Goal: Task Accomplishment & Management: Manage account settings

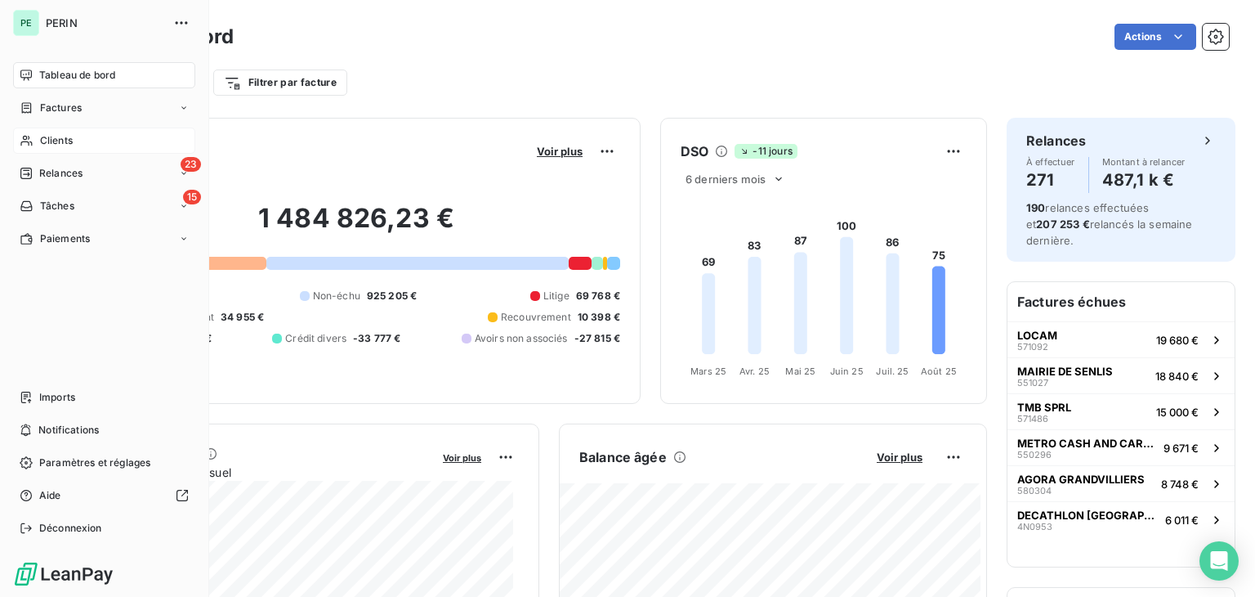
click at [64, 146] on span "Clients" at bounding box center [56, 140] width 33 height 15
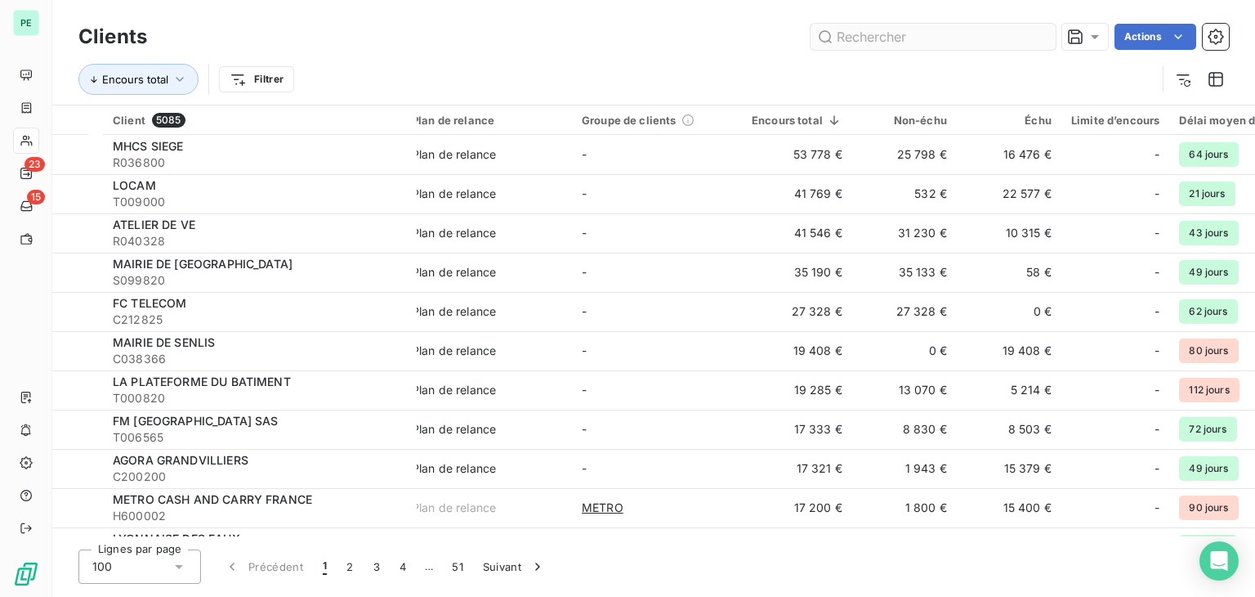
click at [871, 41] on input "text" at bounding box center [933, 37] width 245 height 26
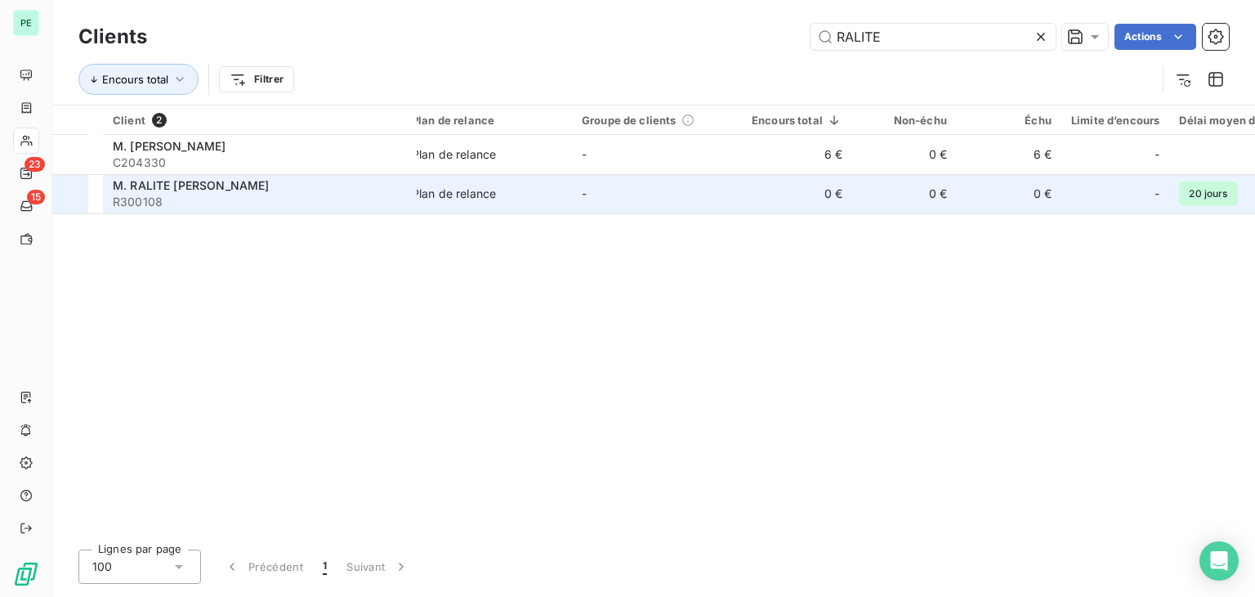
type input "RALITE"
click at [332, 195] on span "R300108" at bounding box center [260, 202] width 294 height 16
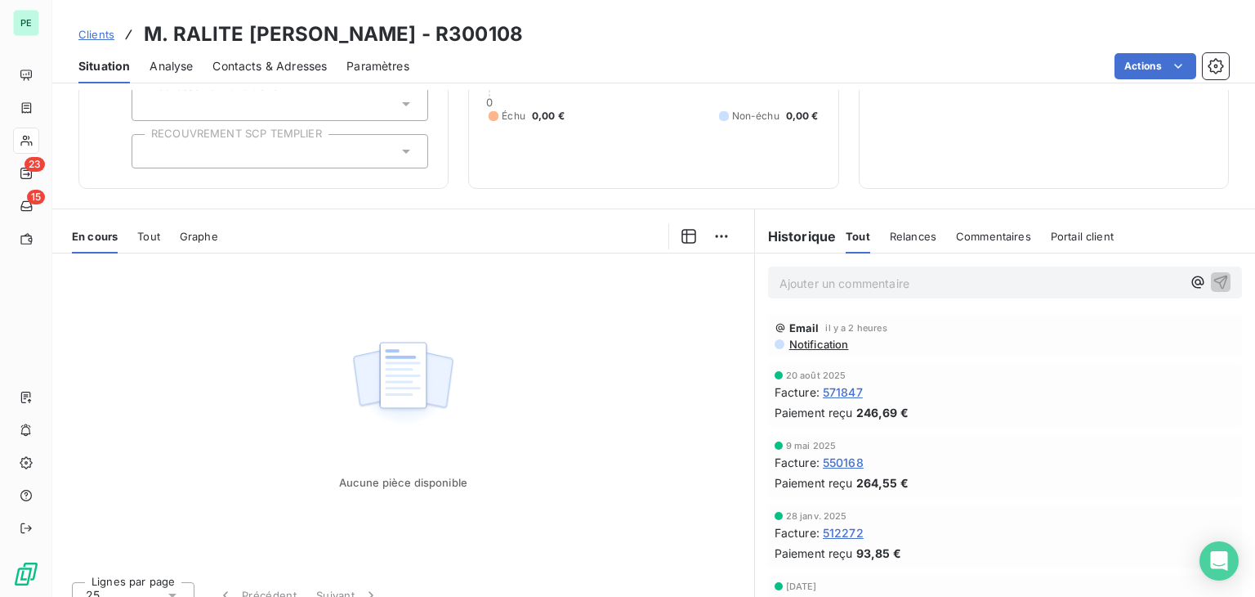
scroll to position [183, 0]
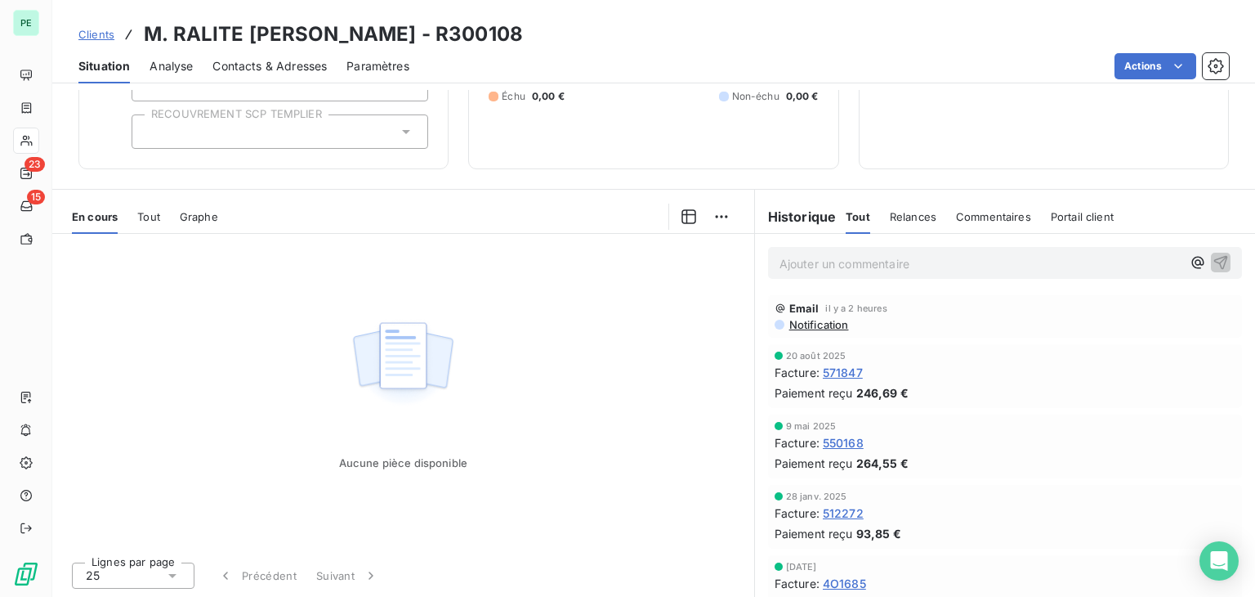
click at [137, 212] on span "Tout" at bounding box center [148, 216] width 23 height 13
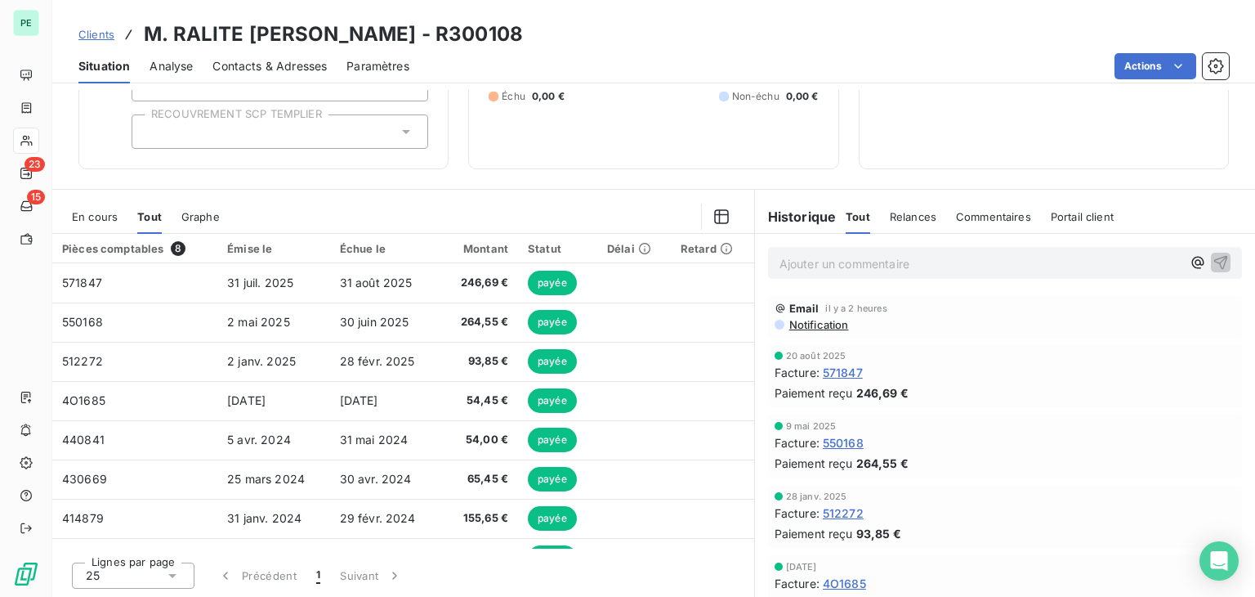
click at [112, 217] on span "En cours" at bounding box center [95, 216] width 46 height 13
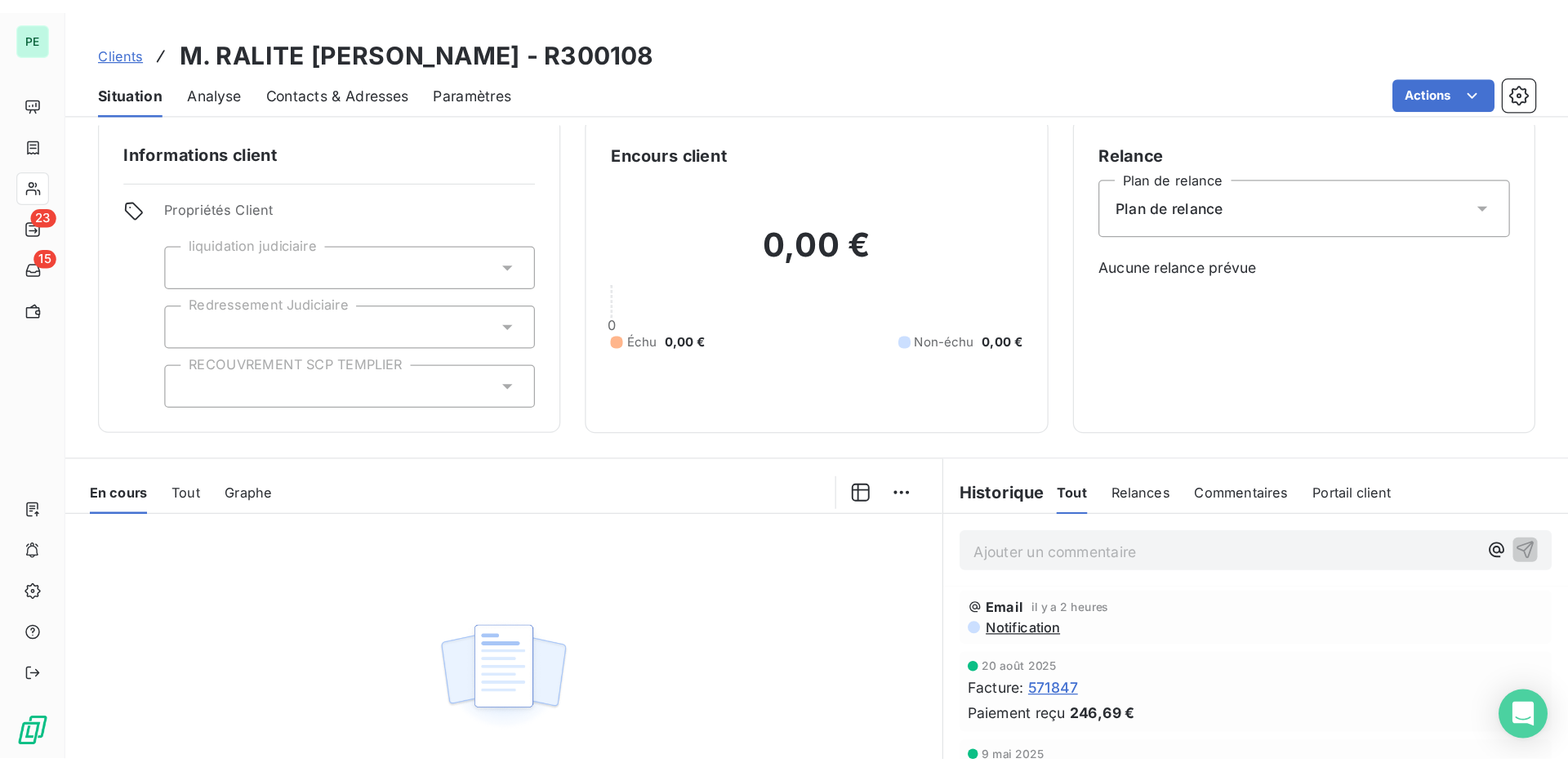
scroll to position [0, 0]
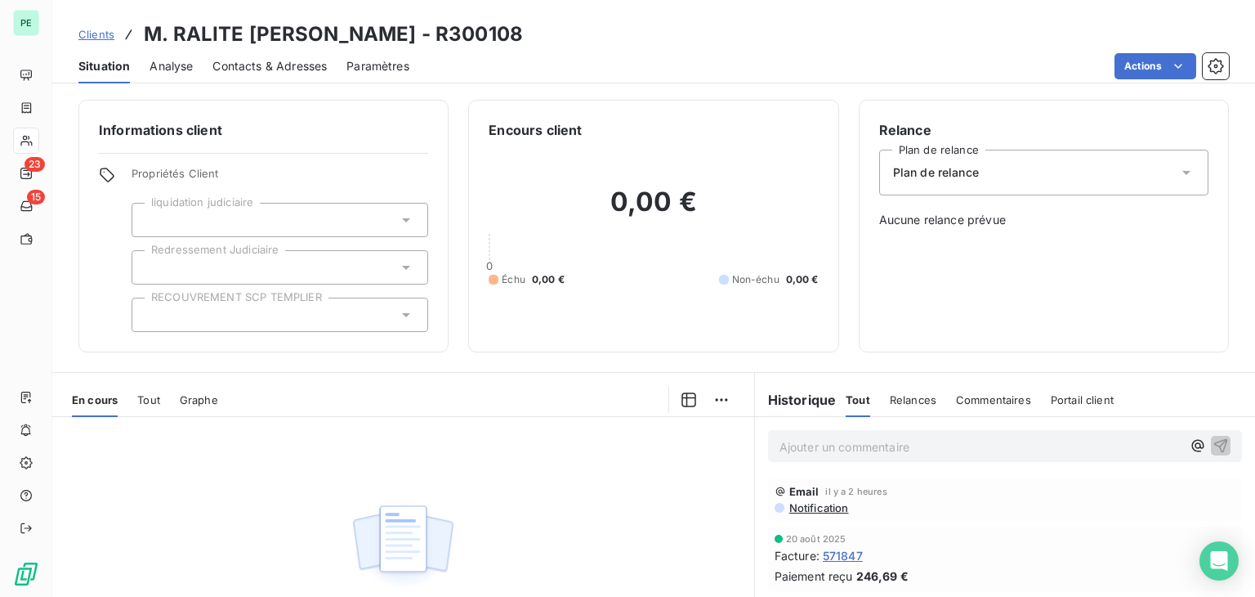
click at [831, 505] on span "Notification" at bounding box center [818, 507] width 61 height 13
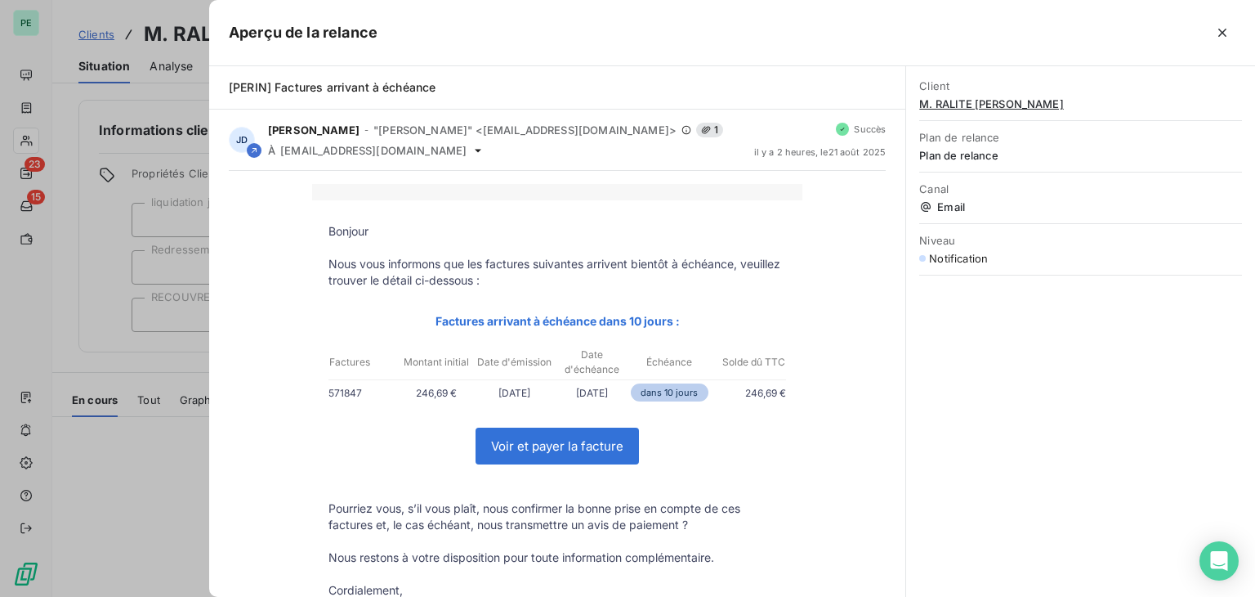
click at [118, 486] on div at bounding box center [627, 298] width 1255 height 597
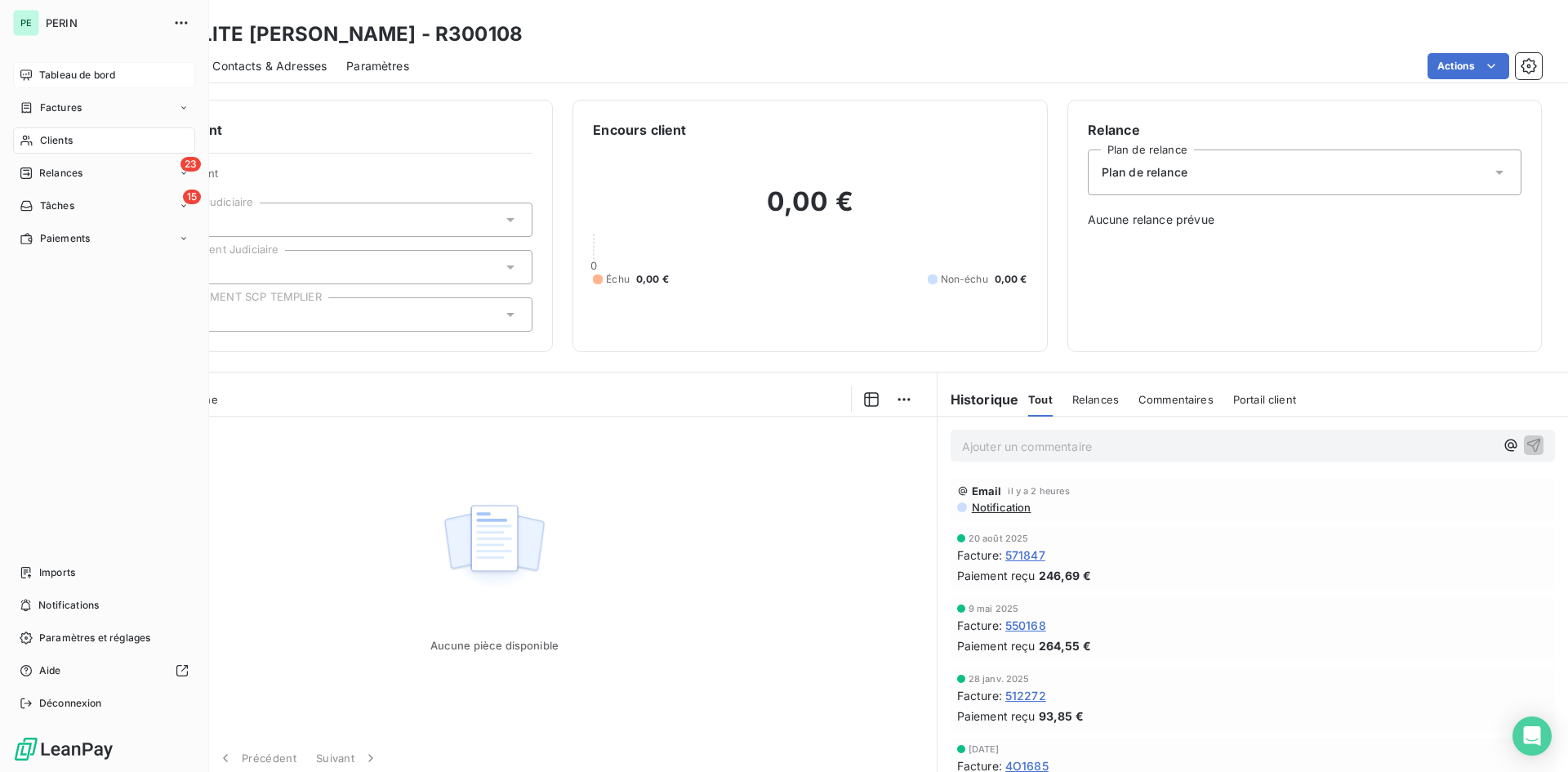
click at [41, 75] on span "Tableau de bord" at bounding box center [77, 75] width 76 height 15
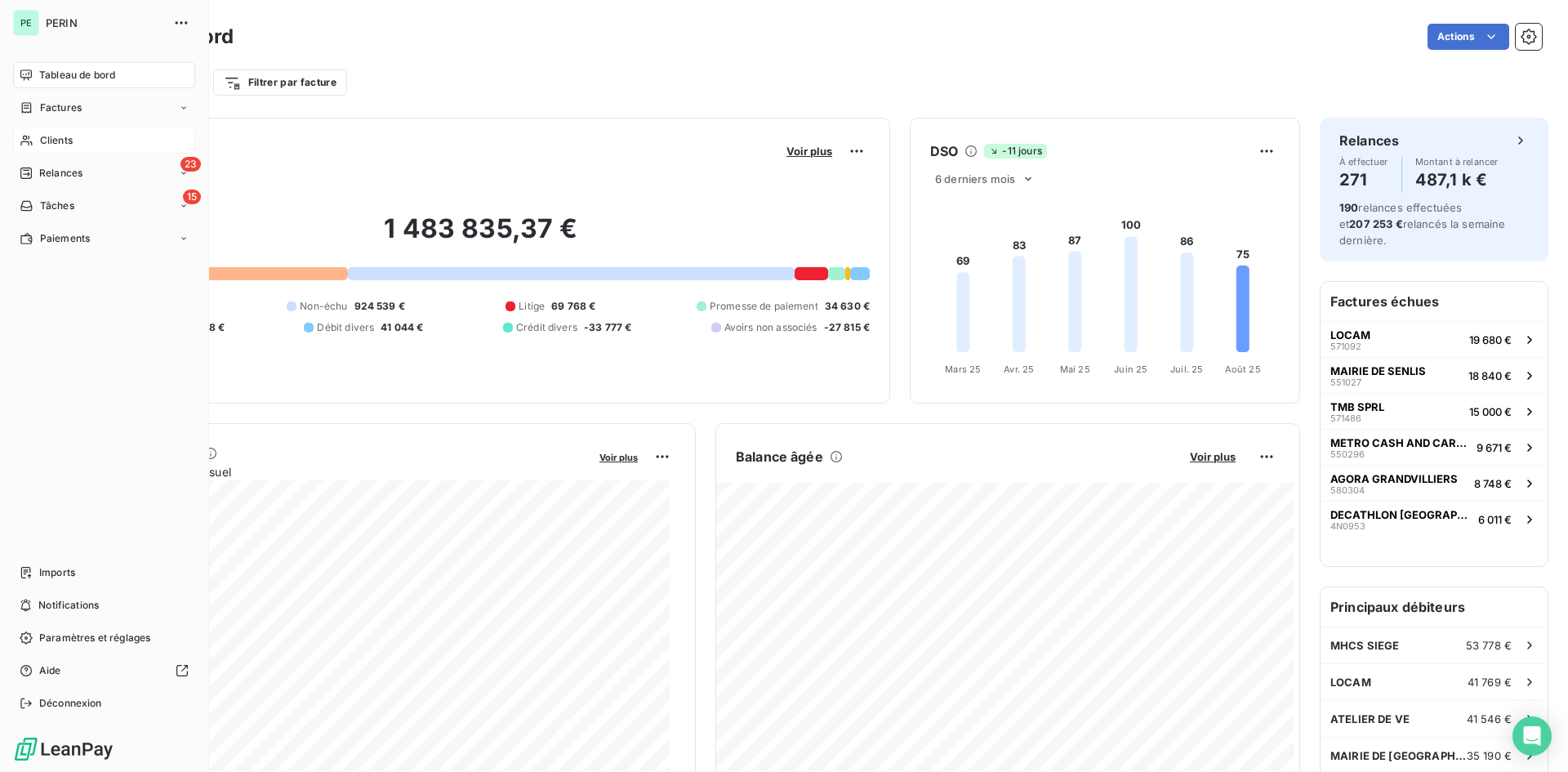
click at [61, 137] on span "Clients" at bounding box center [56, 140] width 33 height 15
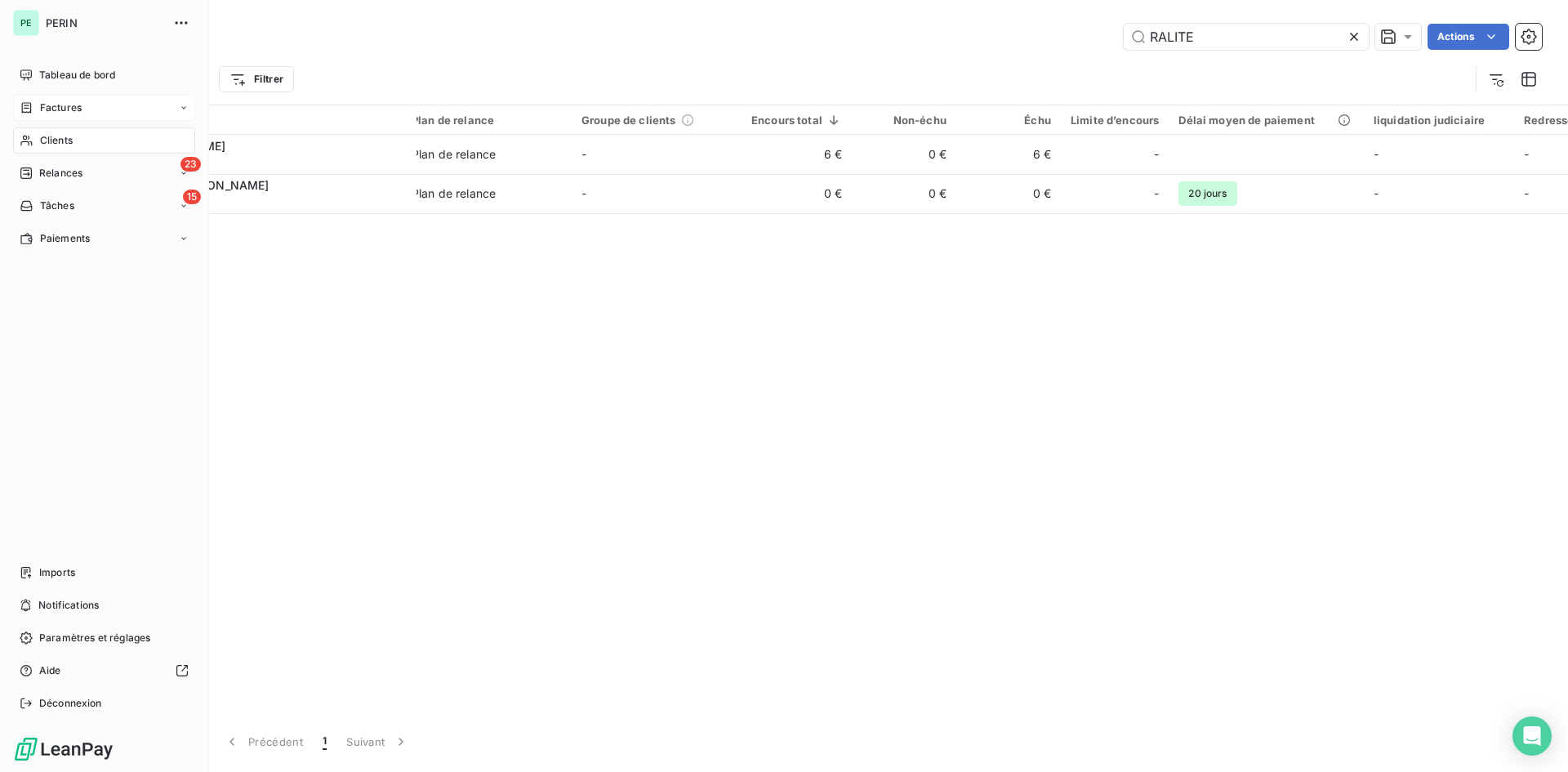
click at [83, 116] on div "Factures" at bounding box center [104, 108] width 182 height 26
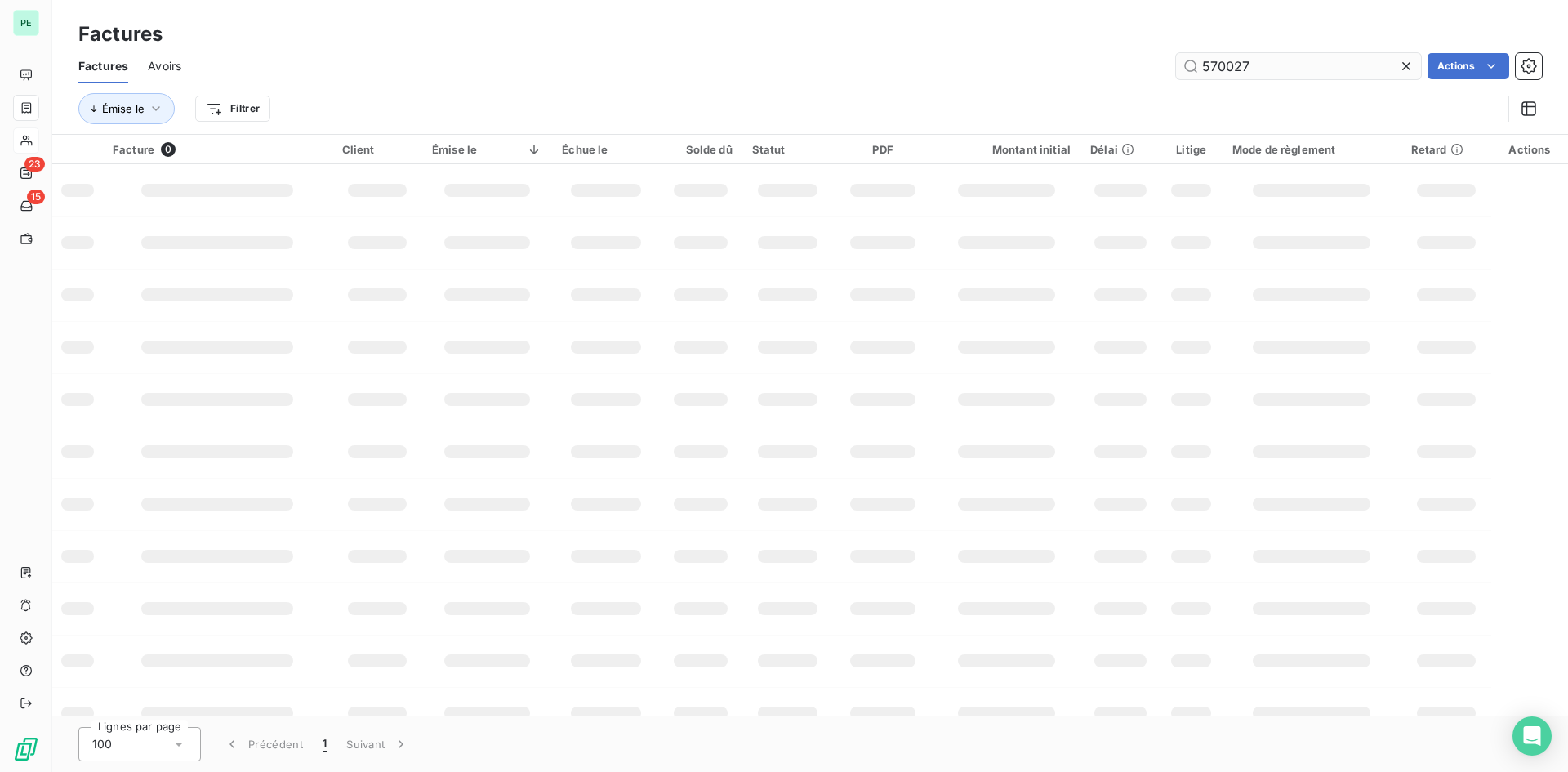
drag, startPoint x: 1306, startPoint y: 69, endPoint x: 1191, endPoint y: 69, distance: 115.0
click at [1191, 69] on input "570027" at bounding box center [1298, 66] width 245 height 26
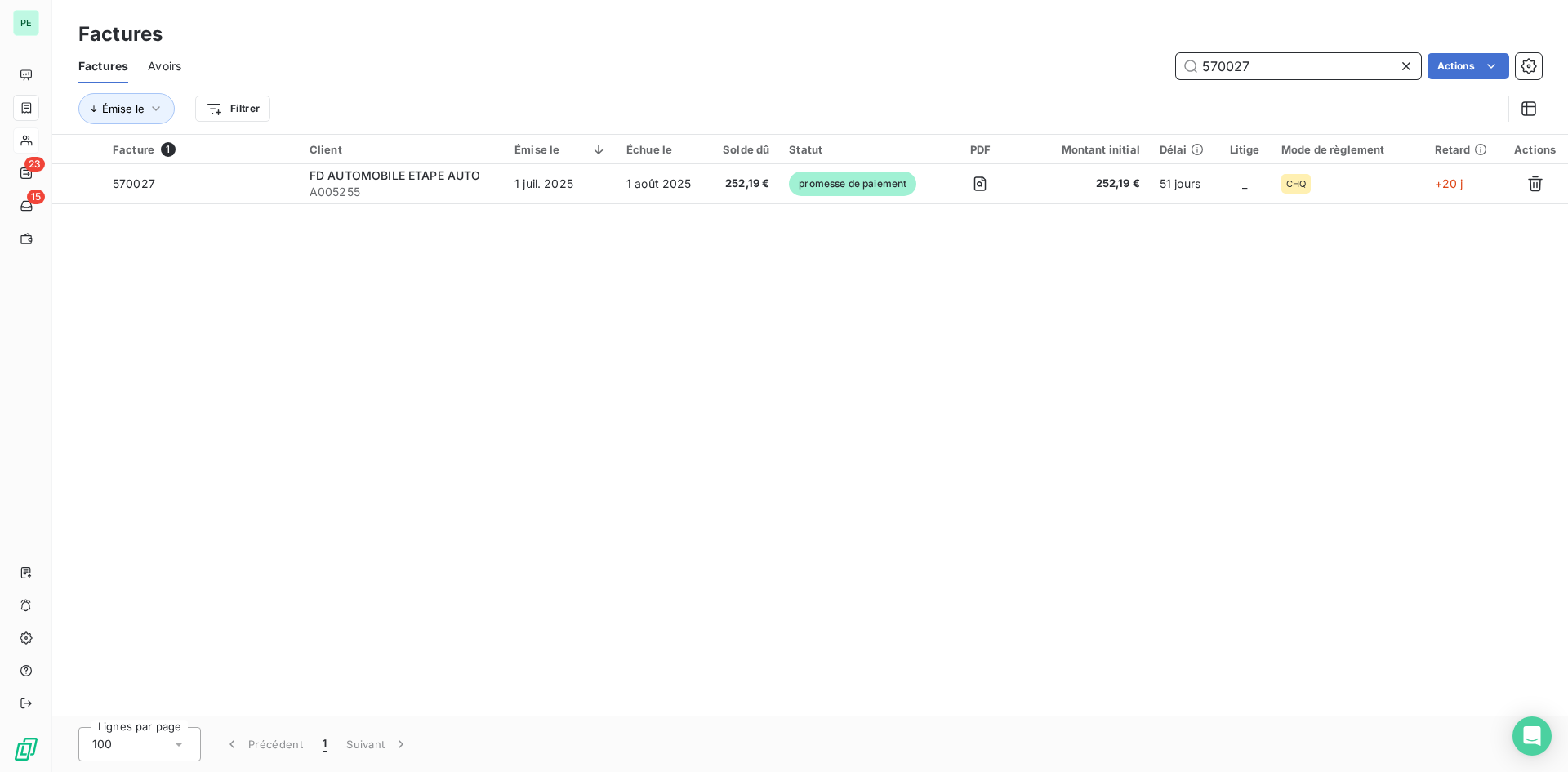
click at [1254, 72] on input "570027" at bounding box center [1298, 66] width 245 height 26
drag, startPoint x: 1225, startPoint y: 64, endPoint x: 1354, endPoint y: 64, distance: 129.0
click at [1254, 64] on input "570027" at bounding box center [1298, 66] width 245 height 26
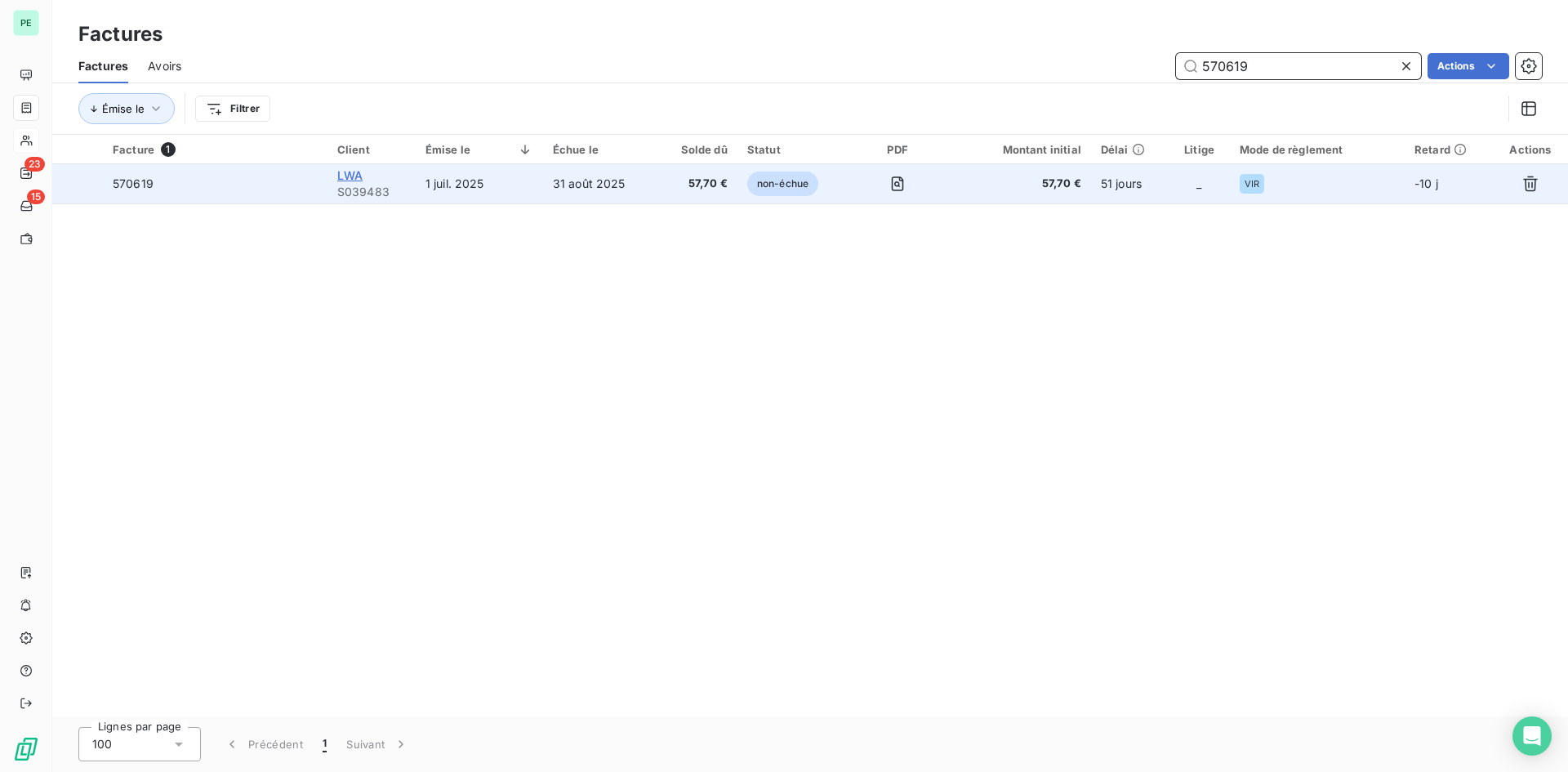
type input "570619"
click at [359, 177] on span "LWA" at bounding box center [350, 175] width 25 height 14
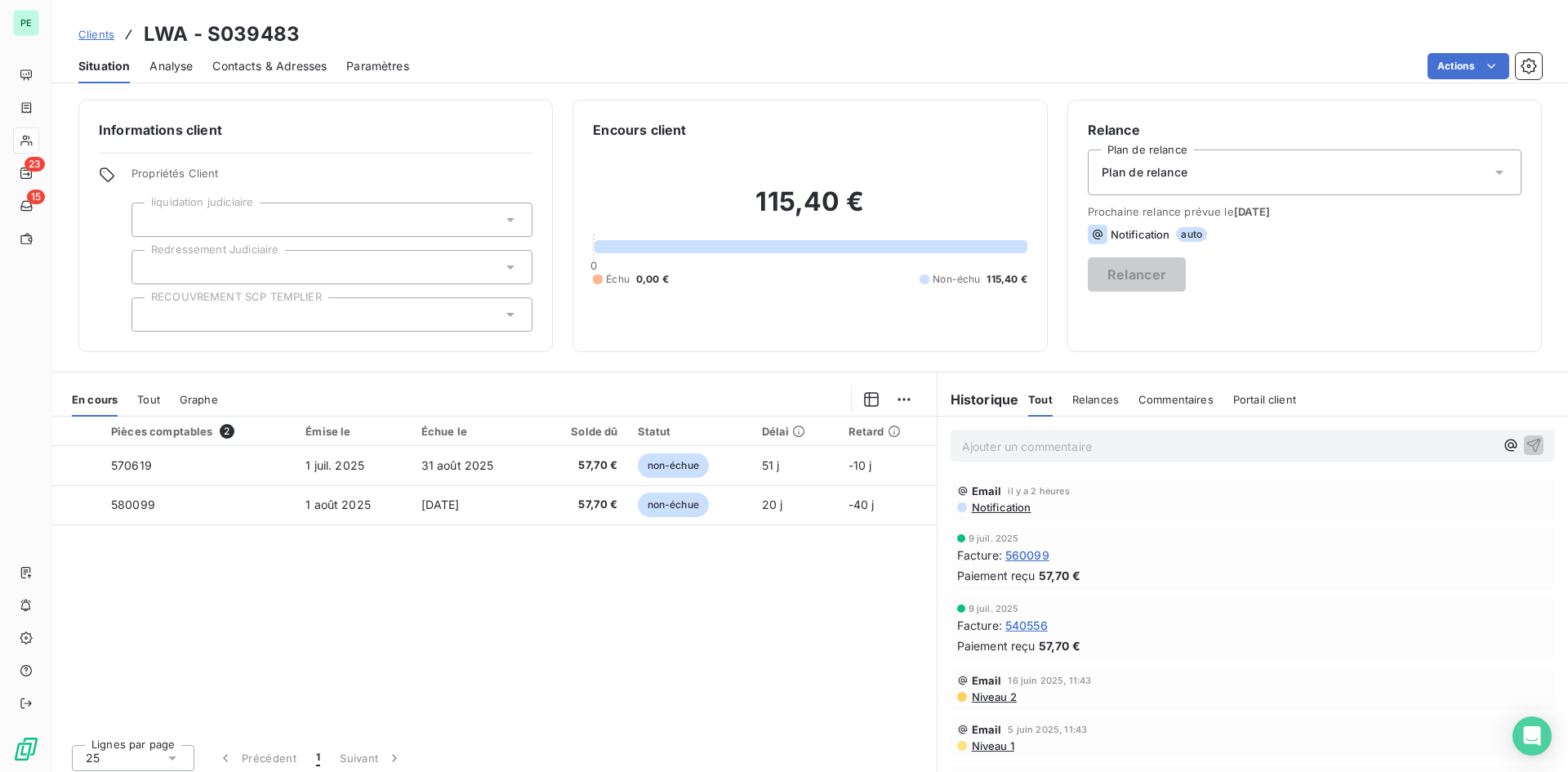
click at [253, 69] on span "Contacts & Adresses" at bounding box center [270, 66] width 114 height 16
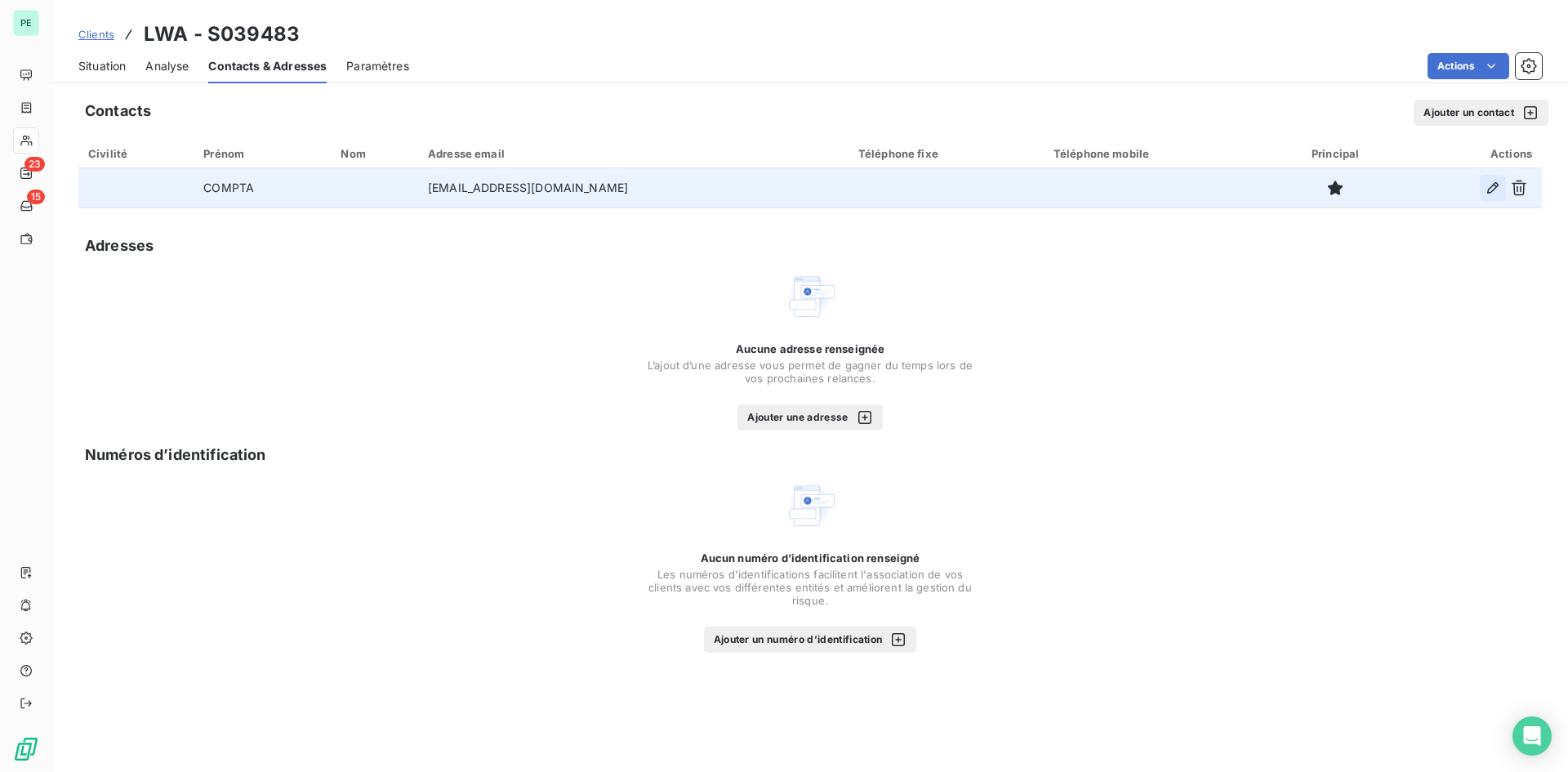
click at [1254, 183] on icon "button" at bounding box center [1493, 188] width 16 height 16
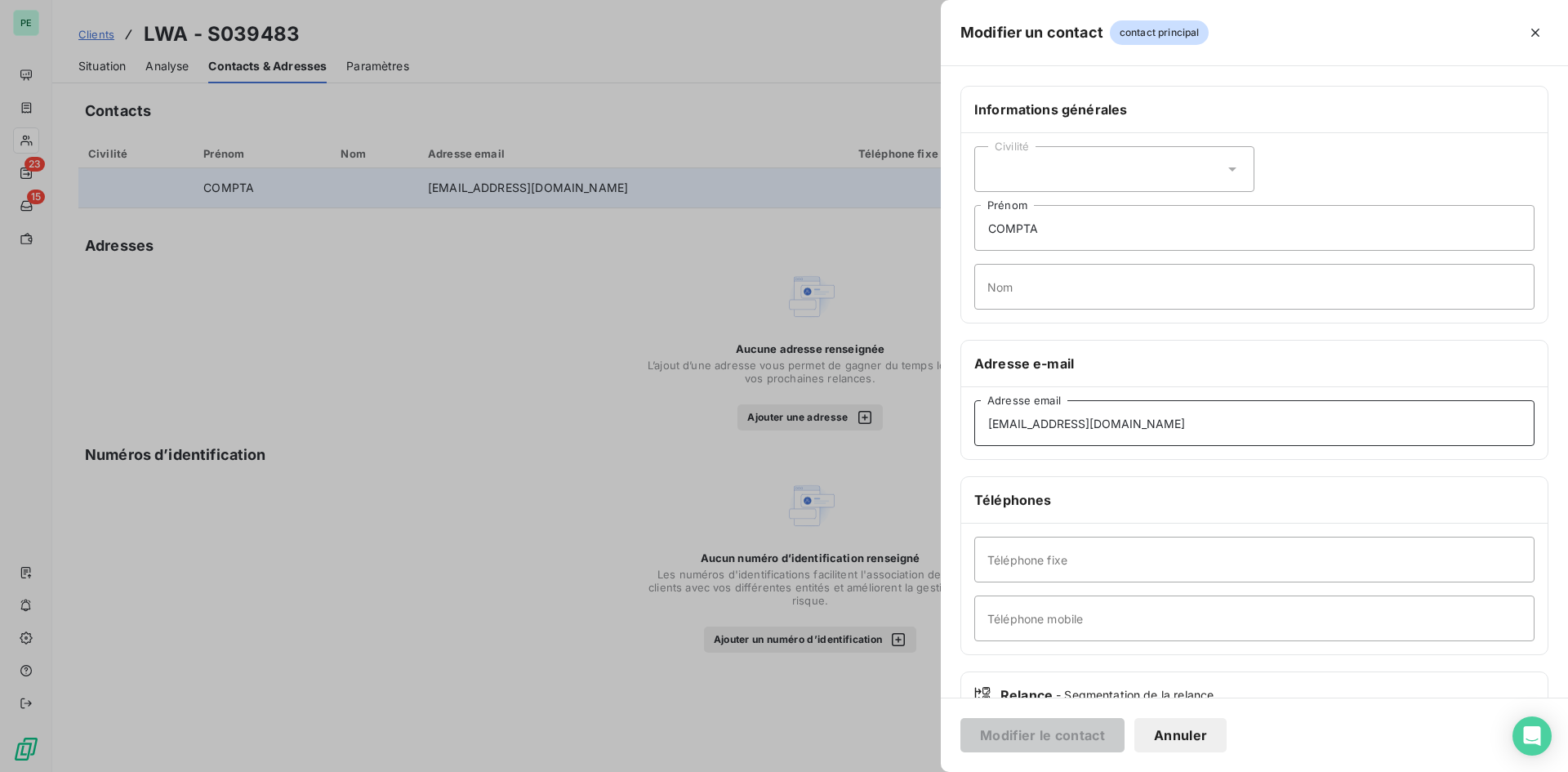
click at [1030, 427] on input "[EMAIL_ADDRESS][DOMAIN_NAME]" at bounding box center [1254, 424] width 561 height 46
type input "[EMAIL_ADDRESS][DOMAIN_NAME]"
click at [1088, 596] on button "Modifier le contact" at bounding box center [1042, 735] width 164 height 34
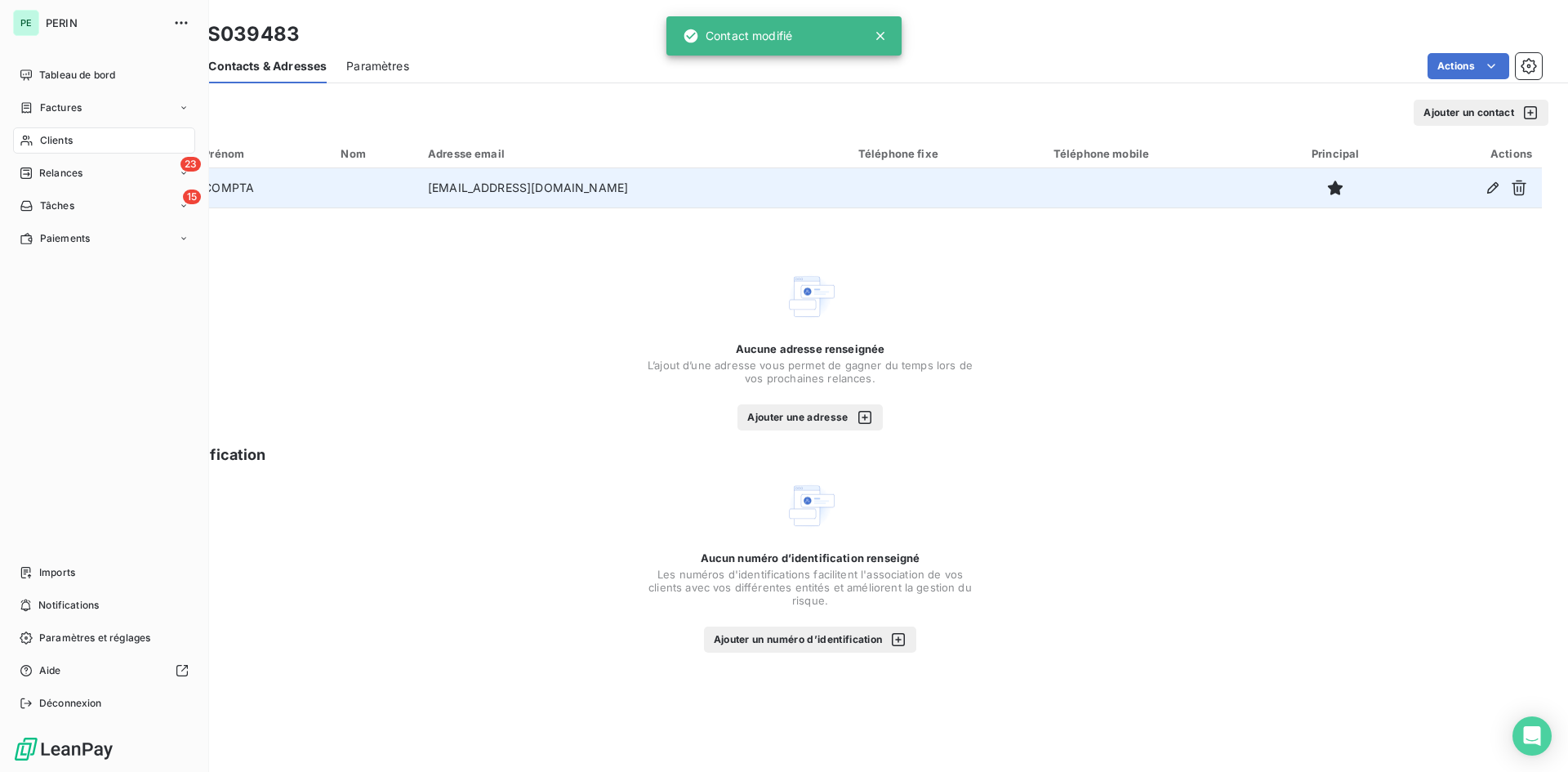
drag, startPoint x: 78, startPoint y: 139, endPoint x: 89, endPoint y: 139, distance: 11.0
click at [78, 139] on div "Clients" at bounding box center [104, 141] width 182 height 26
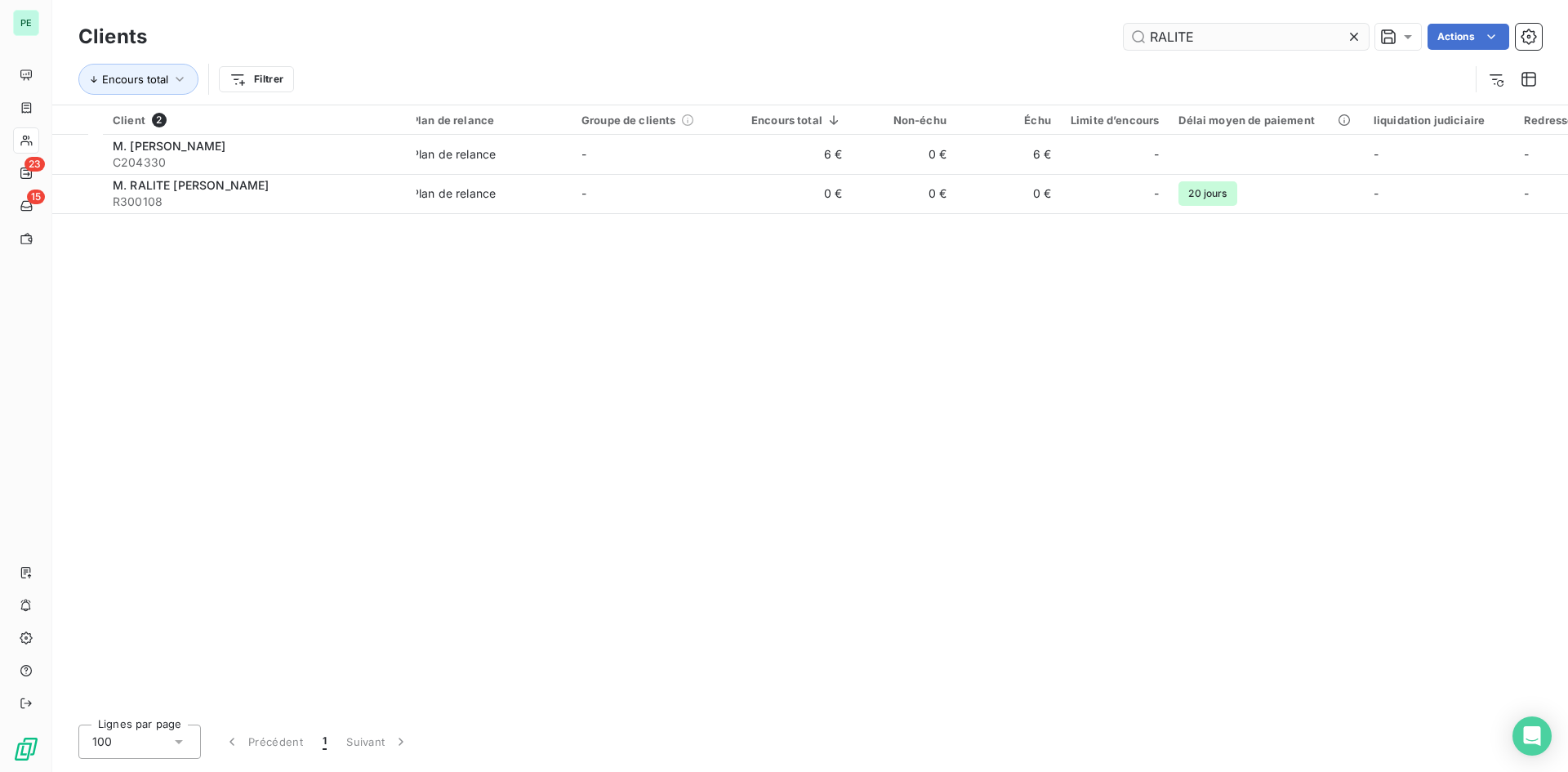
click at [1234, 45] on input "RALITE" at bounding box center [1246, 37] width 245 height 26
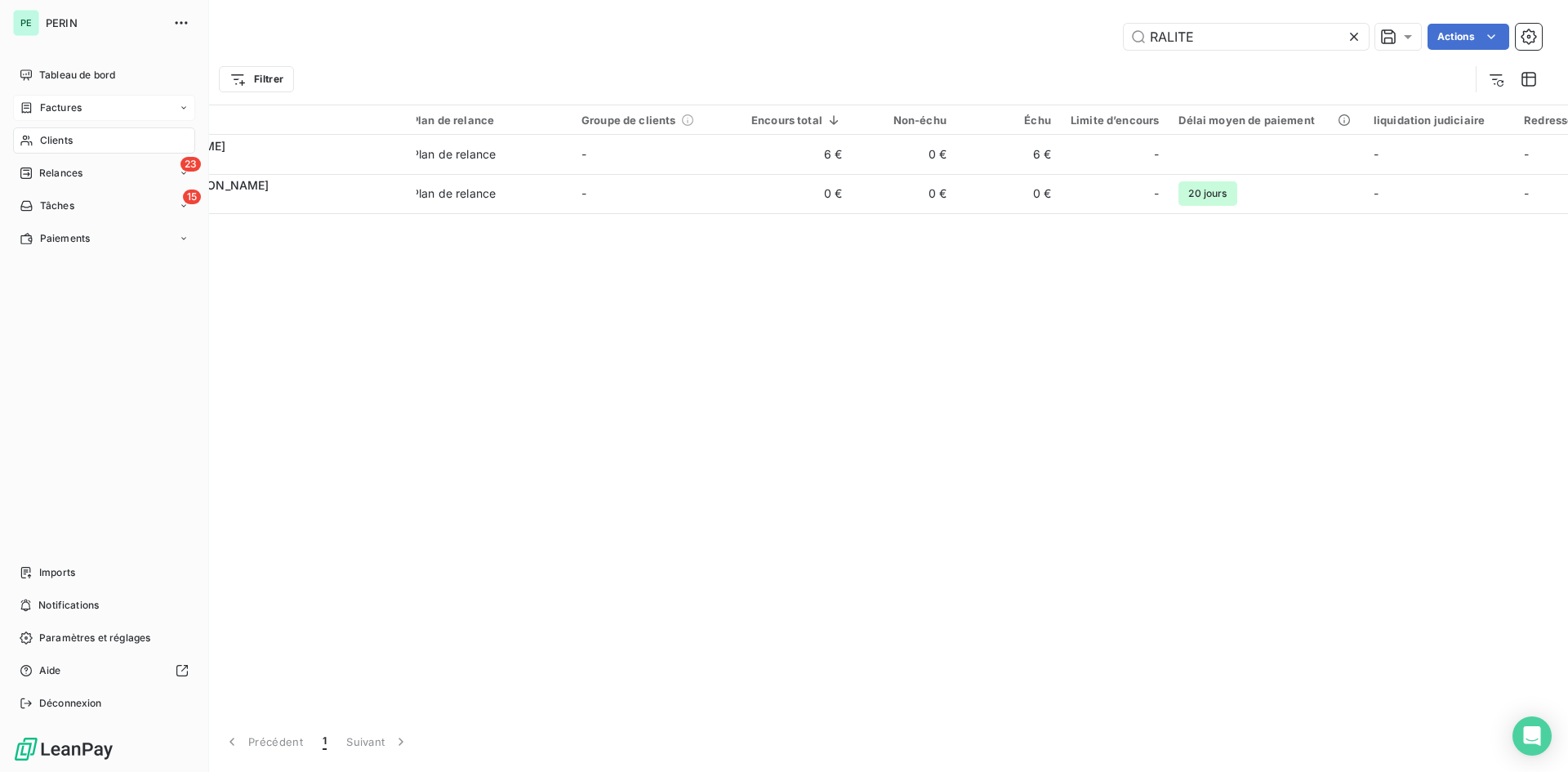
click at [54, 110] on span "Factures" at bounding box center [61, 108] width 42 height 15
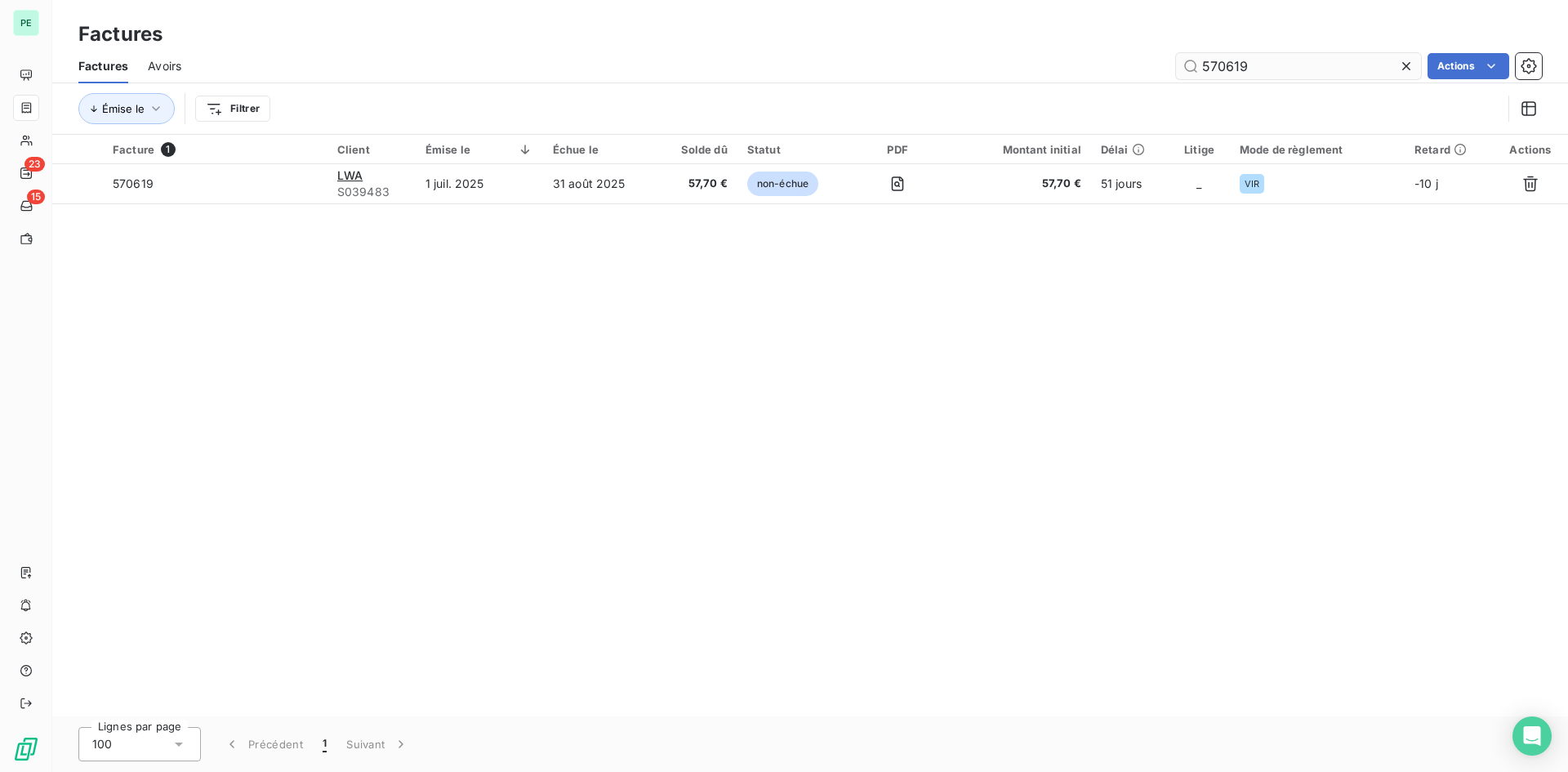
drag, startPoint x: 1259, startPoint y: 75, endPoint x: 1219, endPoint y: 75, distance: 40.0
click at [1219, 75] on input "570619" at bounding box center [1298, 66] width 245 height 26
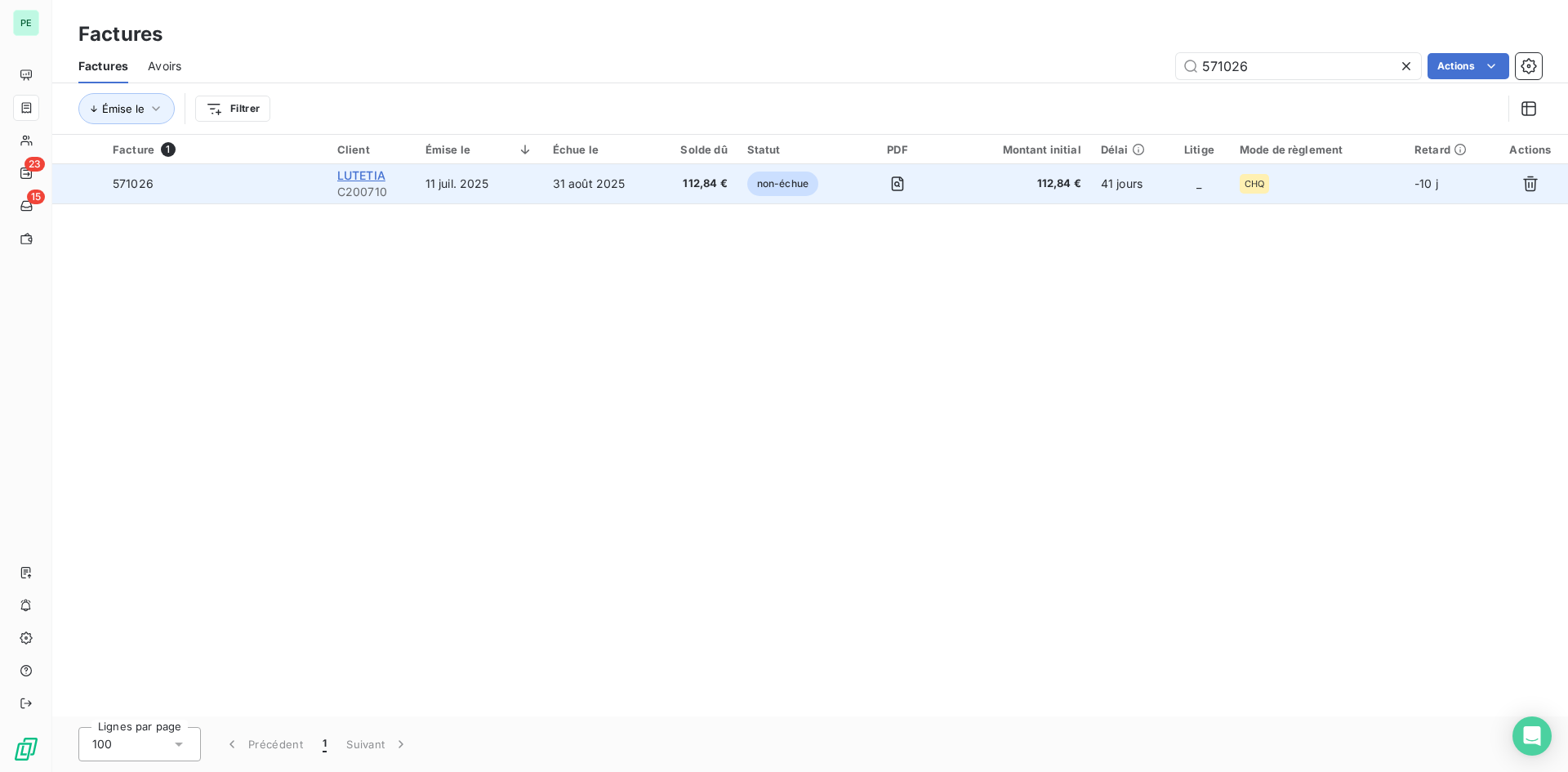
type input "571026"
click at [360, 178] on span "LUTETIA" at bounding box center [362, 175] width 48 height 14
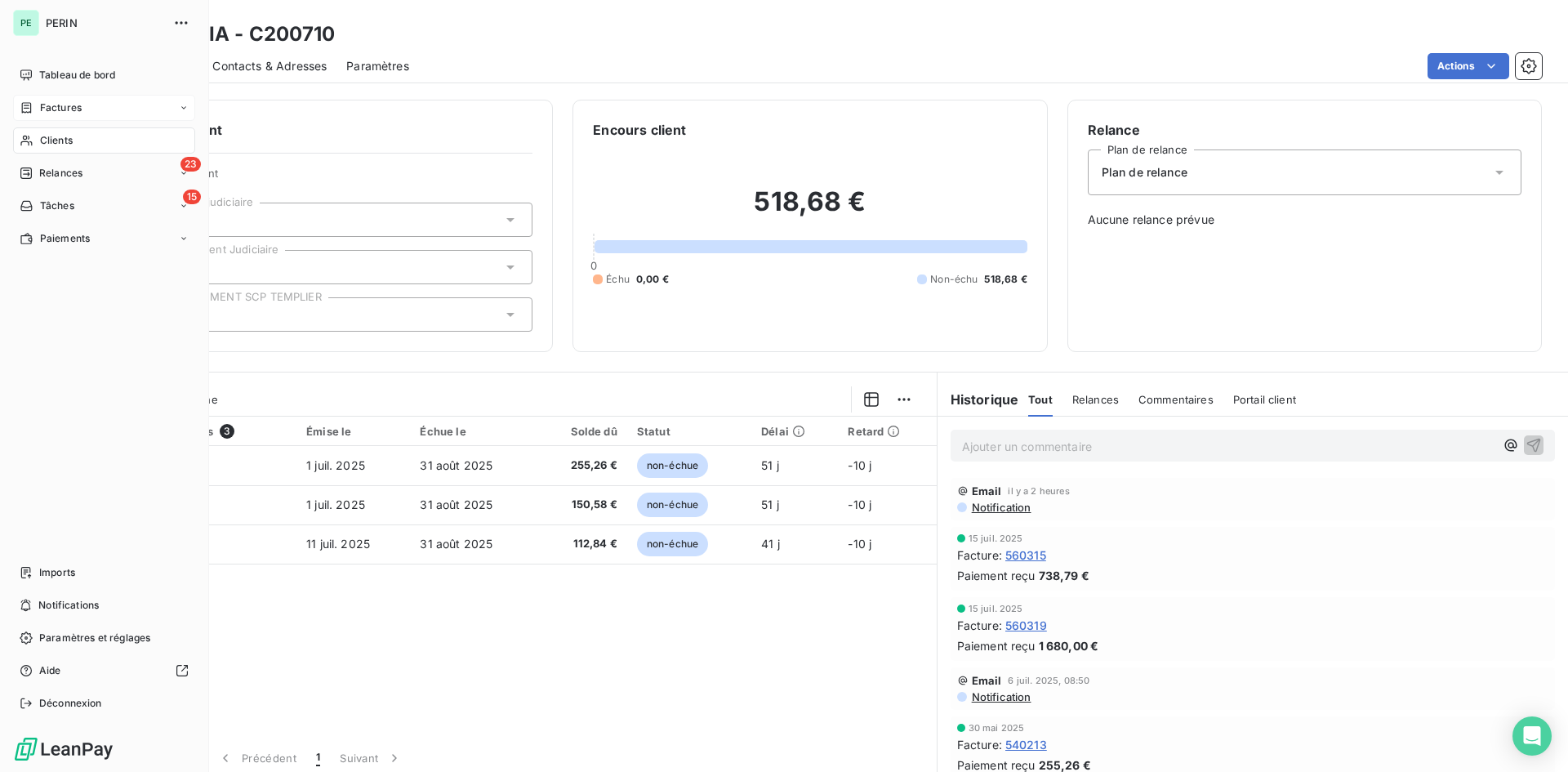
drag, startPoint x: 61, startPoint y: 139, endPoint x: 144, endPoint y: 139, distance: 83.0
click at [61, 139] on span "Clients" at bounding box center [56, 140] width 33 height 15
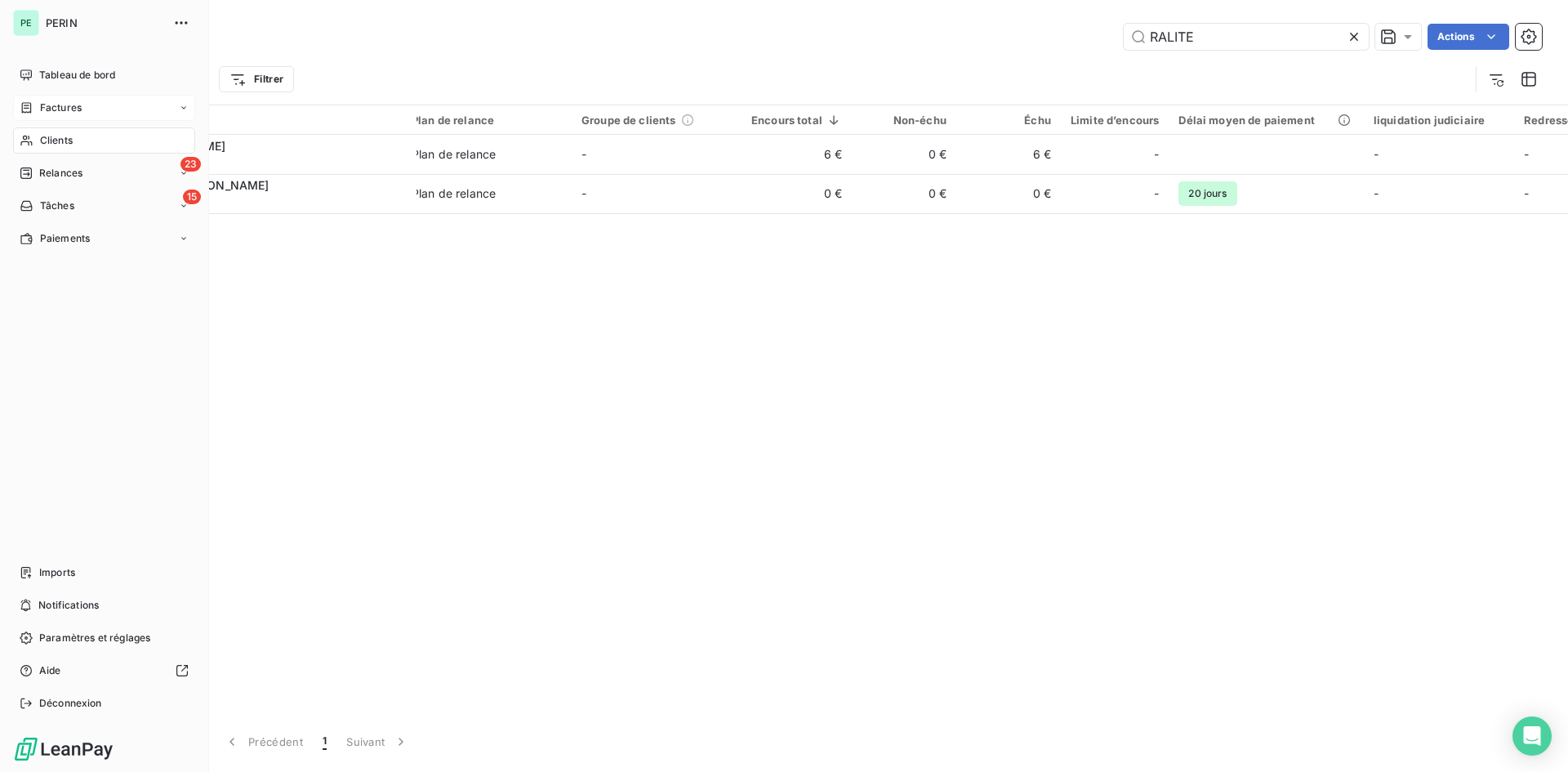
click at [19, 103] on div "Factures" at bounding box center [104, 108] width 182 height 26
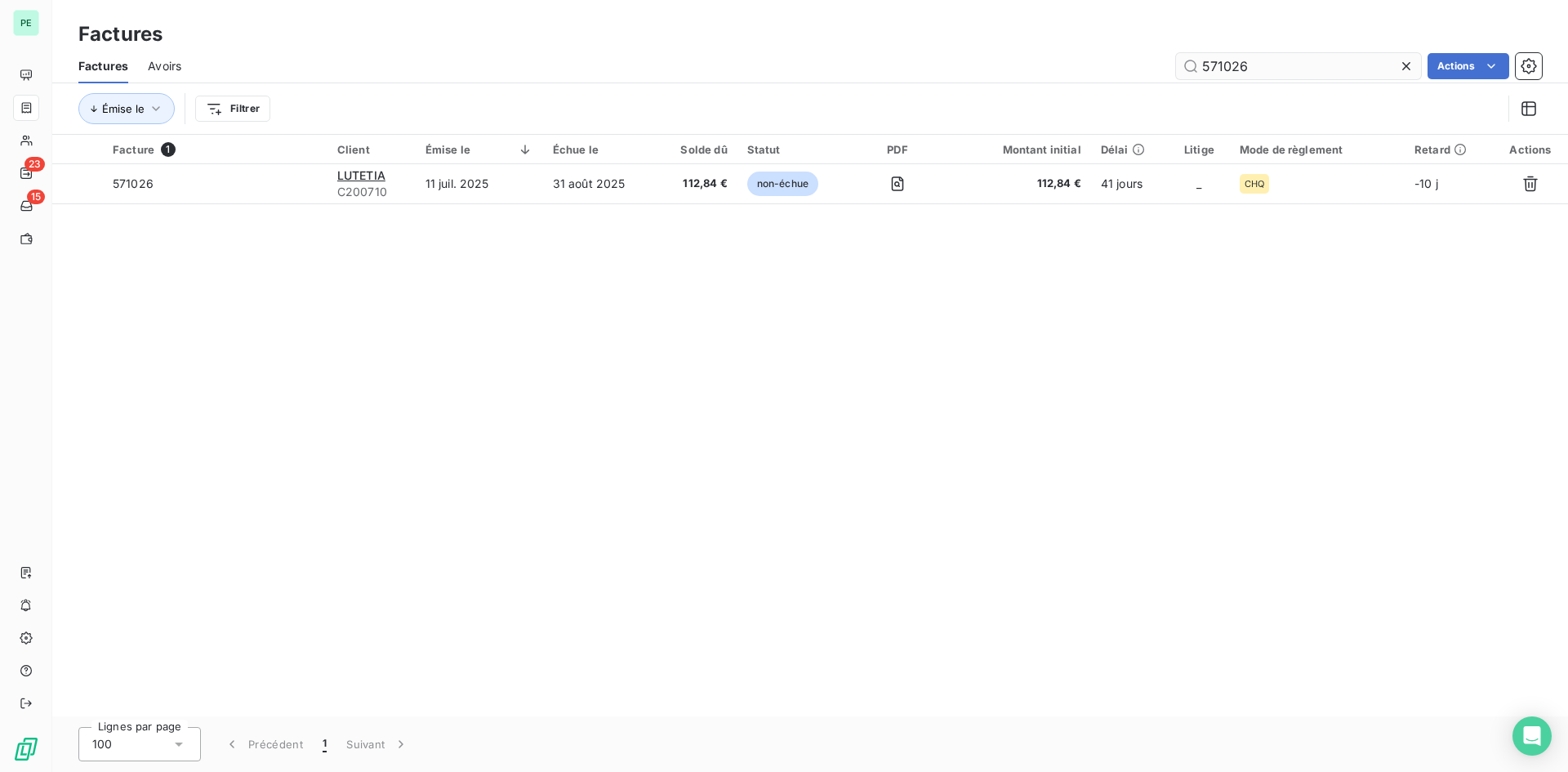
drag, startPoint x: 1285, startPoint y: 75, endPoint x: 1219, endPoint y: 75, distance: 66.0
click at [1219, 75] on input "571026" at bounding box center [1298, 66] width 245 height 26
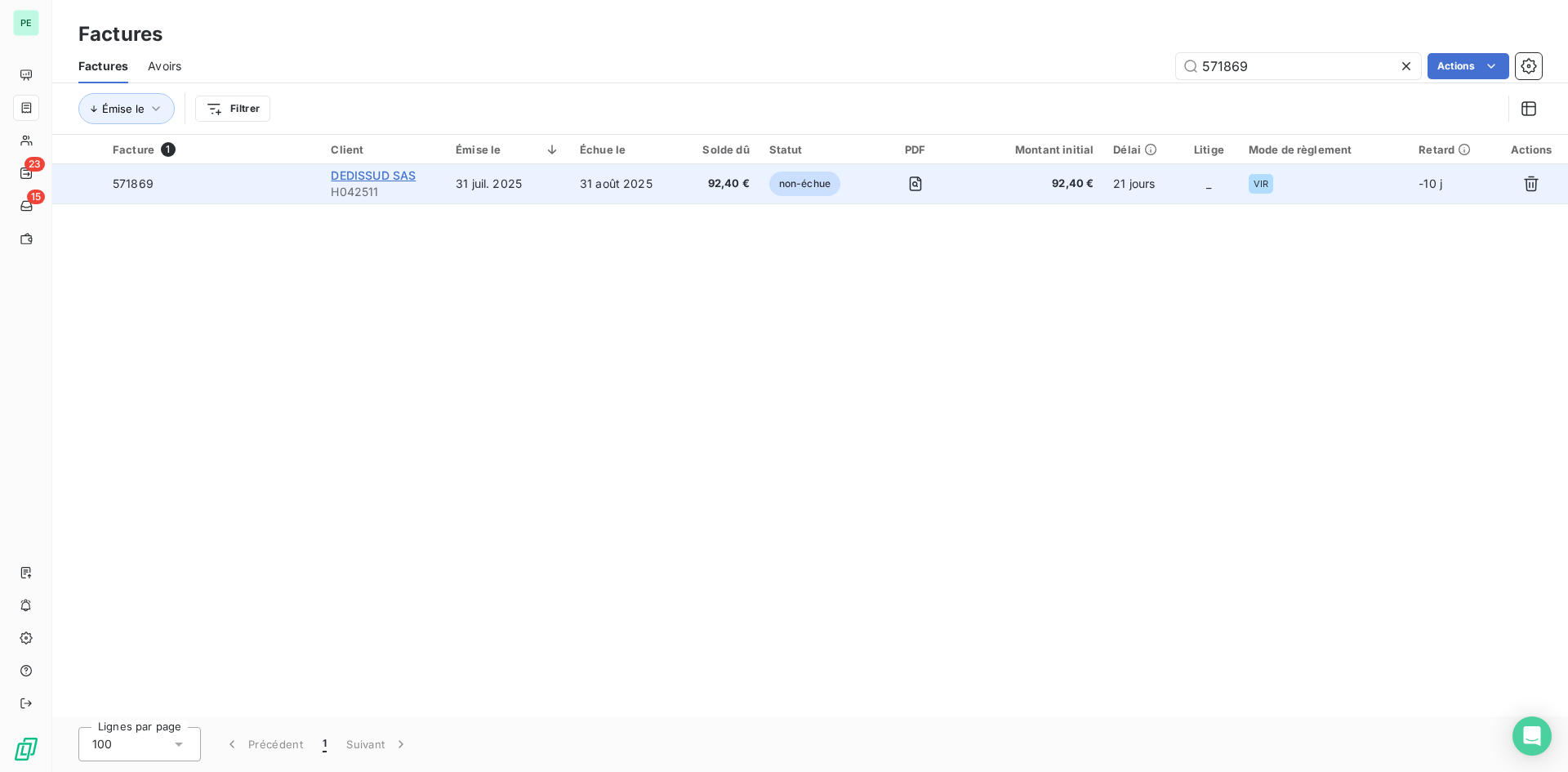
type input "571869"
click at [369, 174] on span "DEDISSUD SAS" at bounding box center [373, 175] width 85 height 14
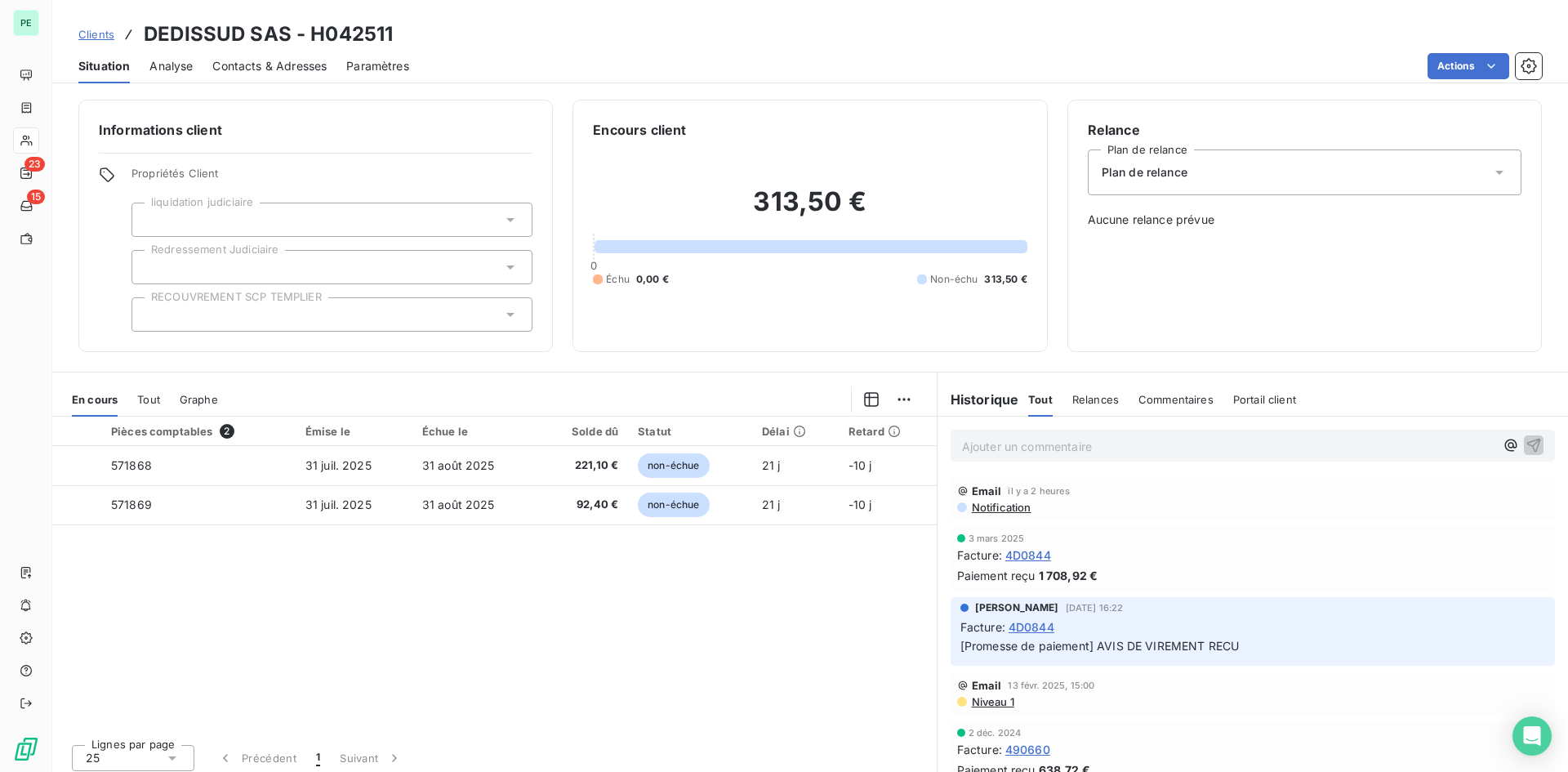
click at [304, 61] on span "Contacts & Adresses" at bounding box center [270, 66] width 114 height 16
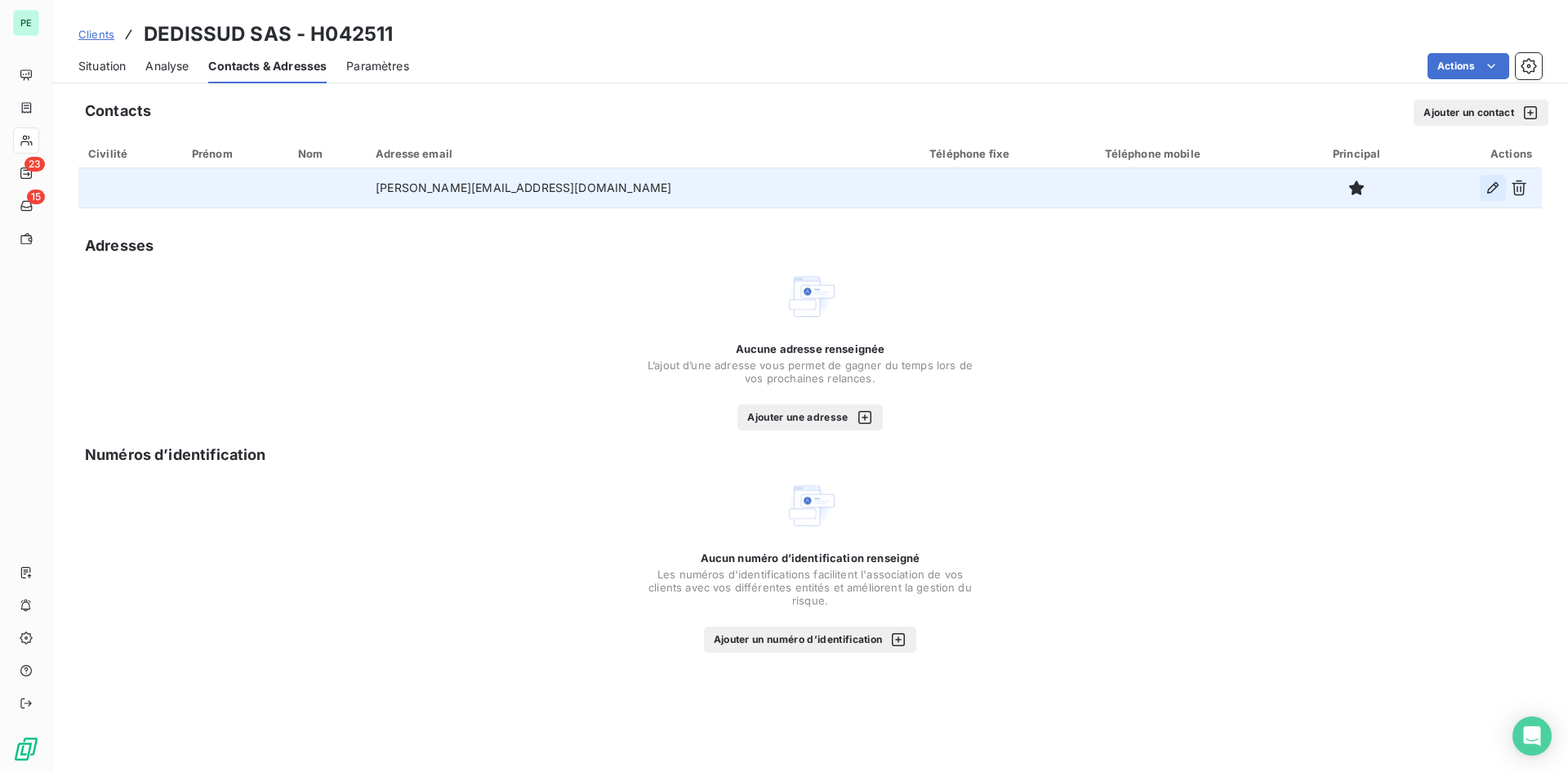
click at [1254, 185] on icon "button" at bounding box center [1493, 188] width 16 height 16
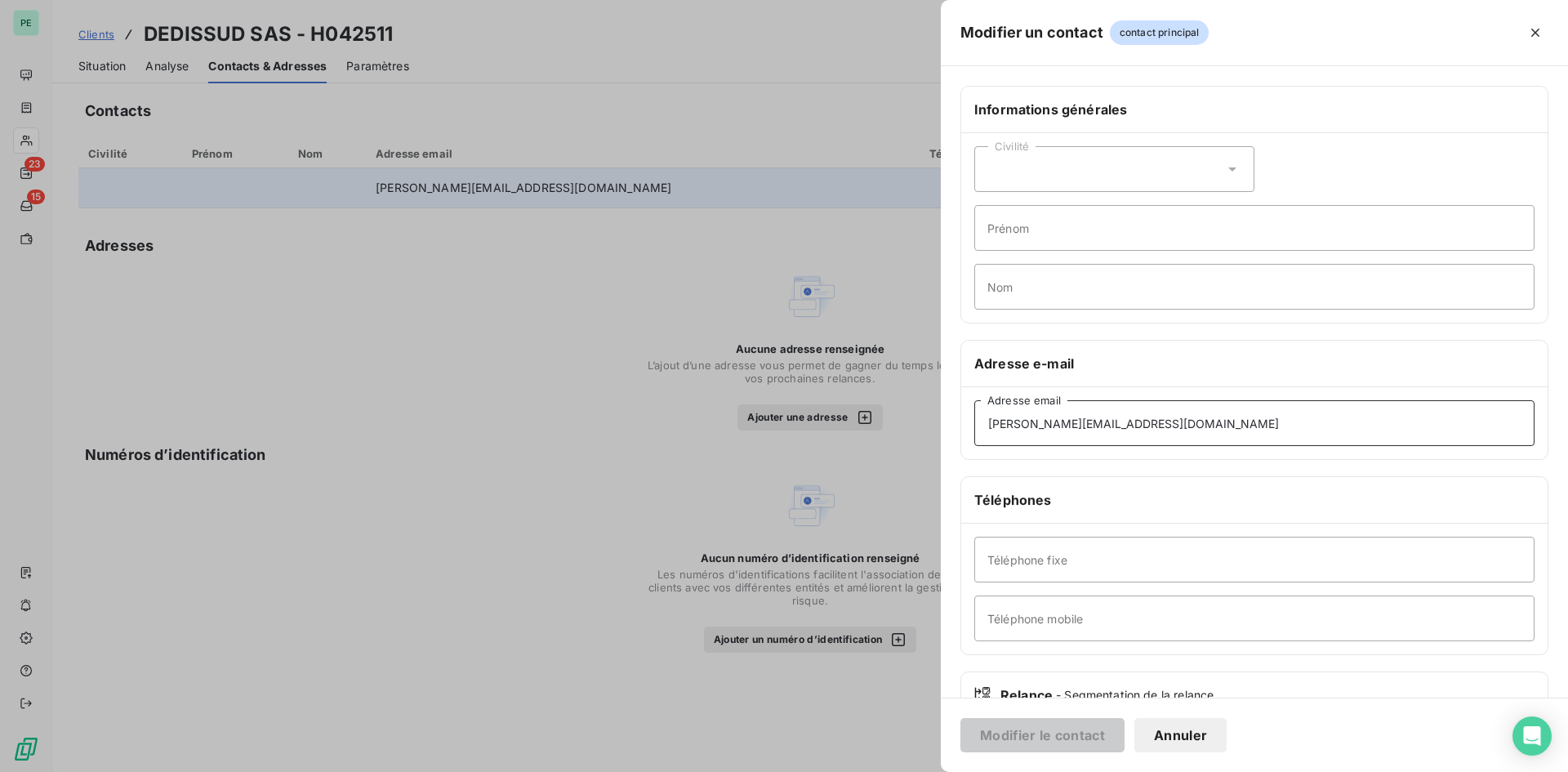
drag, startPoint x: 1200, startPoint y: 428, endPoint x: 932, endPoint y: 432, distance: 268.0
click at [932, 596] on div "Modifier un contact contact principal Informations générales Civilité Prénom No…" at bounding box center [784, 772] width 1568 height 0
paste input "[PERSON_NAME].schmit"
type input "[PERSON_NAME][EMAIL_ADDRESS][DOMAIN_NAME]"
click at [1041, 177] on div "Civilité" at bounding box center [1114, 169] width 280 height 46
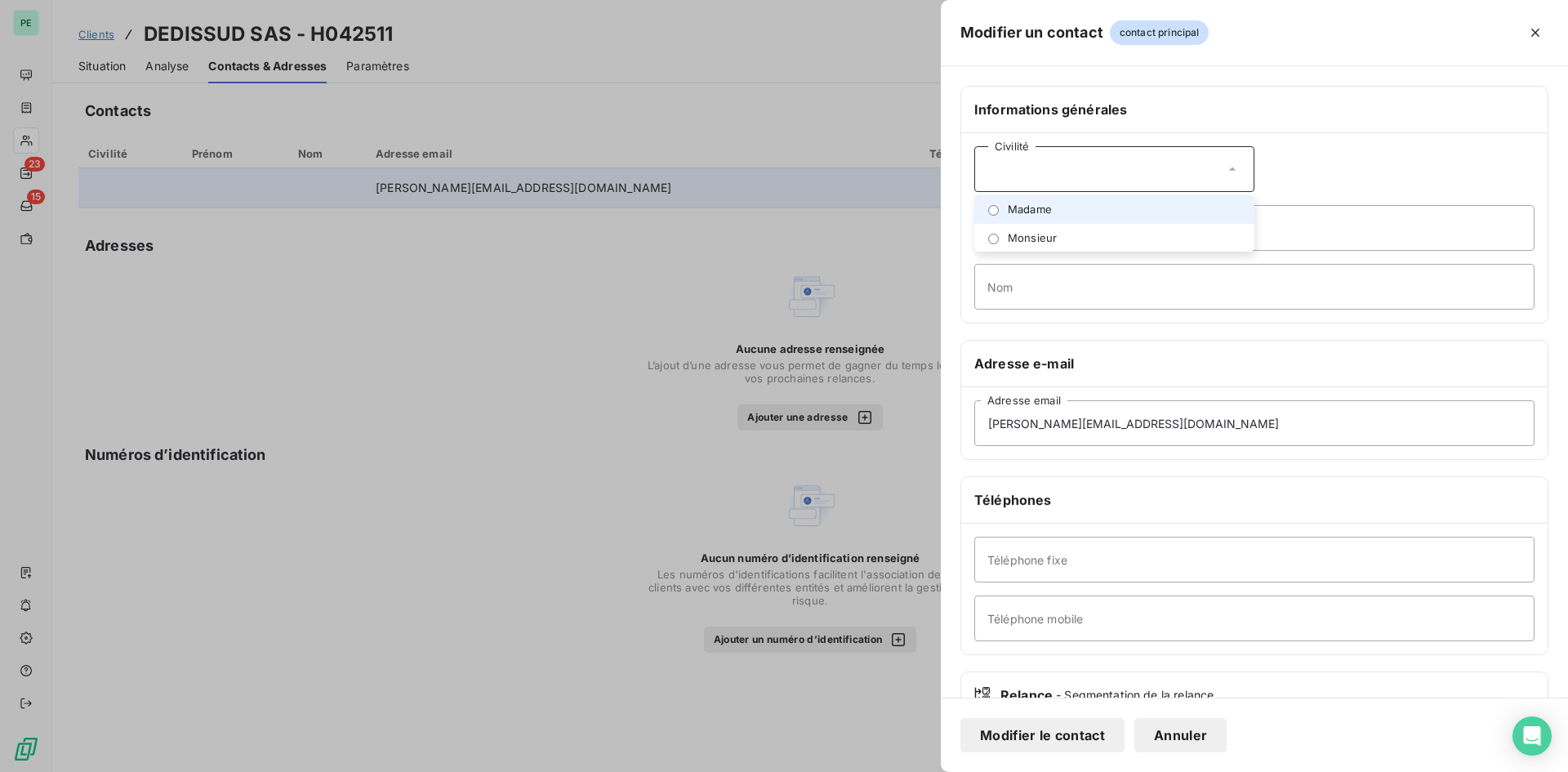
click at [1031, 219] on li "Madame" at bounding box center [1114, 209] width 280 height 29
click at [1029, 222] on input "Prénom" at bounding box center [1254, 228] width 561 height 46
type input "Viviane"
click at [1027, 281] on input "Nom" at bounding box center [1254, 287] width 561 height 46
type input "[PERSON_NAME]"
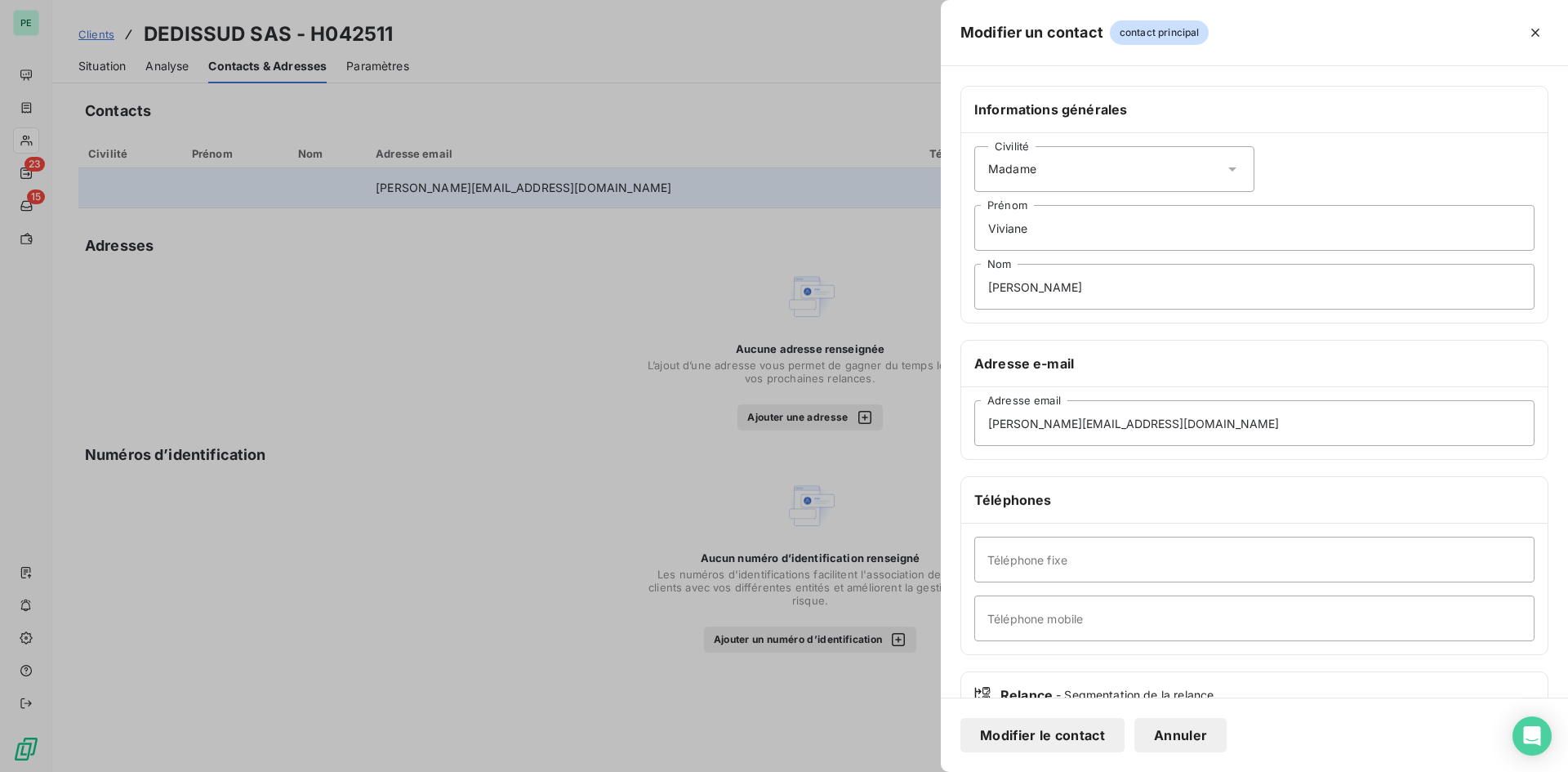
click at [1073, 596] on button "Modifier le contact" at bounding box center [1042, 735] width 164 height 34
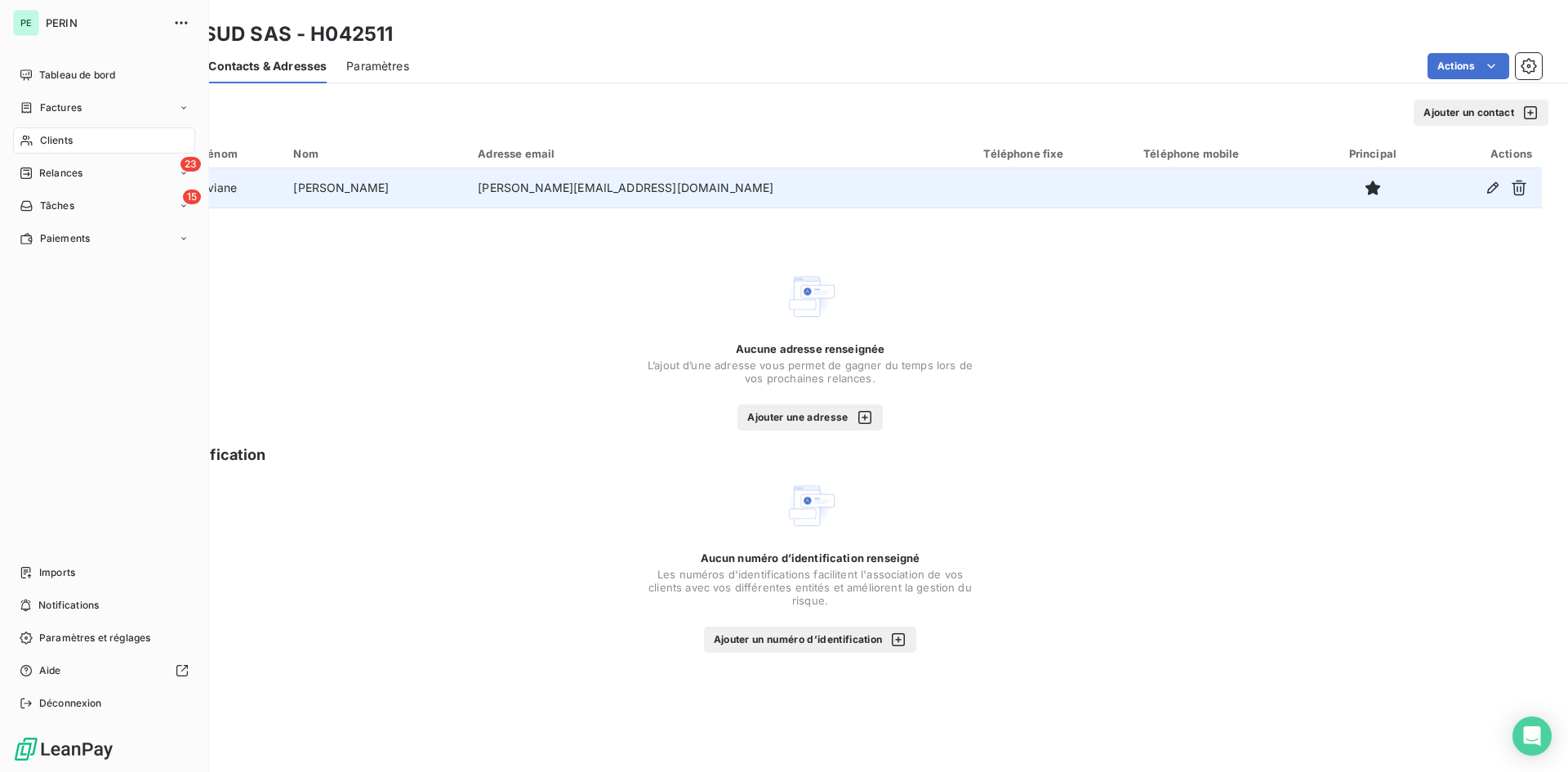
drag, startPoint x: 45, startPoint y: 110, endPoint x: 131, endPoint y: 102, distance: 86.4
click at [45, 110] on span "Factures" at bounding box center [61, 108] width 42 height 15
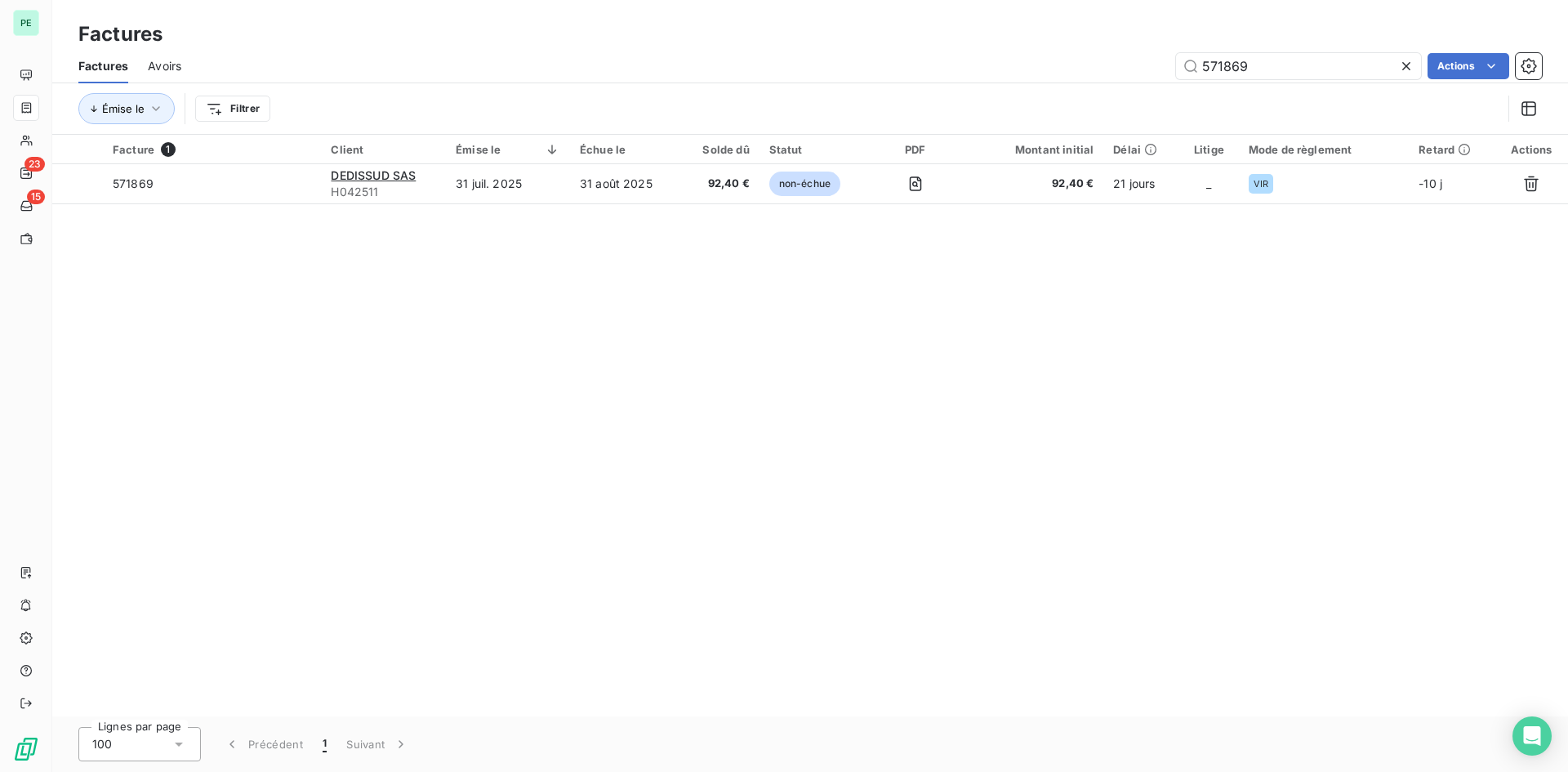
drag, startPoint x: 1296, startPoint y: 66, endPoint x: 1105, endPoint y: 66, distance: 191.0
click at [1105, 66] on div "571869 Actions" at bounding box center [871, 66] width 1341 height 26
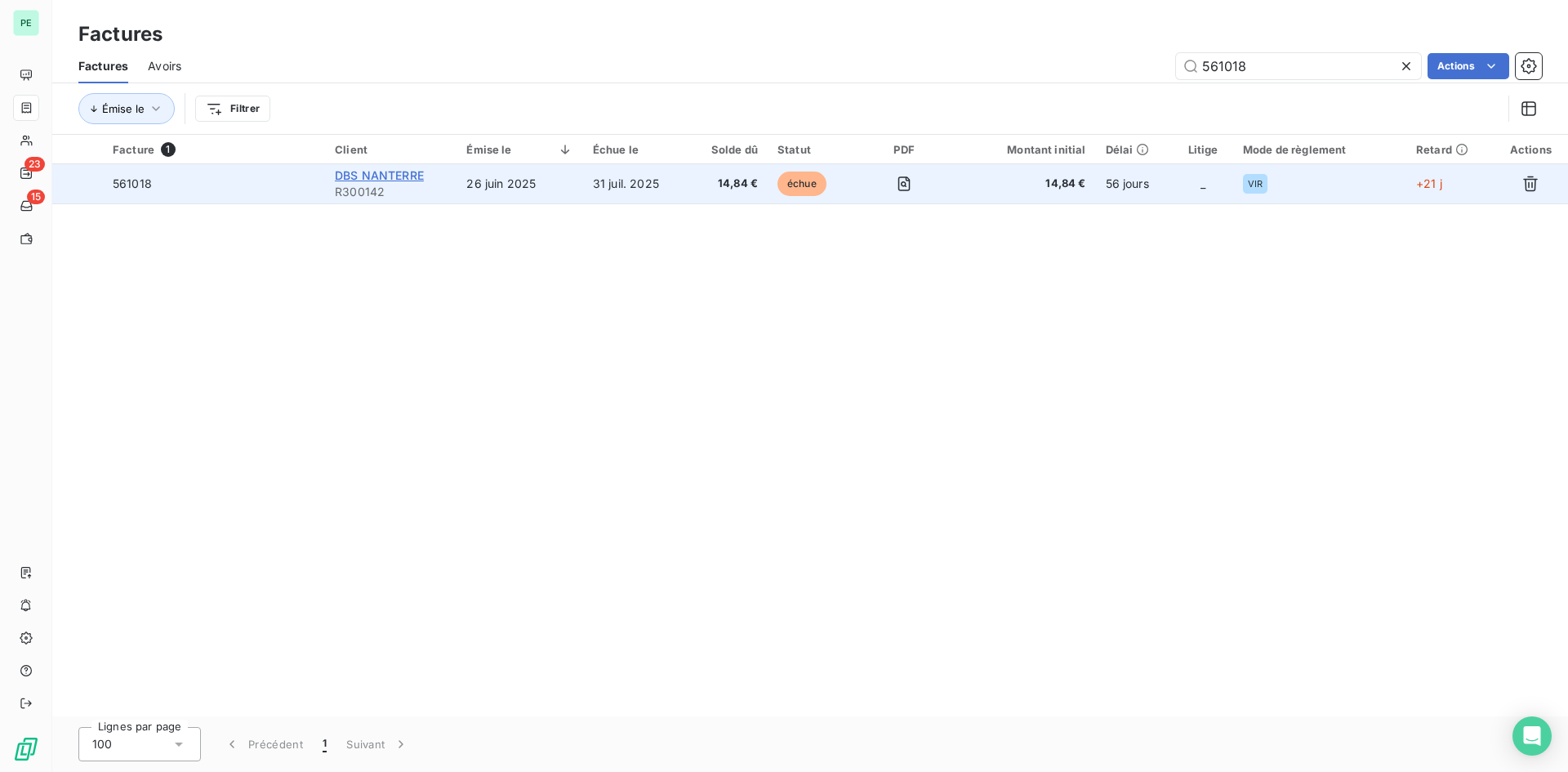
type input "561018"
click at [388, 180] on span "DBS NANTERRE" at bounding box center [379, 175] width 89 height 14
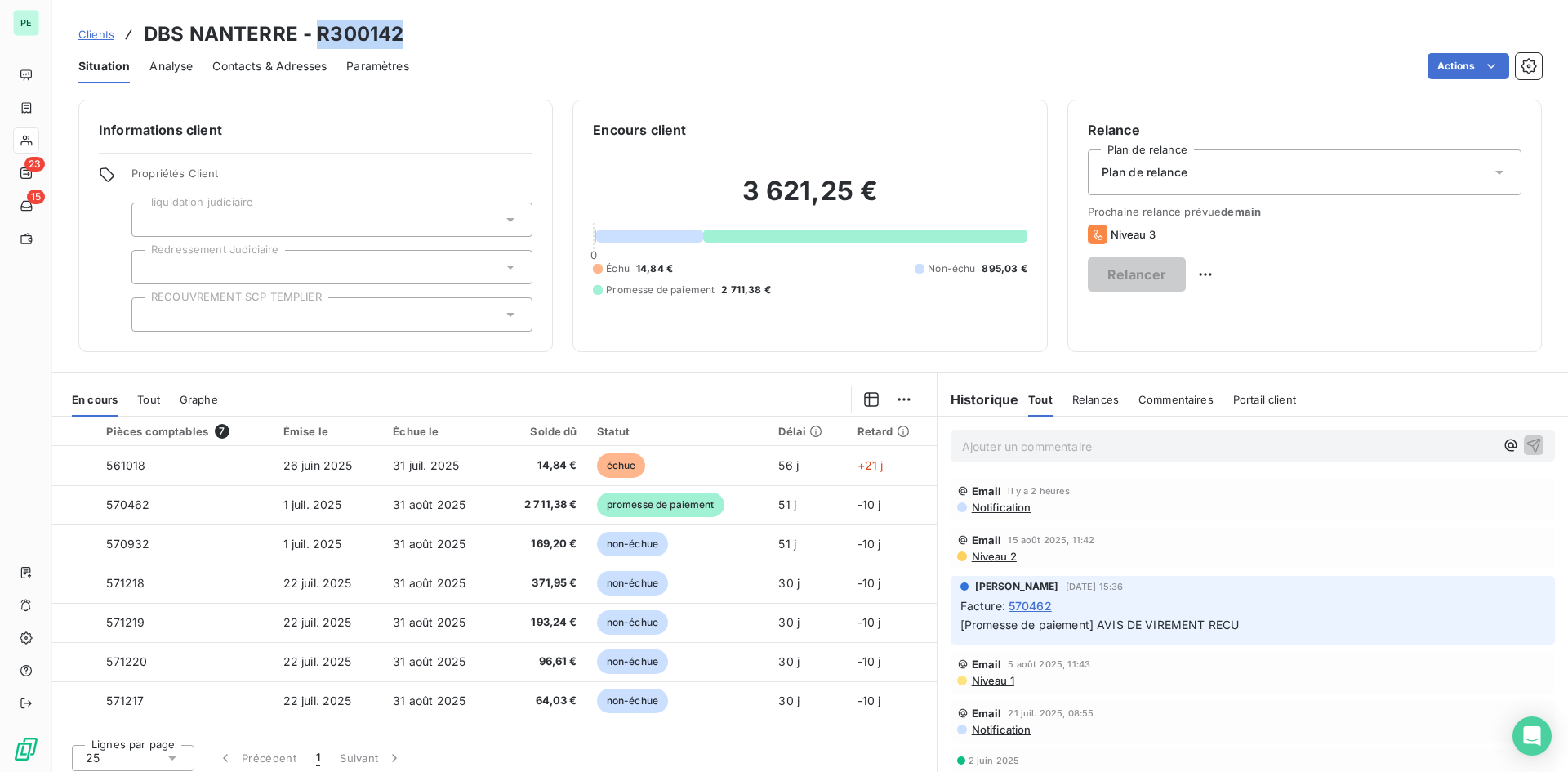
drag, startPoint x: 318, startPoint y: 31, endPoint x: 407, endPoint y: 33, distance: 89.0
click at [407, 33] on div "Clients DBS NANTERRE - R300142" at bounding box center [809, 34] width 1516 height 29
copy h3 "R300142"
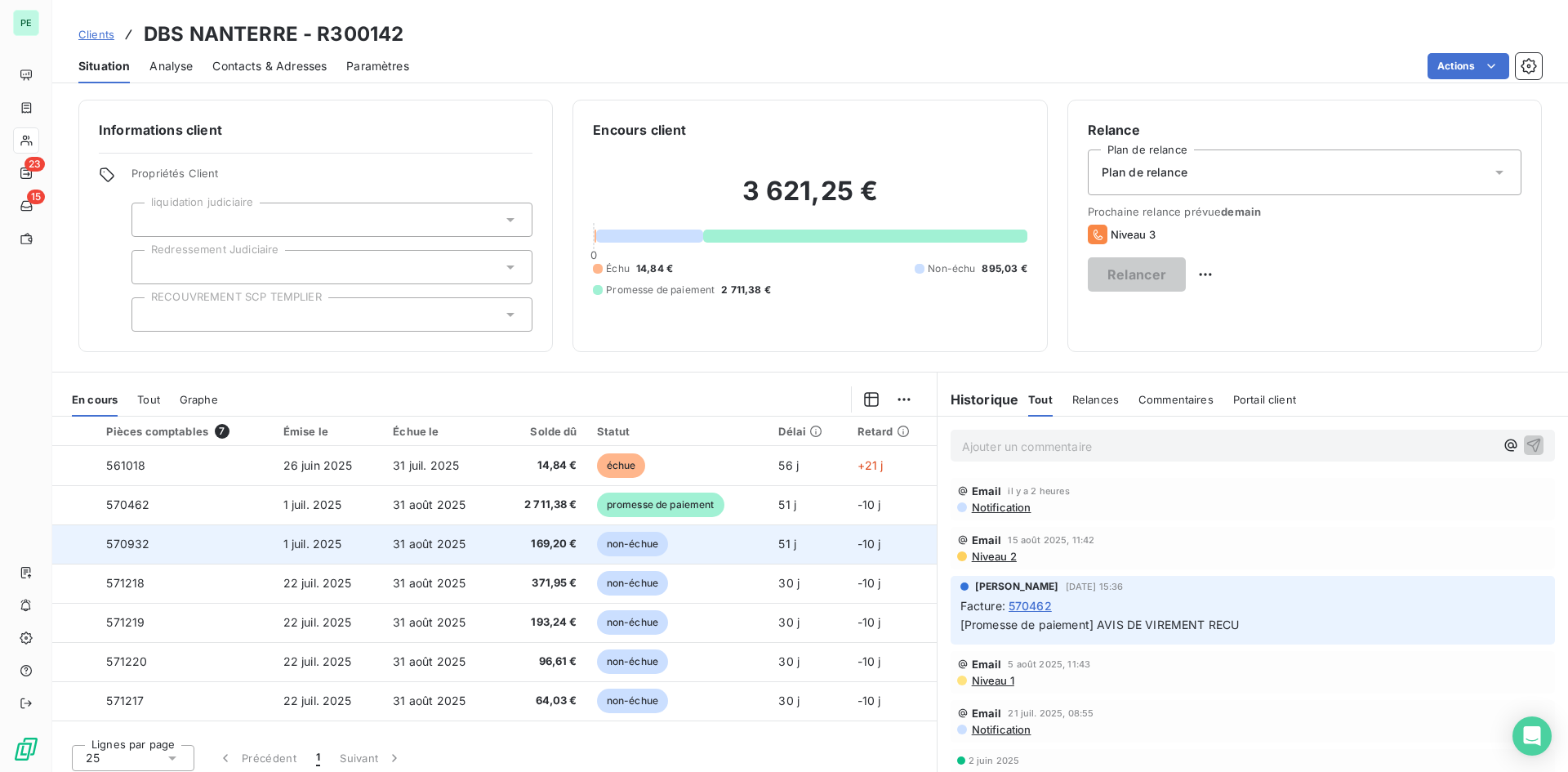
click at [78, 544] on div at bounding box center [78, 544] width 0 height 0
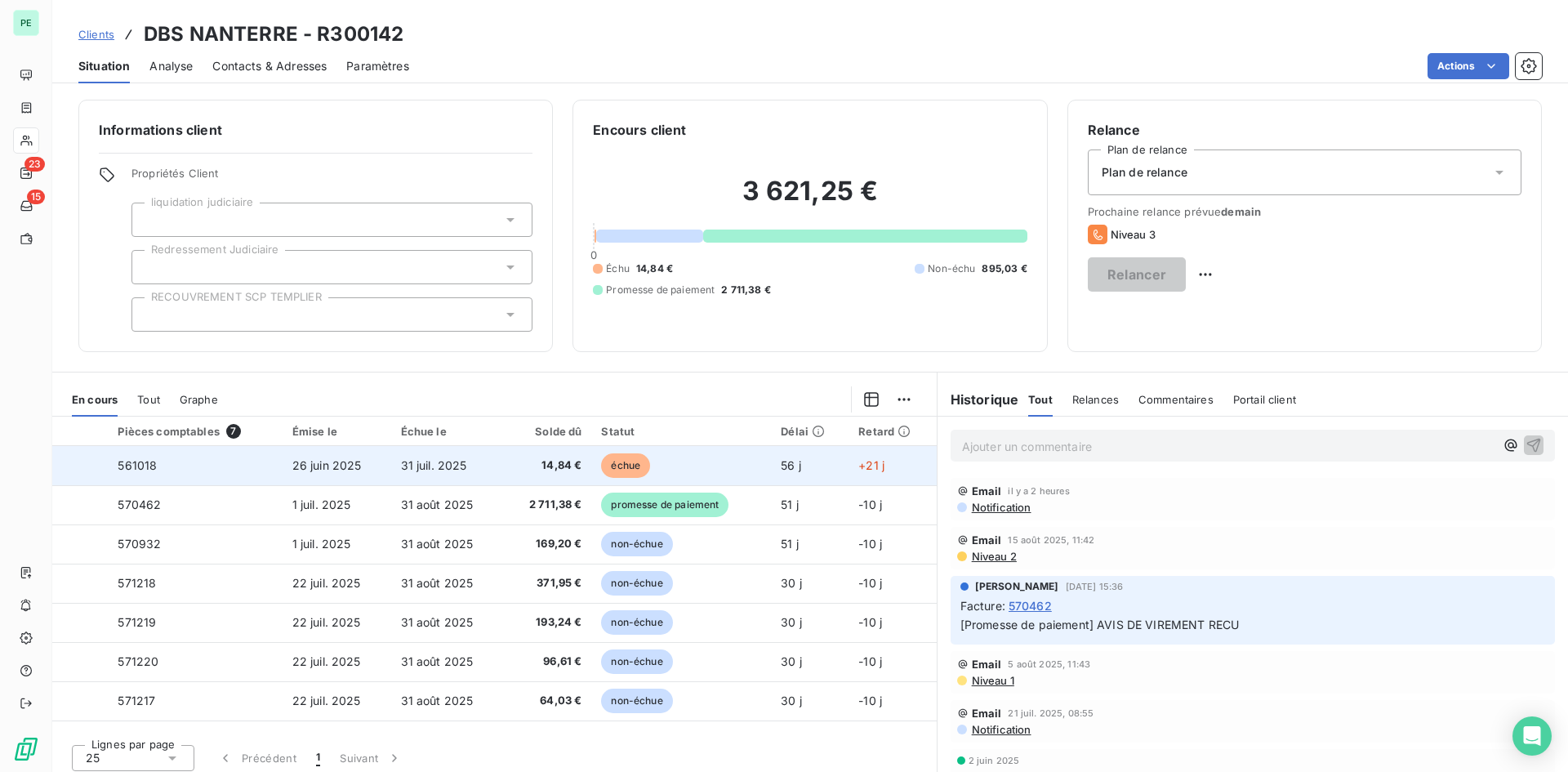
click at [181, 466] on td "561018" at bounding box center [195, 465] width 174 height 39
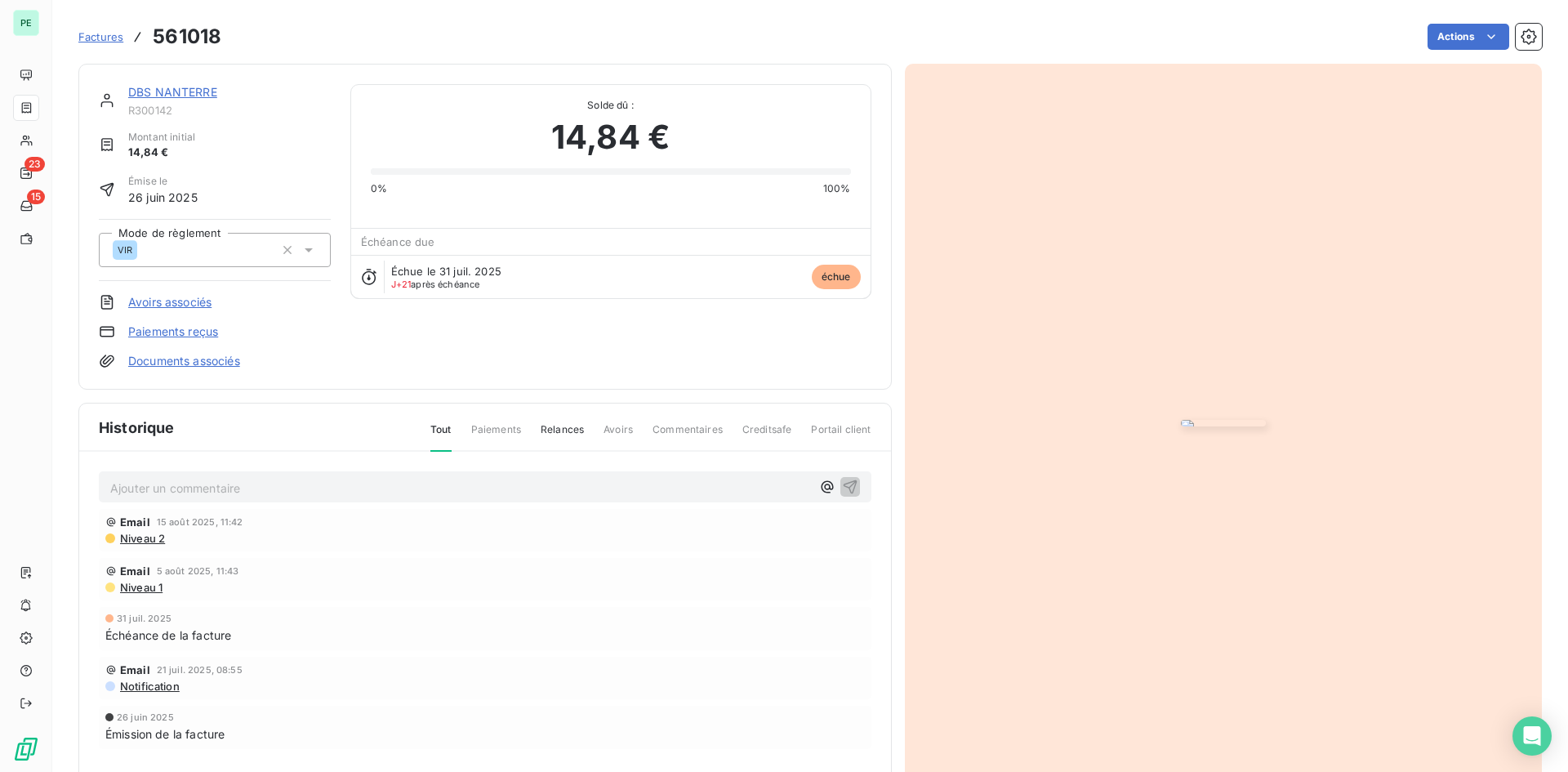
click at [159, 499] on p "Ajouter un commentaire ﻿" at bounding box center [460, 488] width 701 height 20
click at [305, 497] on p "Retour du client : la facture" at bounding box center [460, 487] width 701 height 19
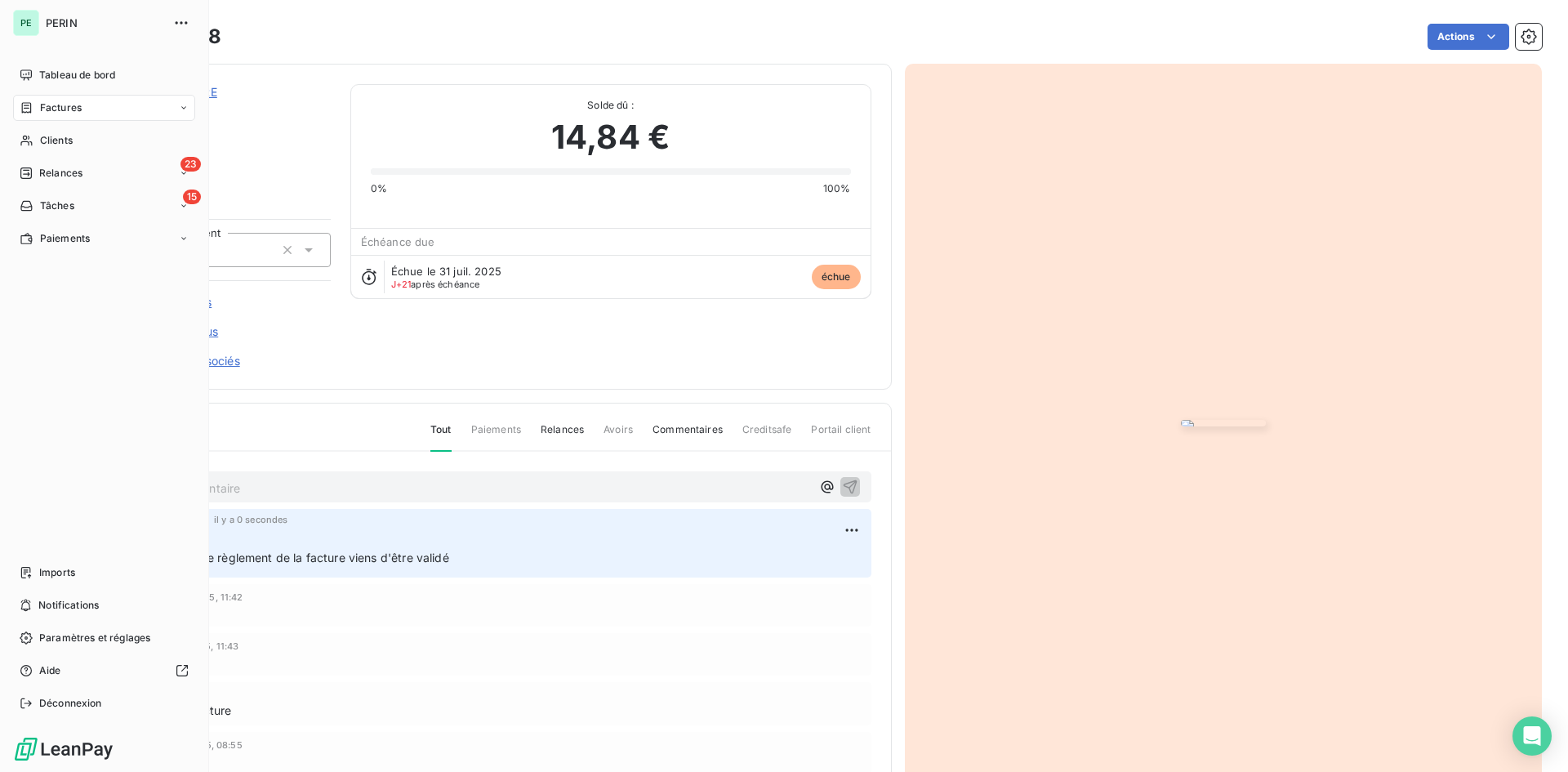
drag, startPoint x: 101, startPoint y: 107, endPoint x: 136, endPoint y: 99, distance: 35.9
click at [101, 107] on div "Factures" at bounding box center [104, 108] width 182 height 26
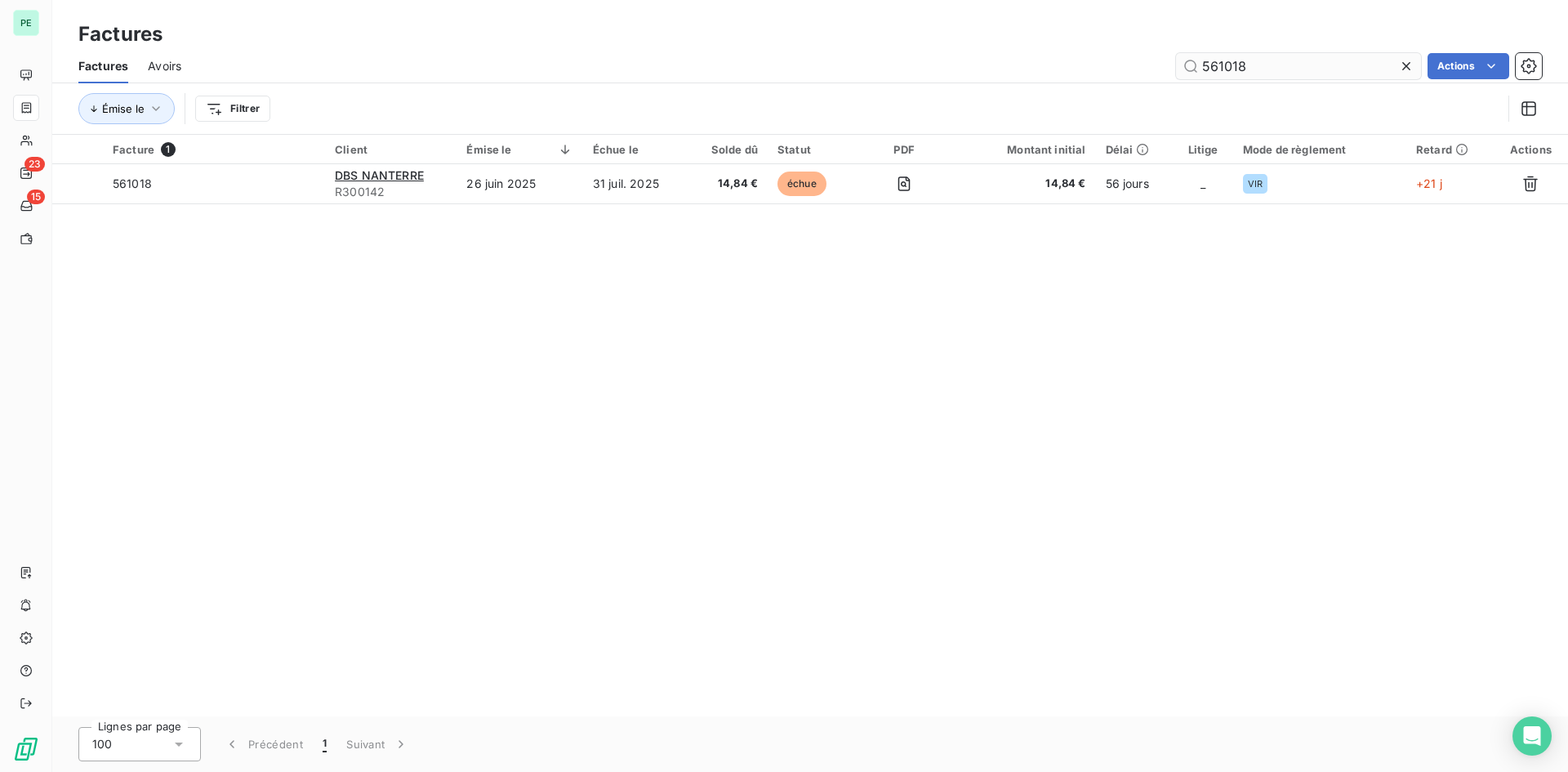
drag, startPoint x: 1205, startPoint y: 63, endPoint x: 1322, endPoint y: 62, distance: 117.0
click at [1254, 62] on input "561018" at bounding box center [1298, 66] width 245 height 26
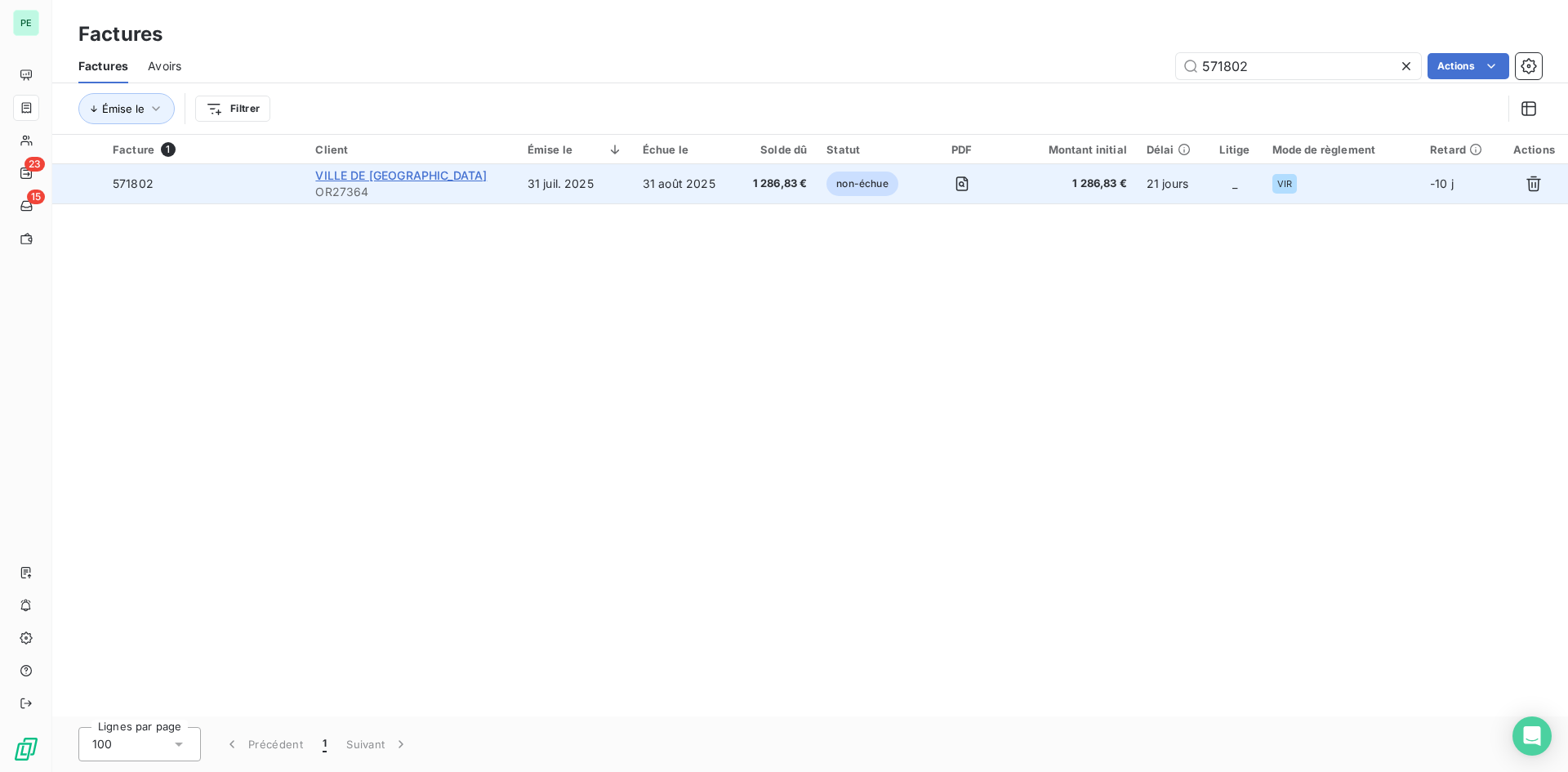
type input "571802"
click at [411, 177] on span "VILLE DE [GEOGRAPHIC_DATA]" at bounding box center [402, 175] width 172 height 14
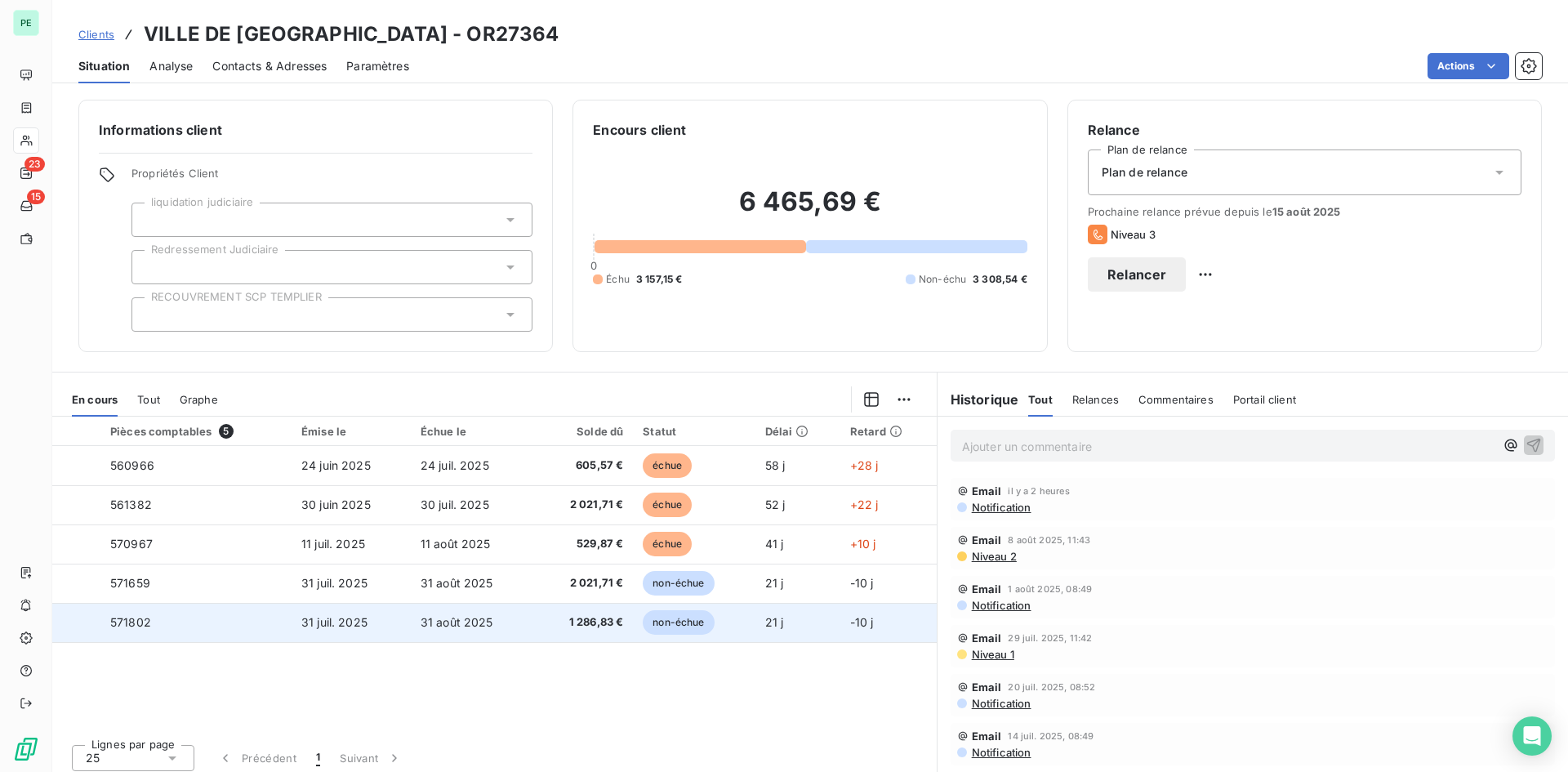
click at [280, 596] on td "571802" at bounding box center [196, 622] width 191 height 39
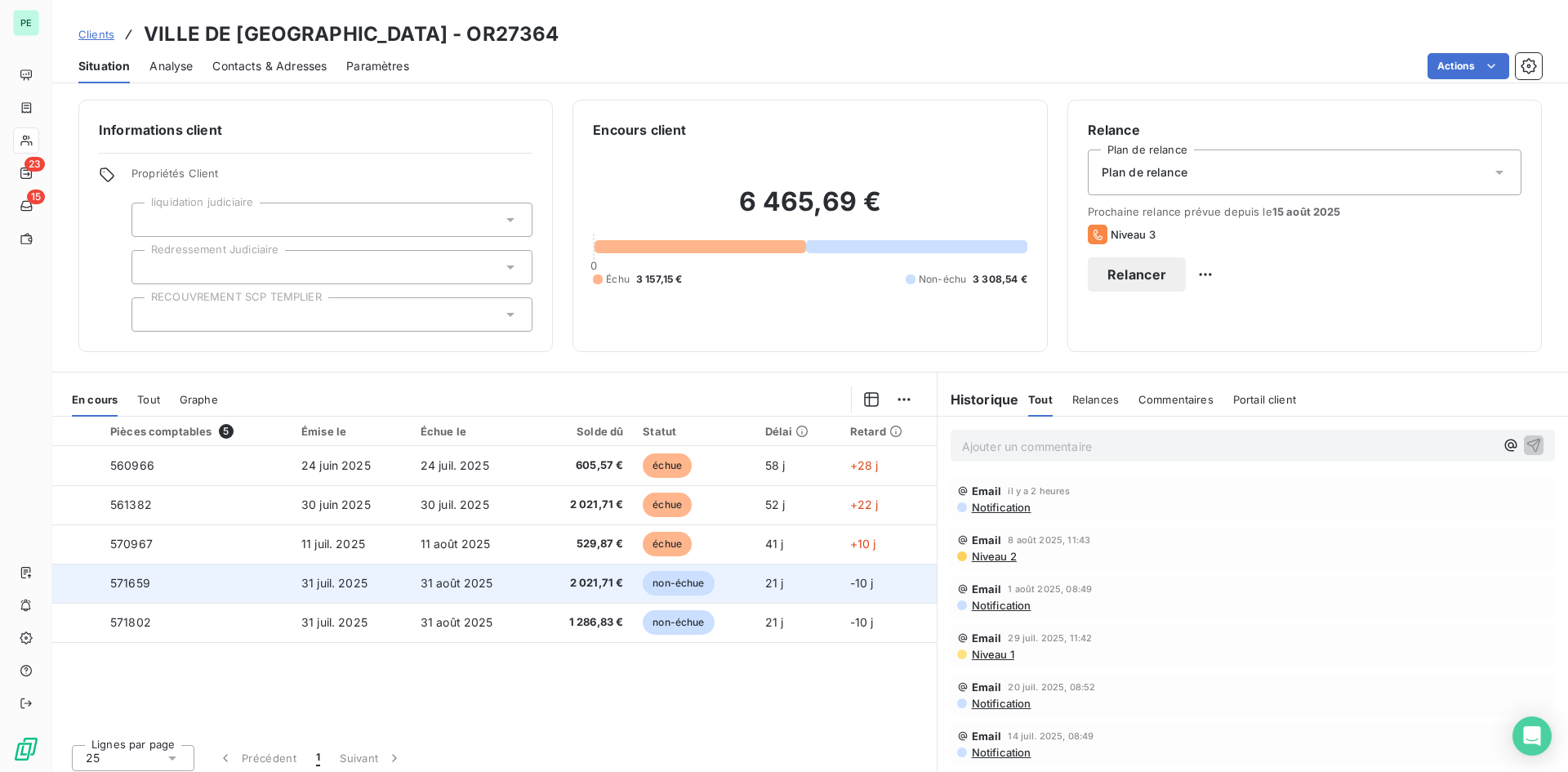
click at [432, 584] on span "31 août 2025" at bounding box center [457, 583] width 73 height 14
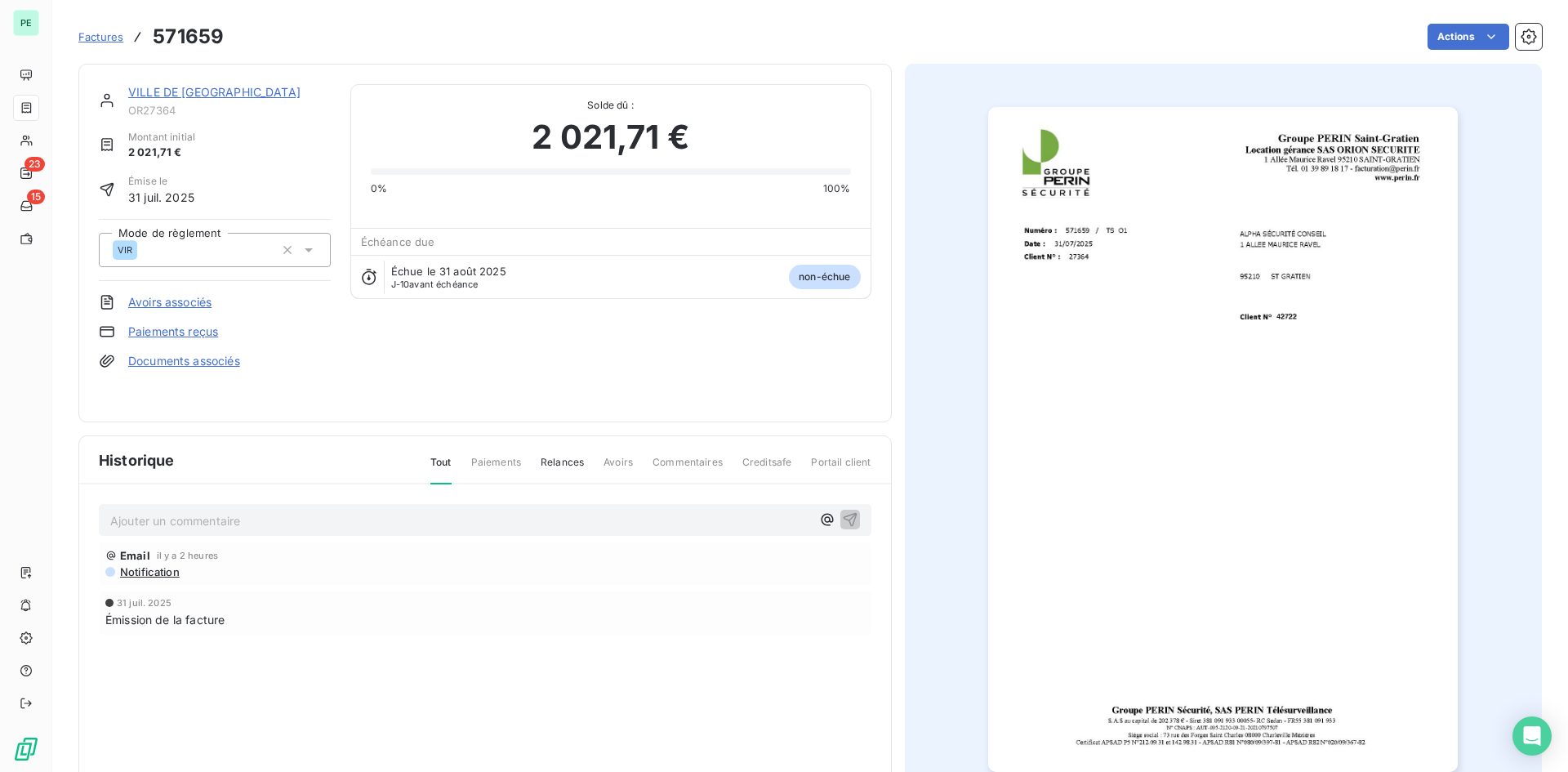
click at [1140, 416] on img "button" at bounding box center [1223, 439] width 470 height 665
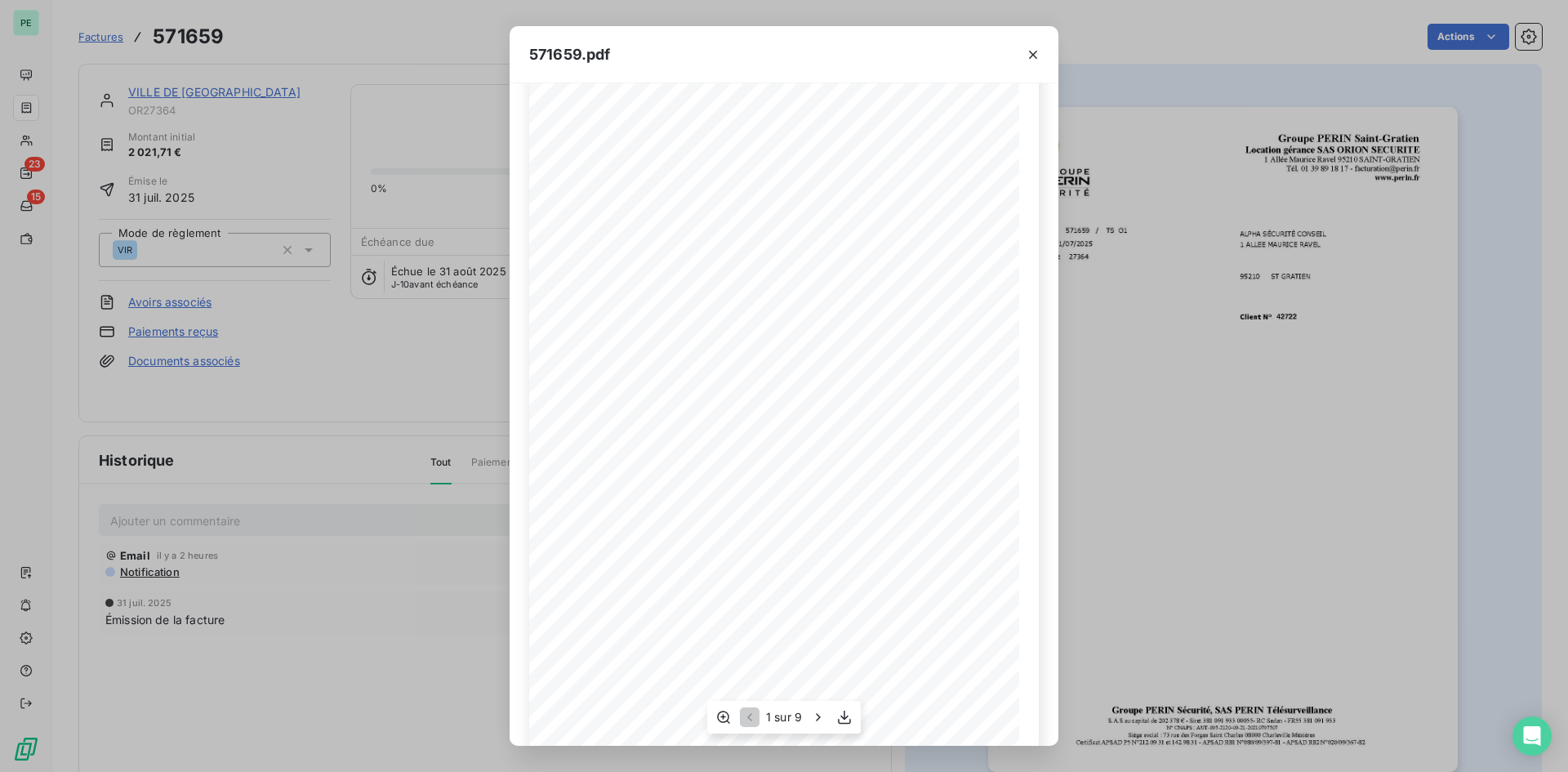
scroll to position [69, 0]
click at [812, 596] on button "button" at bounding box center [818, 718] width 20 height 20
click at [1030, 61] on icon "button" at bounding box center [1033, 55] width 16 height 16
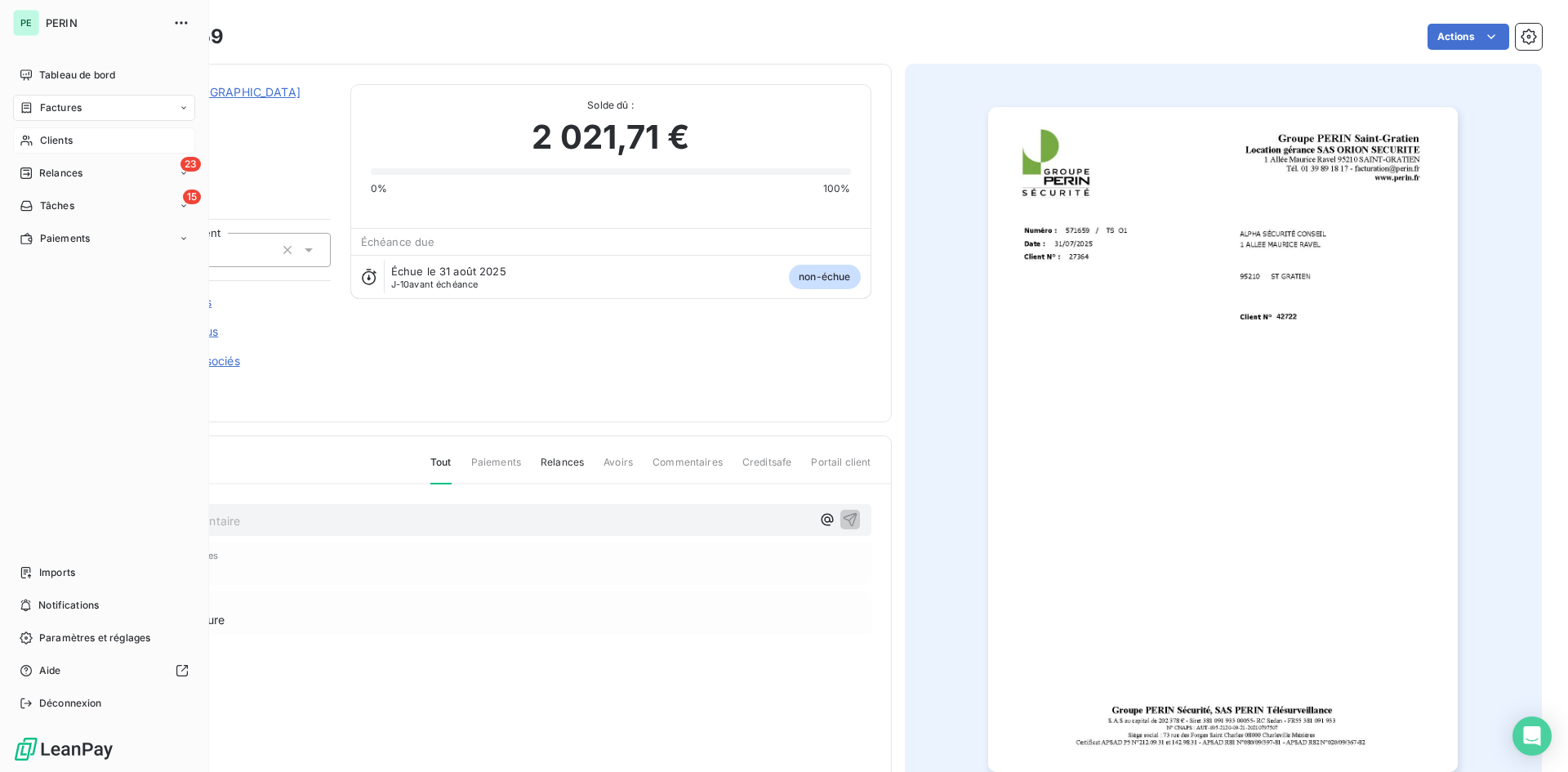
click at [61, 137] on span "Clients" at bounding box center [56, 140] width 33 height 15
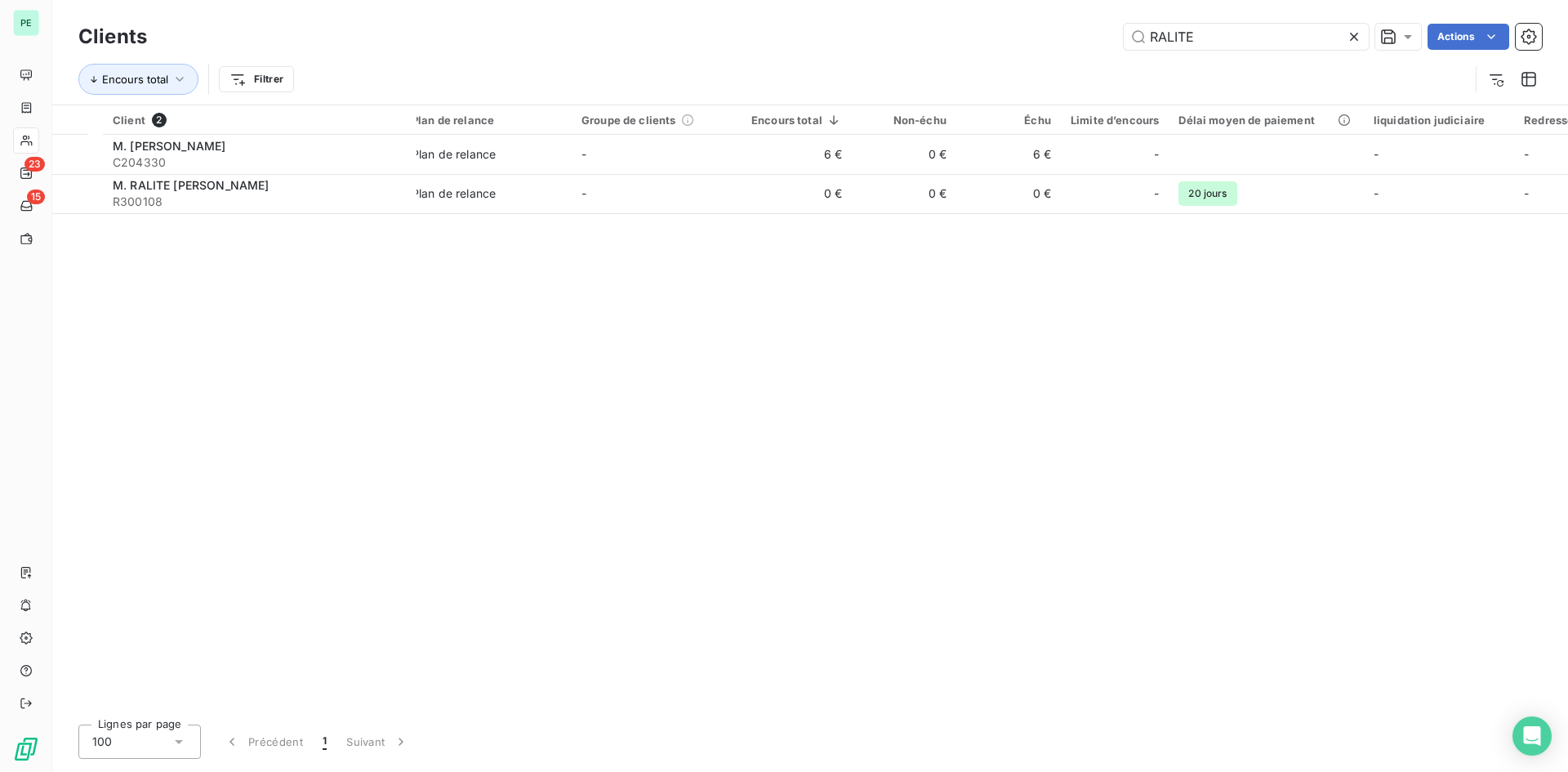
drag, startPoint x: 1190, startPoint y: 38, endPoint x: 1109, endPoint y: 37, distance: 81.0
click at [1109, 37] on div "RALITE Actions" at bounding box center [854, 37] width 1375 height 26
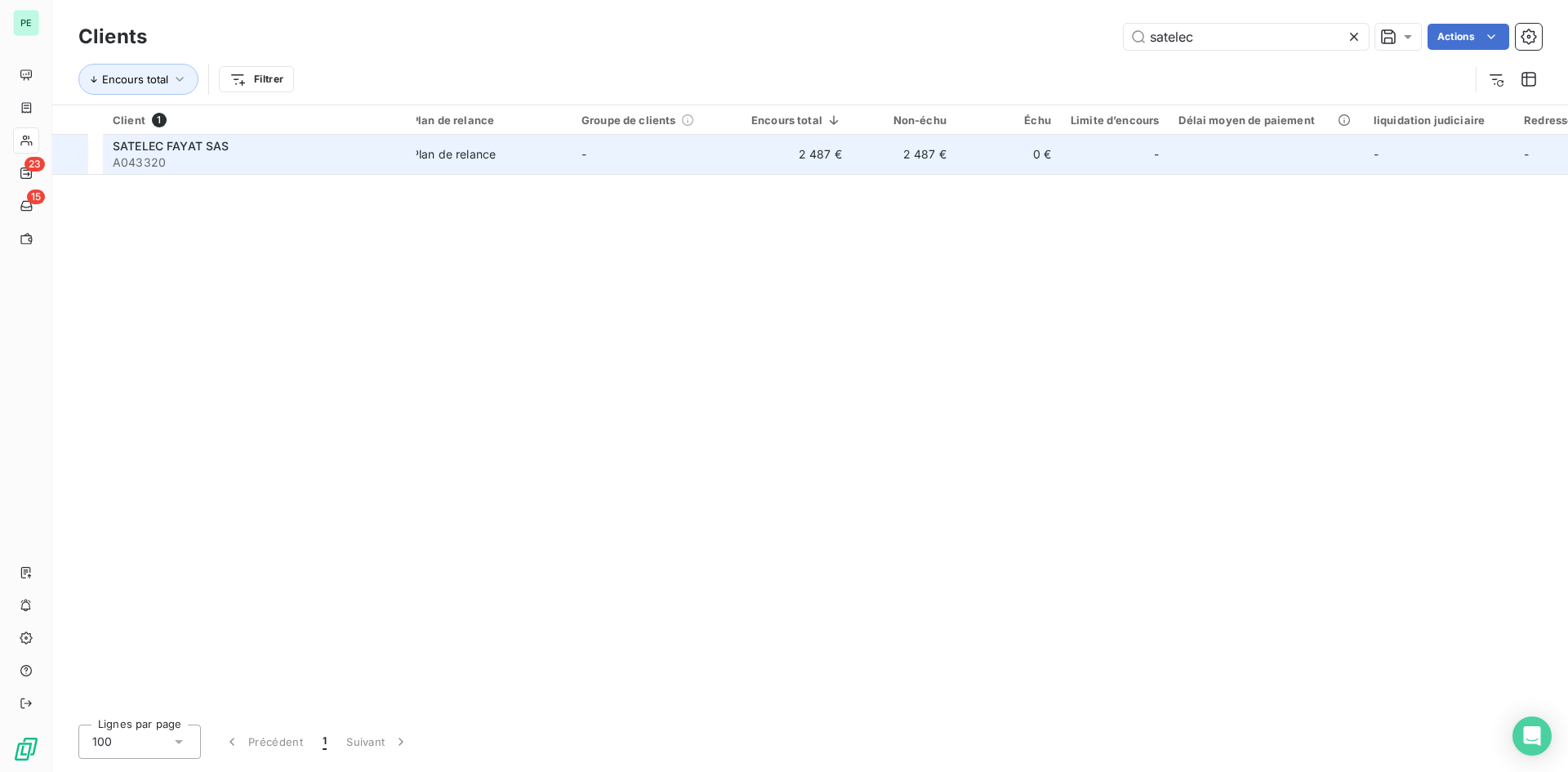
type input "satelec"
click at [325, 164] on span "A043320" at bounding box center [260, 162] width 294 height 16
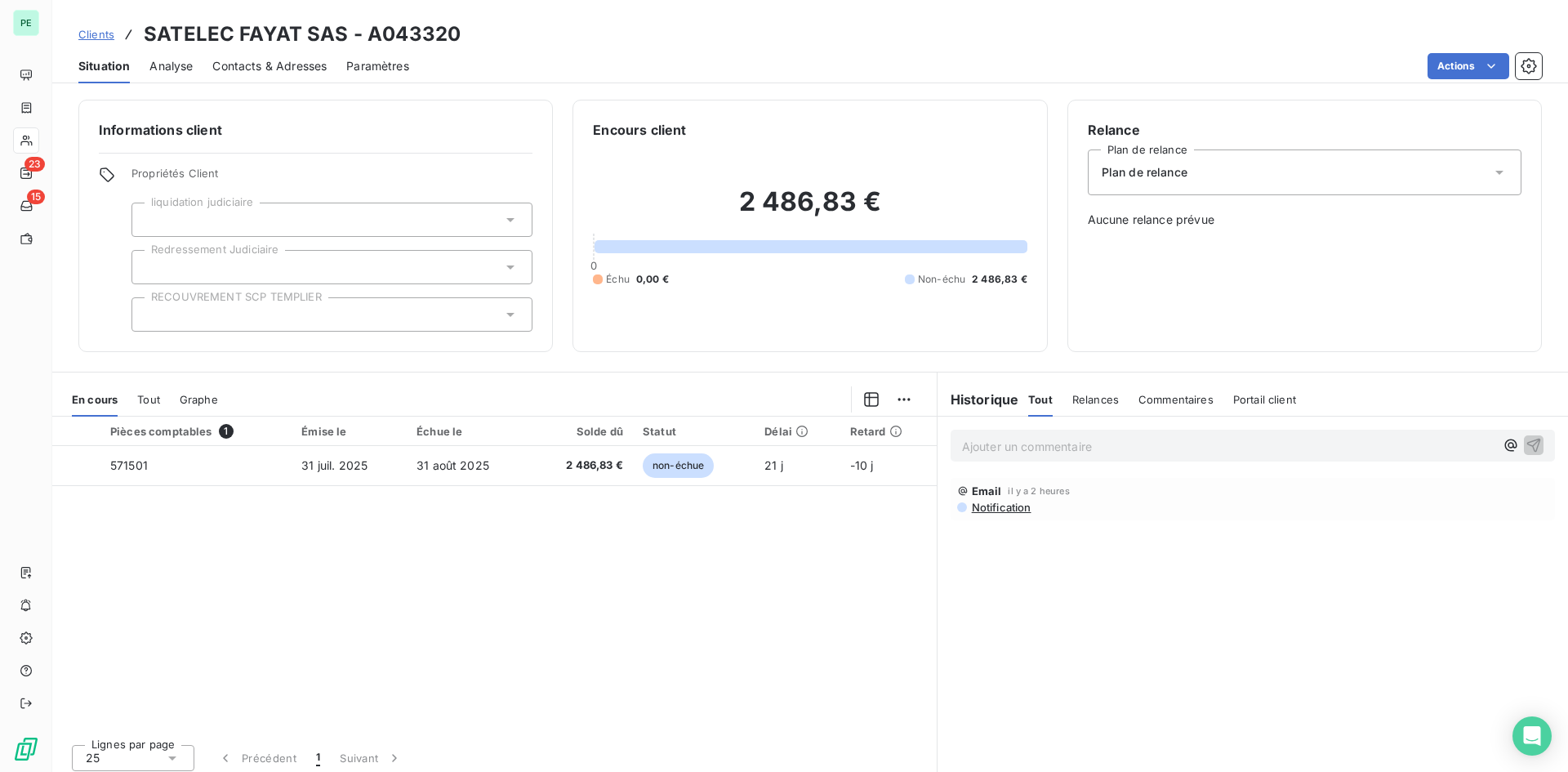
click at [204, 68] on div "Situation Analyse Contacts & Adresses Paramètres Actions" at bounding box center [809, 66] width 1516 height 34
click at [245, 68] on span "Contacts & Adresses" at bounding box center [270, 66] width 114 height 16
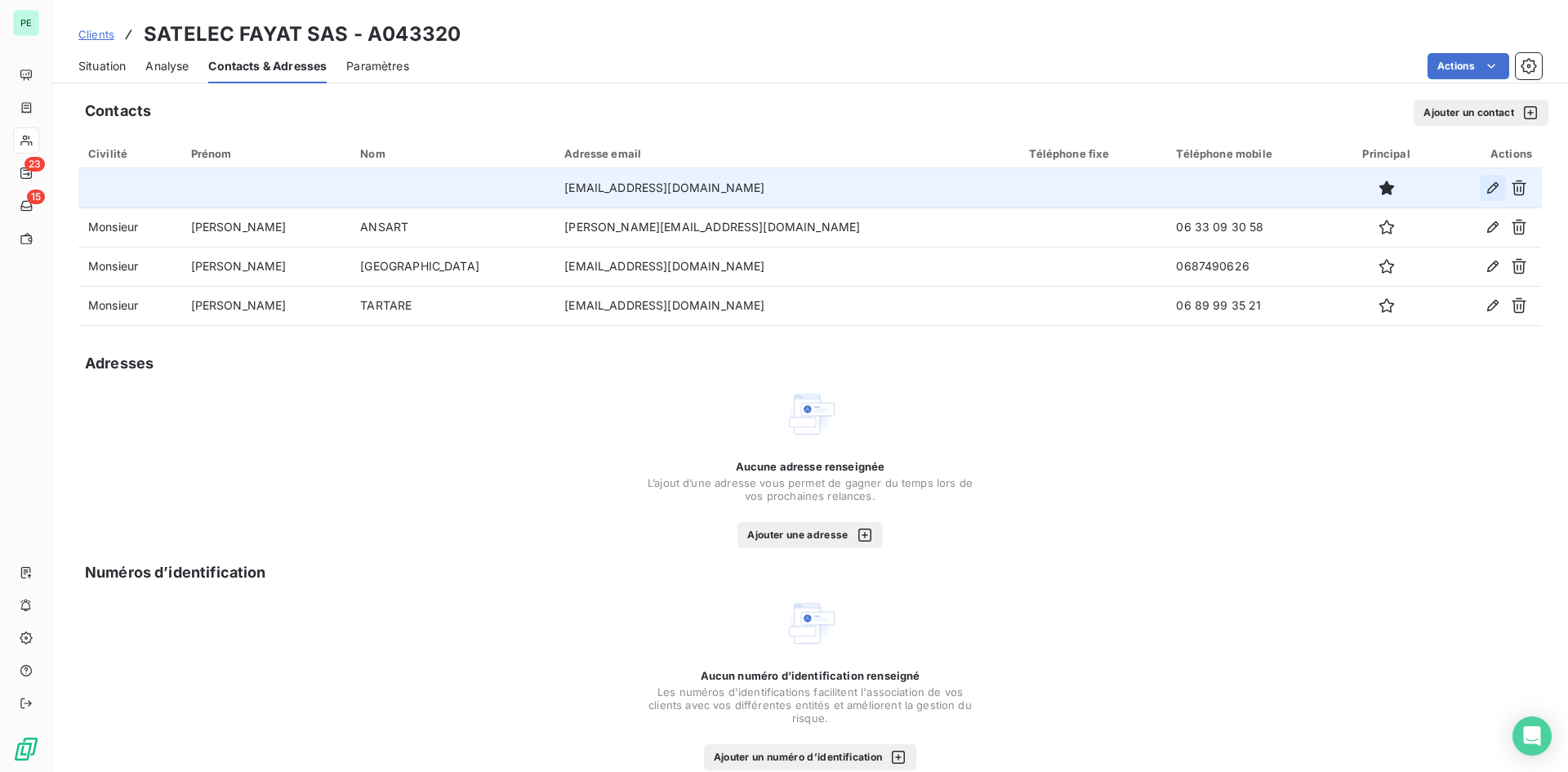
click at [1254, 190] on icon "button" at bounding box center [1493, 188] width 16 height 16
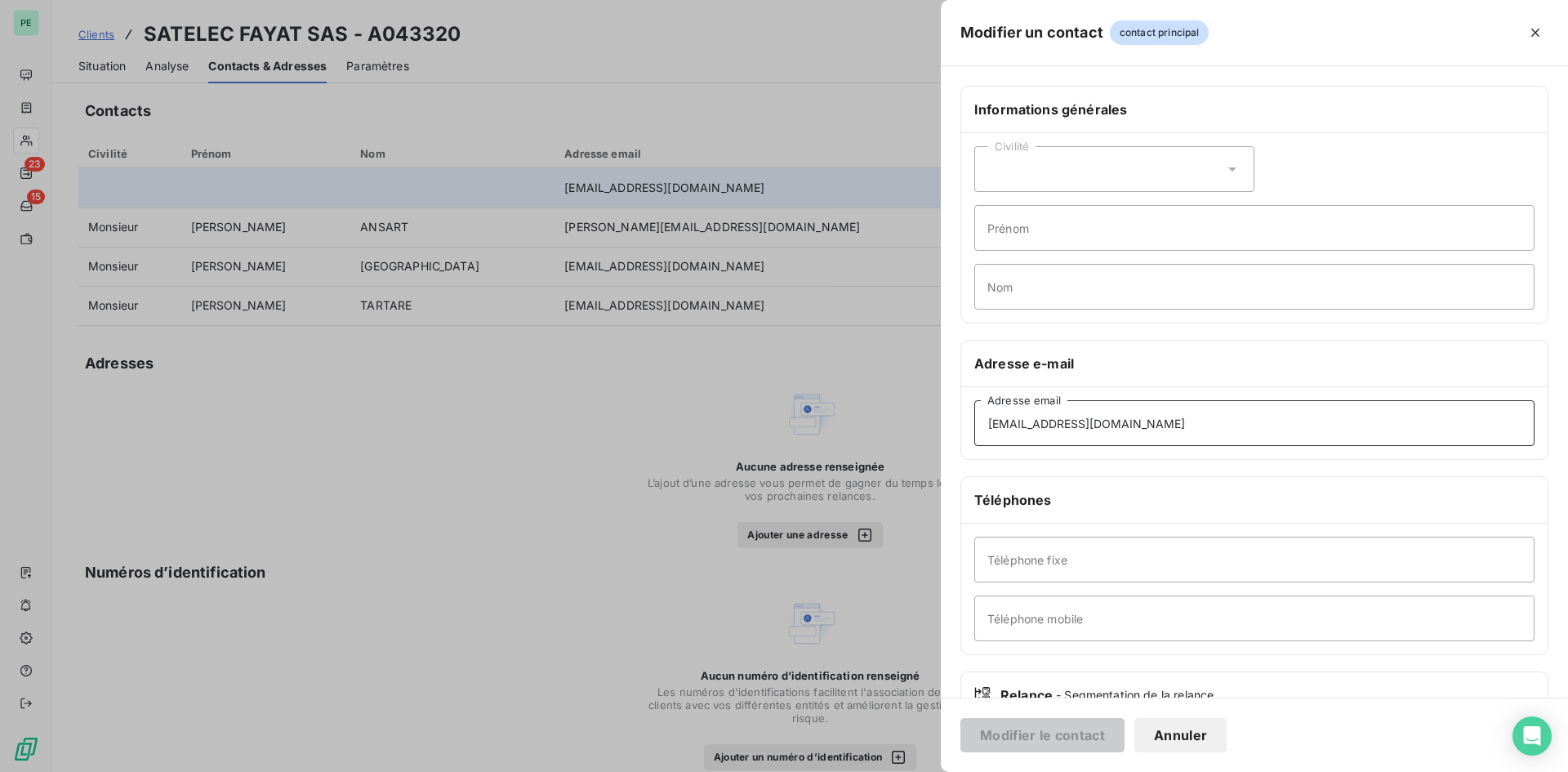
click at [1174, 431] on input "[EMAIL_ADDRESS][DOMAIN_NAME]" at bounding box center [1254, 424] width 561 height 46
drag, startPoint x: 1174, startPoint y: 431, endPoint x: 888, endPoint y: 432, distance: 286.0
click at [888, 596] on div "Modifier un contact contact principal Informations générales Civilité Prénom No…" at bounding box center [784, 772] width 1568 height 0
paste input "Relanc"
type input "[EMAIL_ADDRESS][DOMAIN_NAME]"
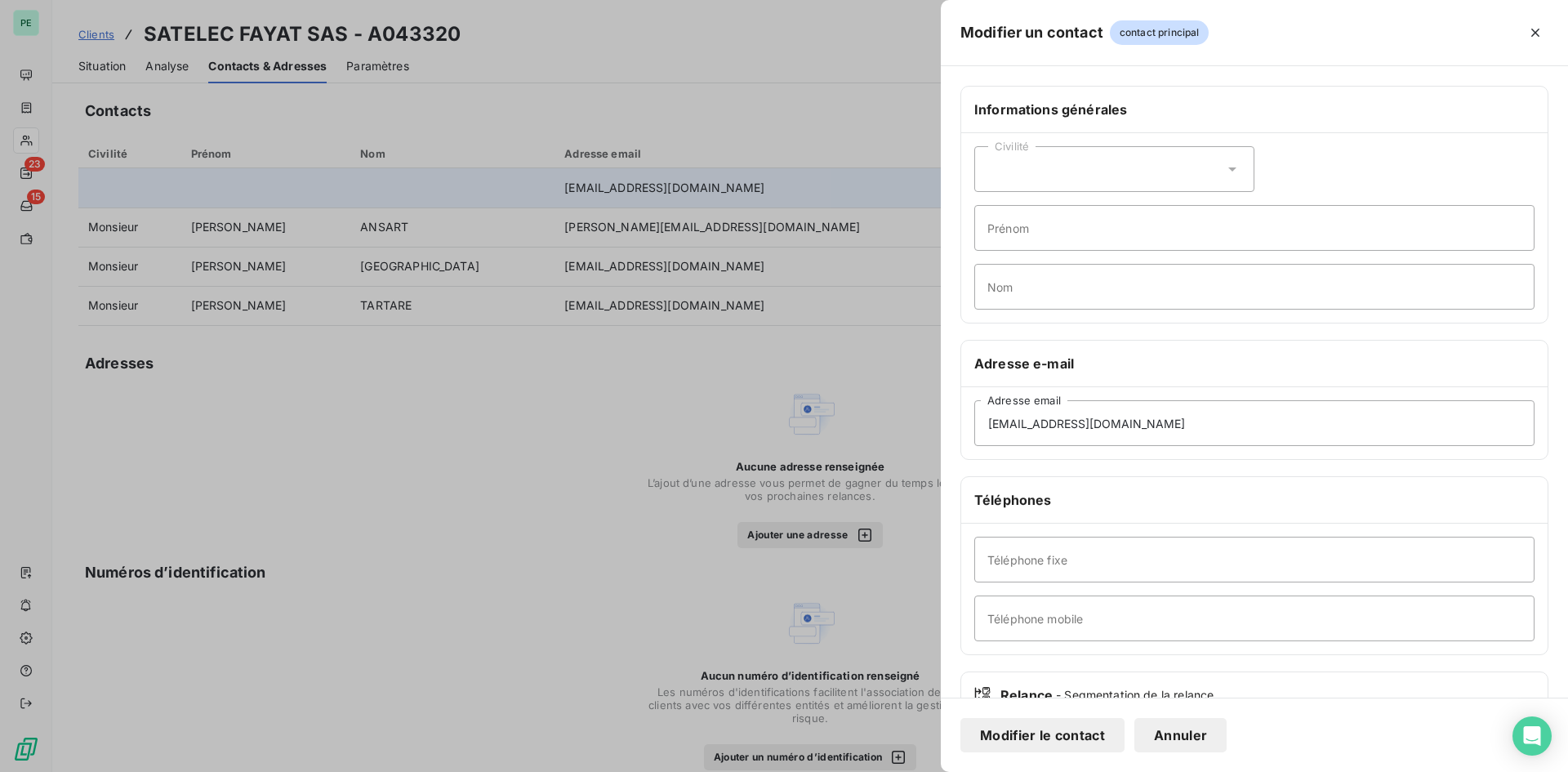
click at [1034, 596] on button "Modifier le contact" at bounding box center [1042, 735] width 164 height 34
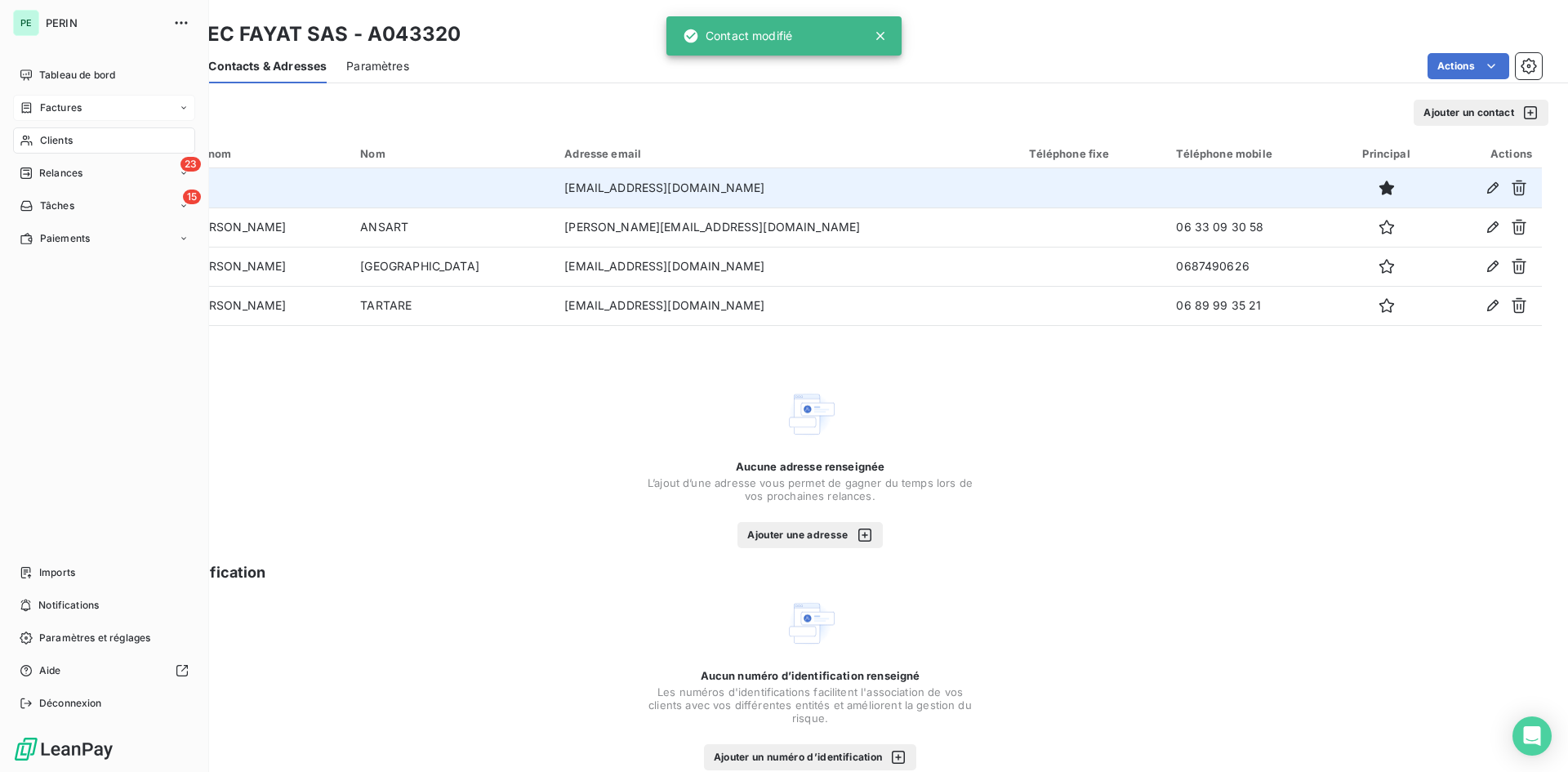
drag, startPoint x: 35, startPoint y: 105, endPoint x: 74, endPoint y: 105, distance: 39.0
click at [35, 105] on div "Factures" at bounding box center [51, 108] width 62 height 15
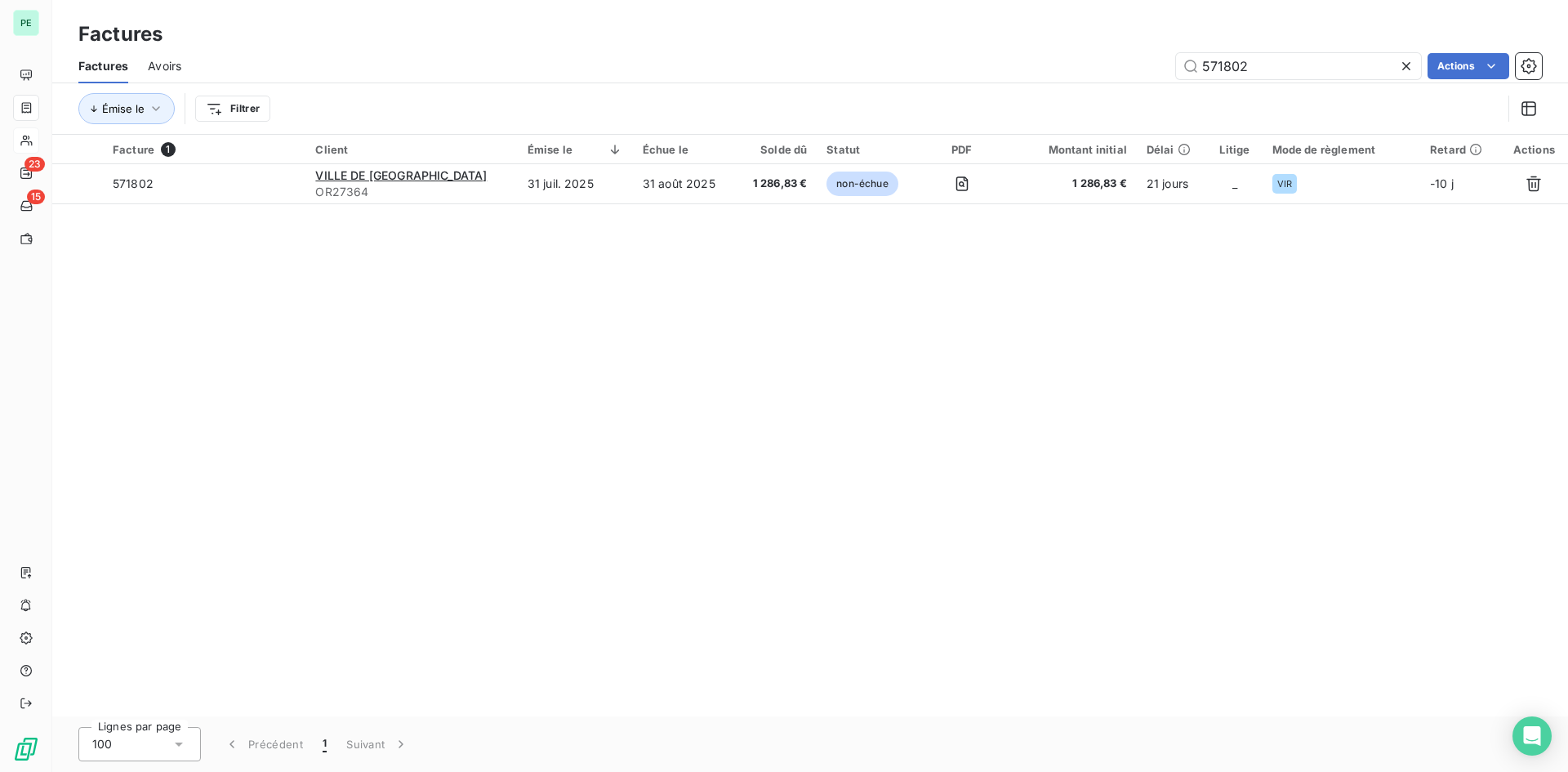
drag, startPoint x: 1265, startPoint y: 59, endPoint x: 1124, endPoint y: 69, distance: 141.4
click at [1126, 67] on div "571802 Actions" at bounding box center [871, 66] width 1341 height 26
drag, startPoint x: 1280, startPoint y: 69, endPoint x: 1174, endPoint y: 67, distance: 106.0
click at [1176, 67] on input "560914" at bounding box center [1298, 66] width 245 height 26
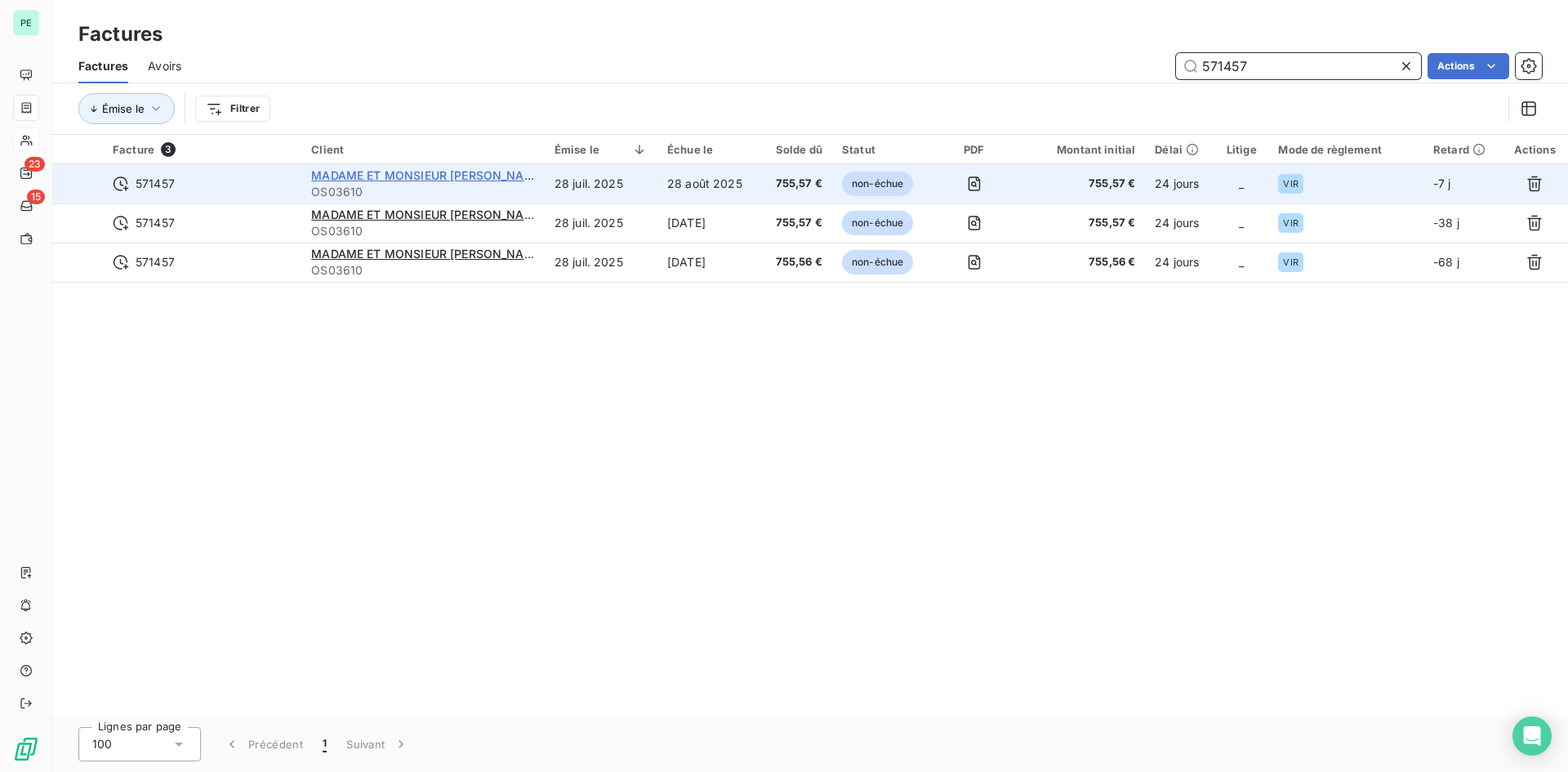
type input "571457"
click at [433, 172] on span "MADAME ET MONSIEUR [PERSON_NAME]" at bounding box center [428, 175] width 235 height 14
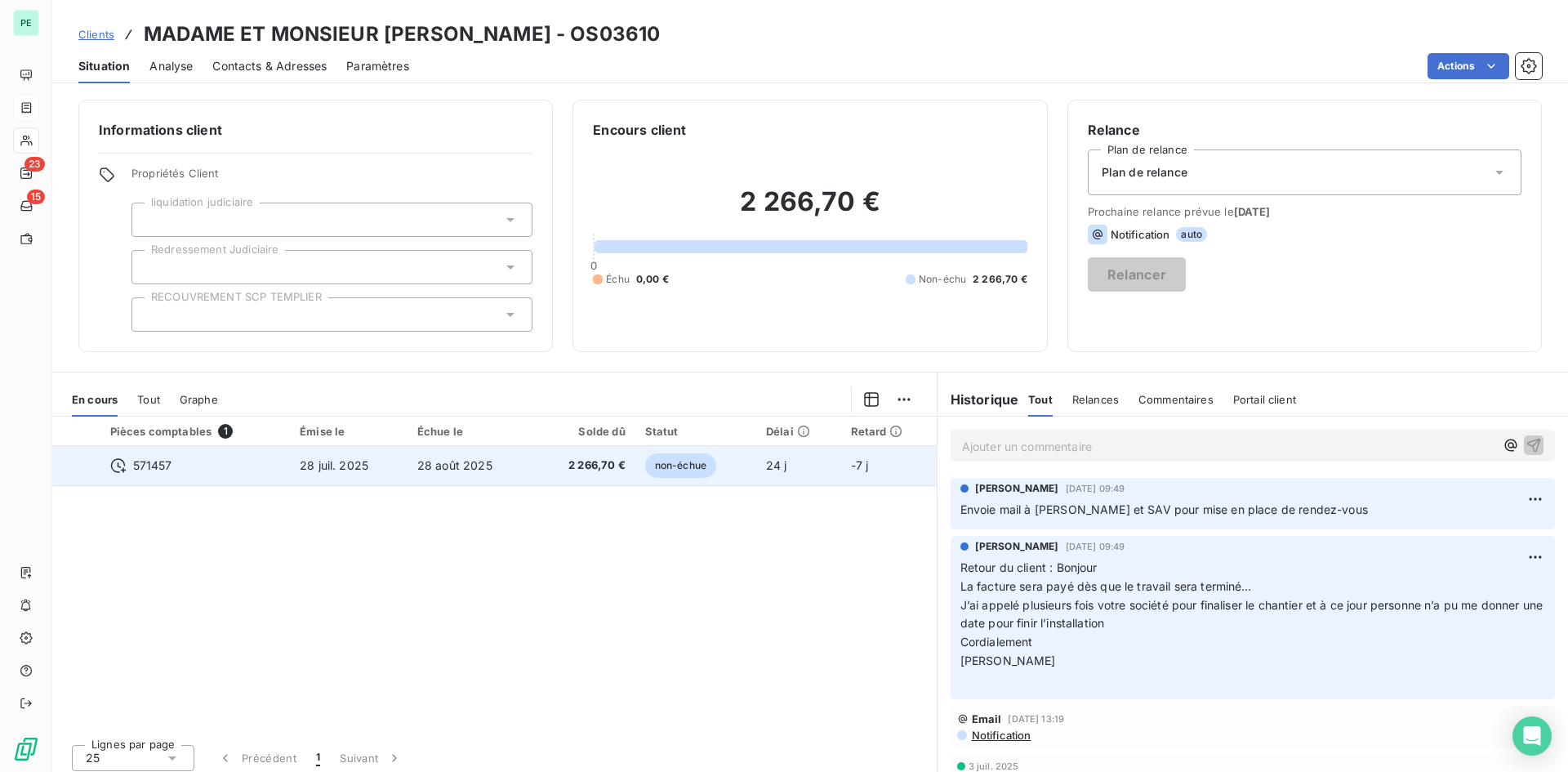
click at [78, 466] on div at bounding box center [78, 466] width 0 height 0
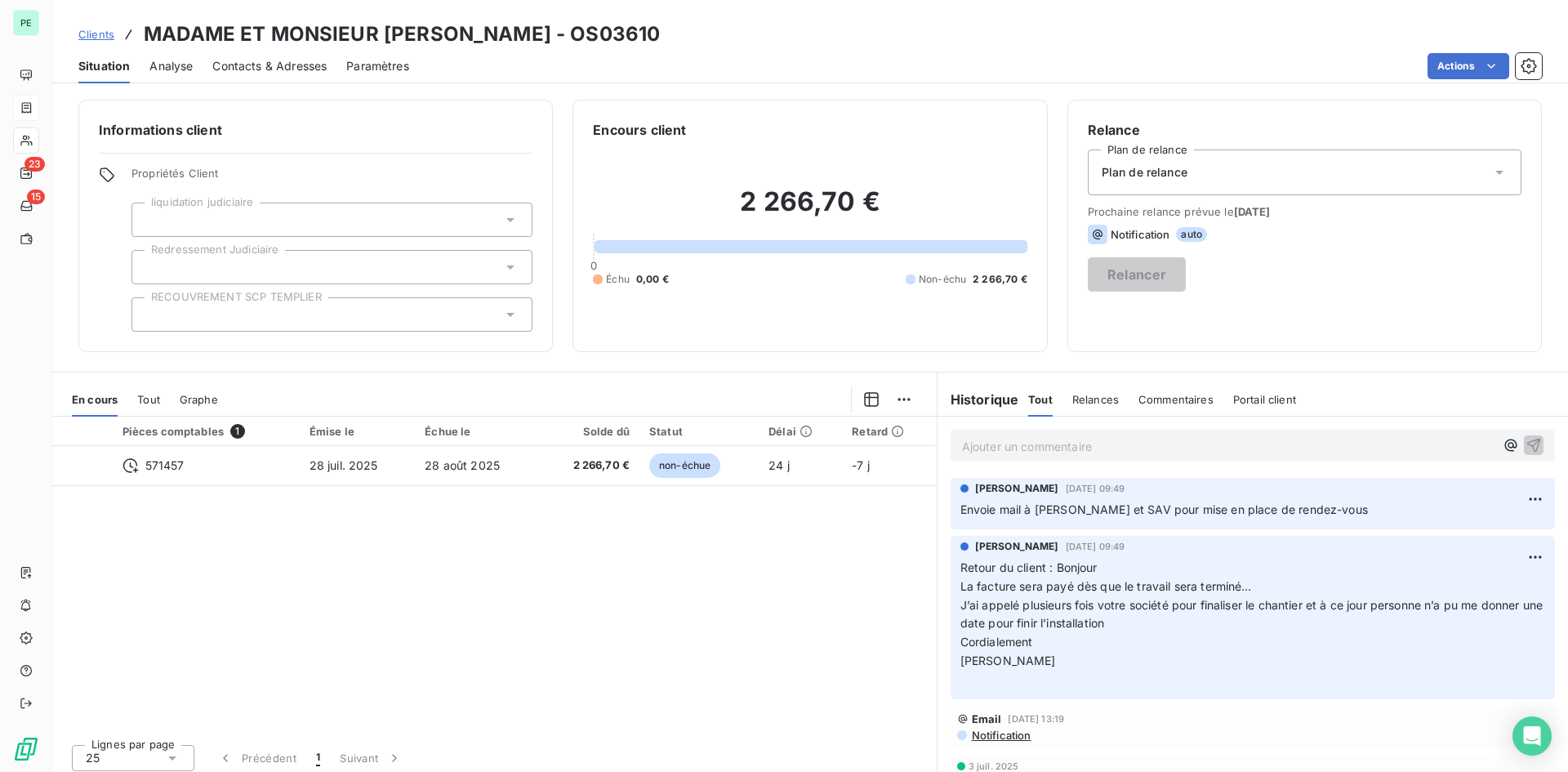
click at [896, 396] on html "PE 23 15 Clients MADAME ET MONSIEUR [PERSON_NAME] - OS03610 Situation Analyse C…" at bounding box center [784, 386] width 1568 height 772
click at [837, 469] on div "Ajouter une promesse de paiement (1 facture)" at bounding box center [758, 465] width 289 height 26
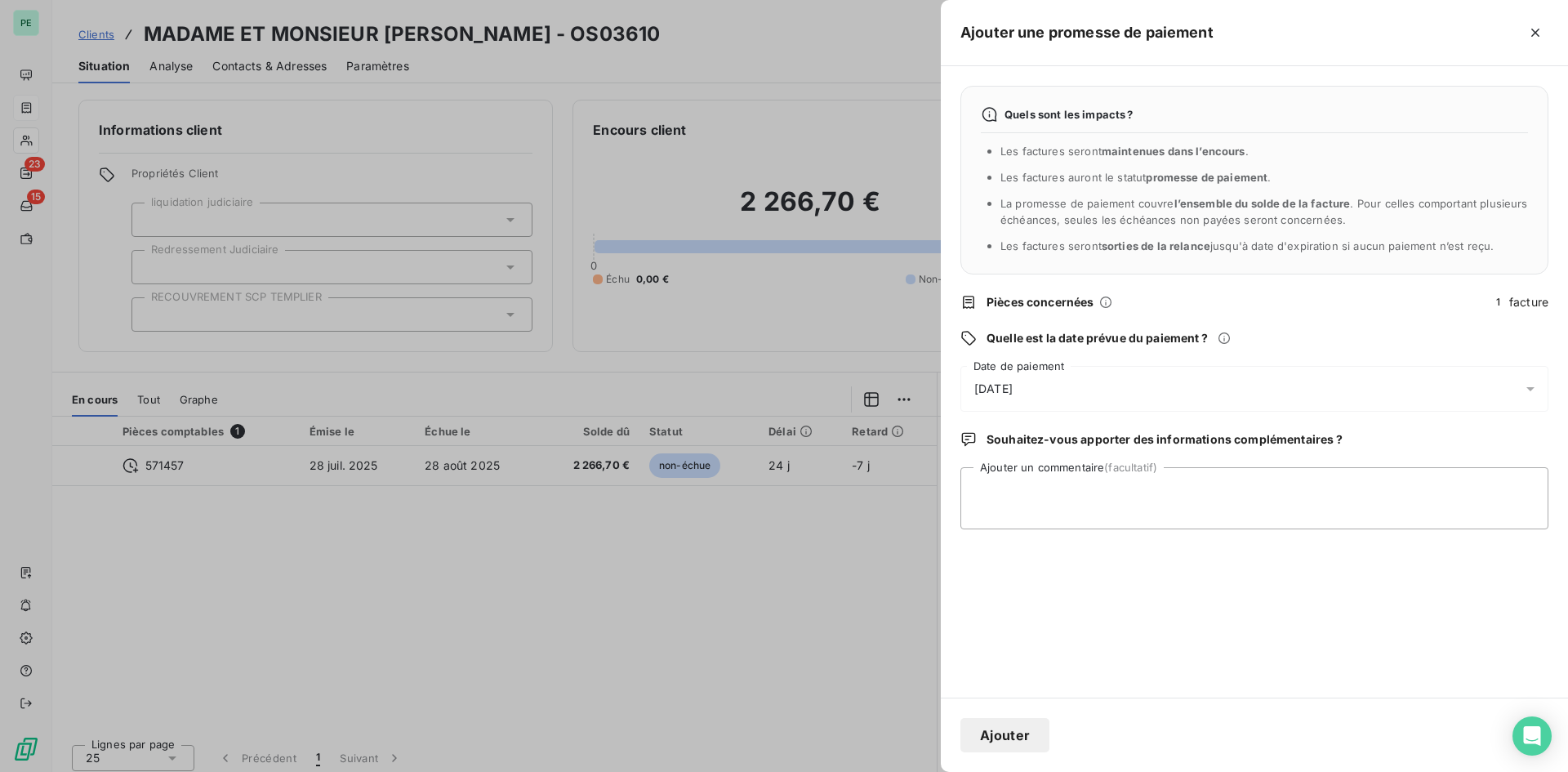
click at [1254, 309] on span "1" at bounding box center [1499, 302] width 15 height 15
click at [1254, 31] on icon "button" at bounding box center [1536, 33] width 8 height 8
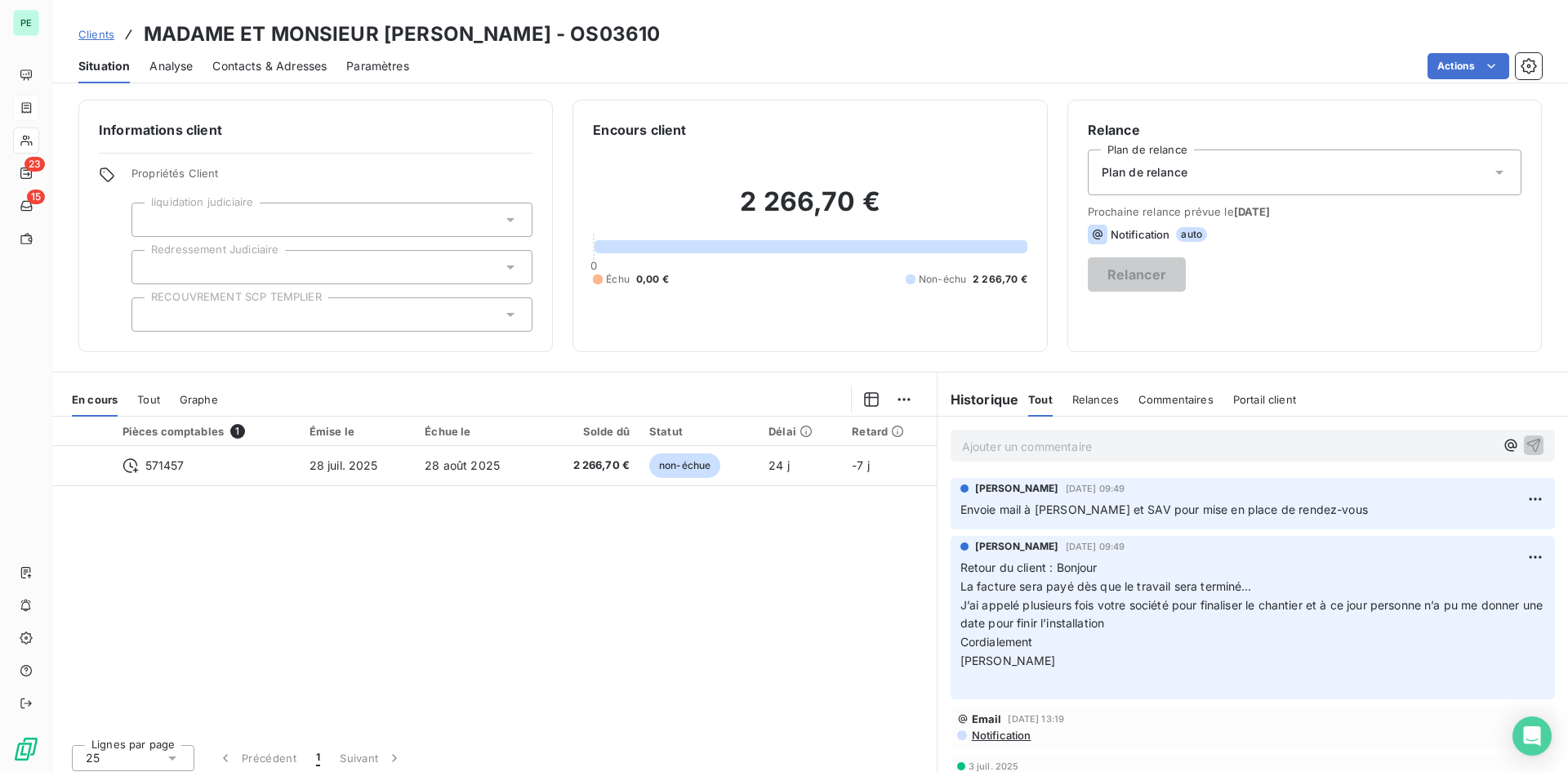
click at [1081, 445] on p "Ajouter un commentaire ﻿" at bounding box center [1228, 446] width 533 height 20
click at [1128, 441] on p "Mail du client ce jour :" at bounding box center [1228, 445] width 533 height 19
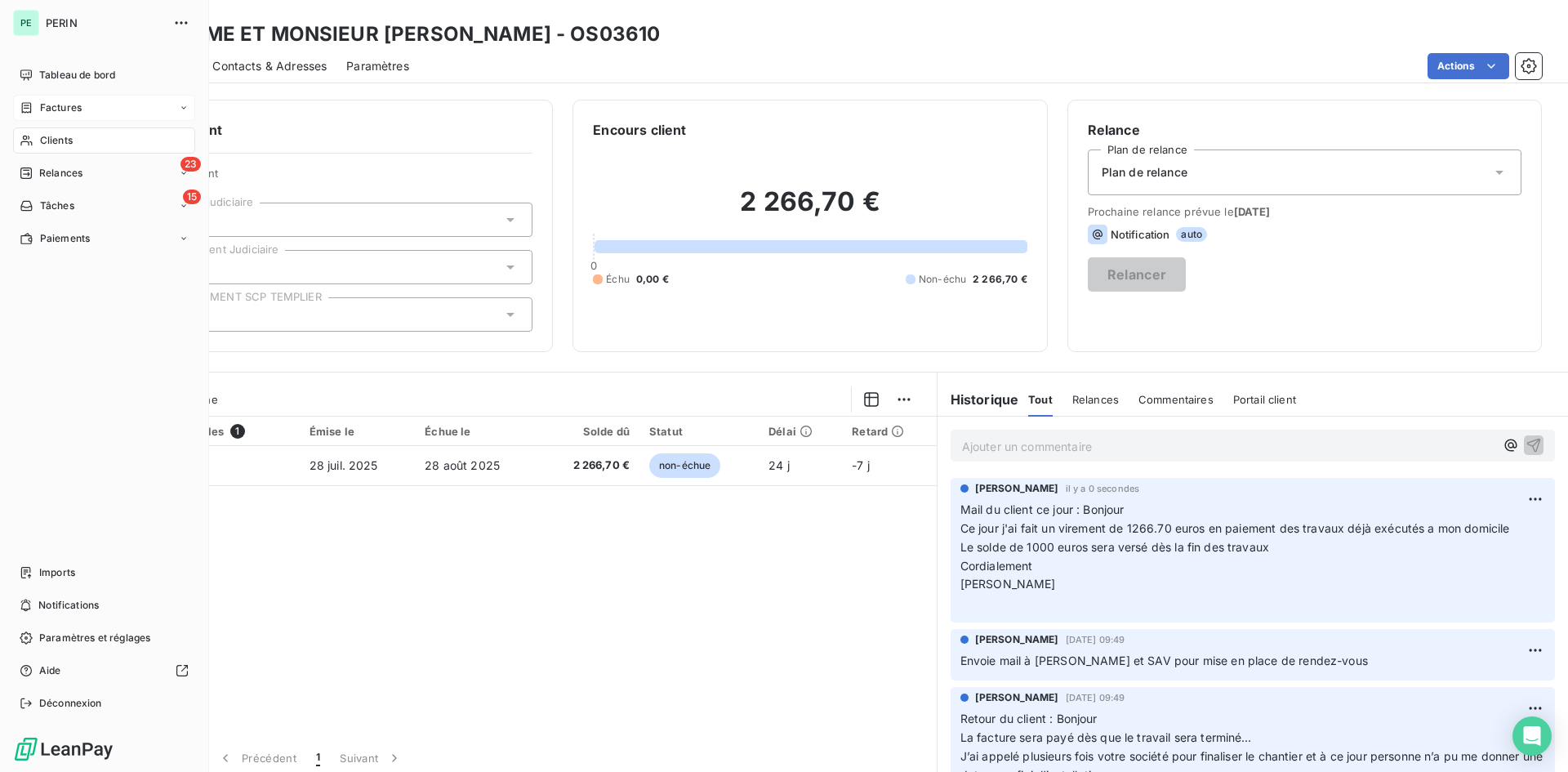
drag, startPoint x: 29, startPoint y: 109, endPoint x: 114, endPoint y: 115, distance: 85.2
click at [29, 109] on icon at bounding box center [27, 107] width 14 height 13
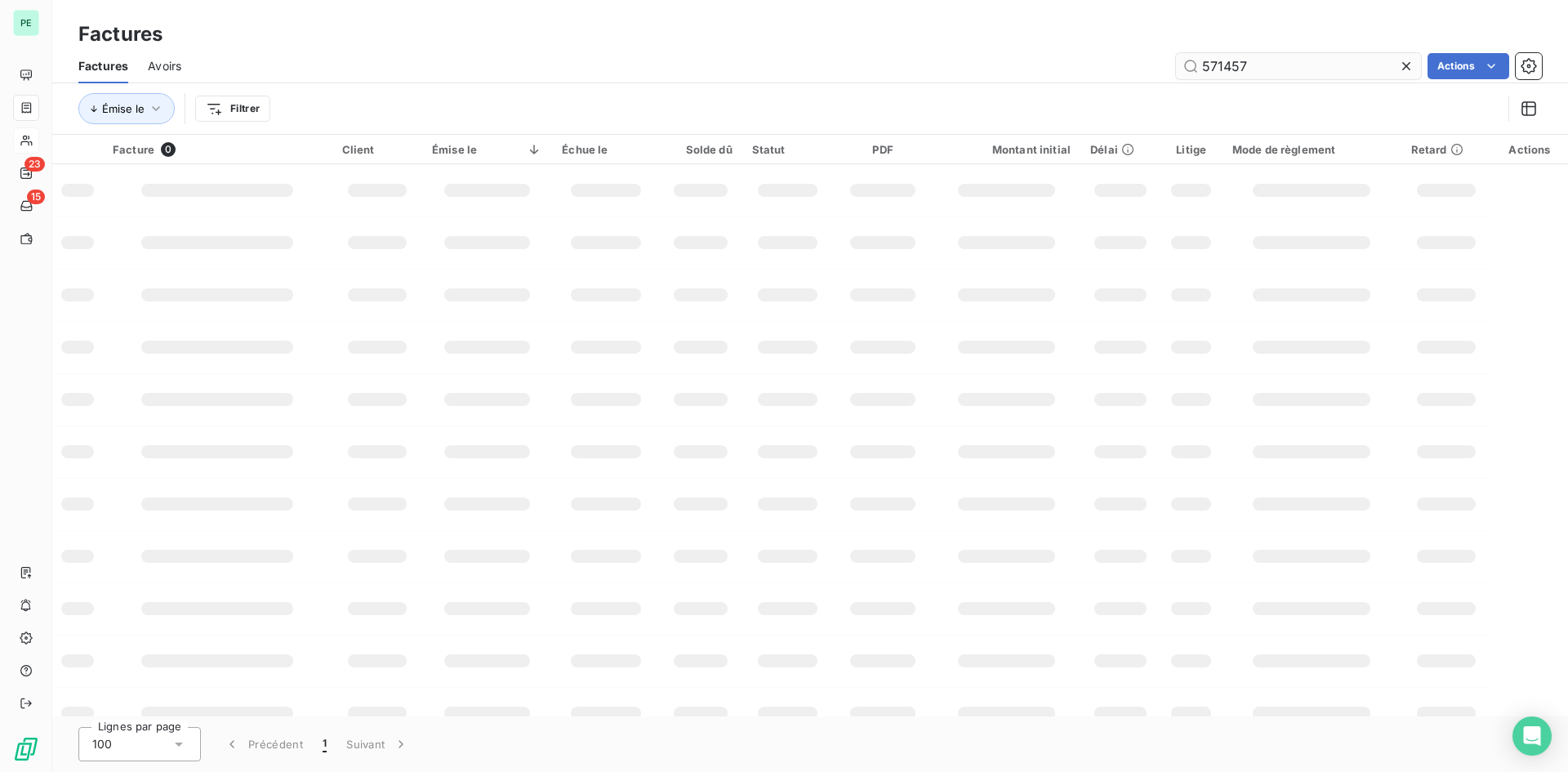
drag, startPoint x: 1222, startPoint y: 72, endPoint x: 1322, endPoint y: 69, distance: 100.0
click at [1254, 69] on input "571457" at bounding box center [1298, 66] width 245 height 26
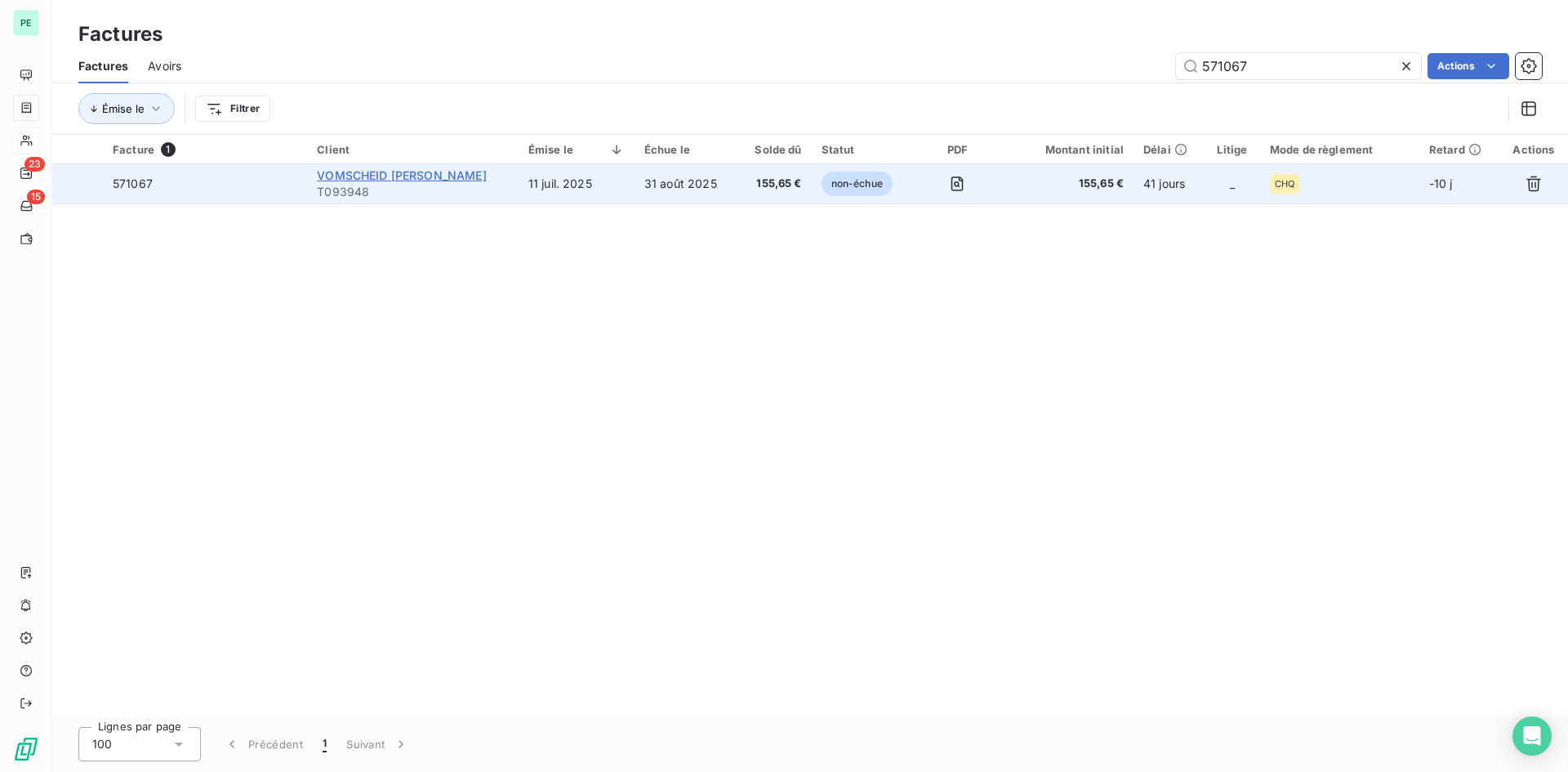
type input "571067"
click at [400, 179] on span "VOMSCHEID [PERSON_NAME]" at bounding box center [401, 175] width 169 height 14
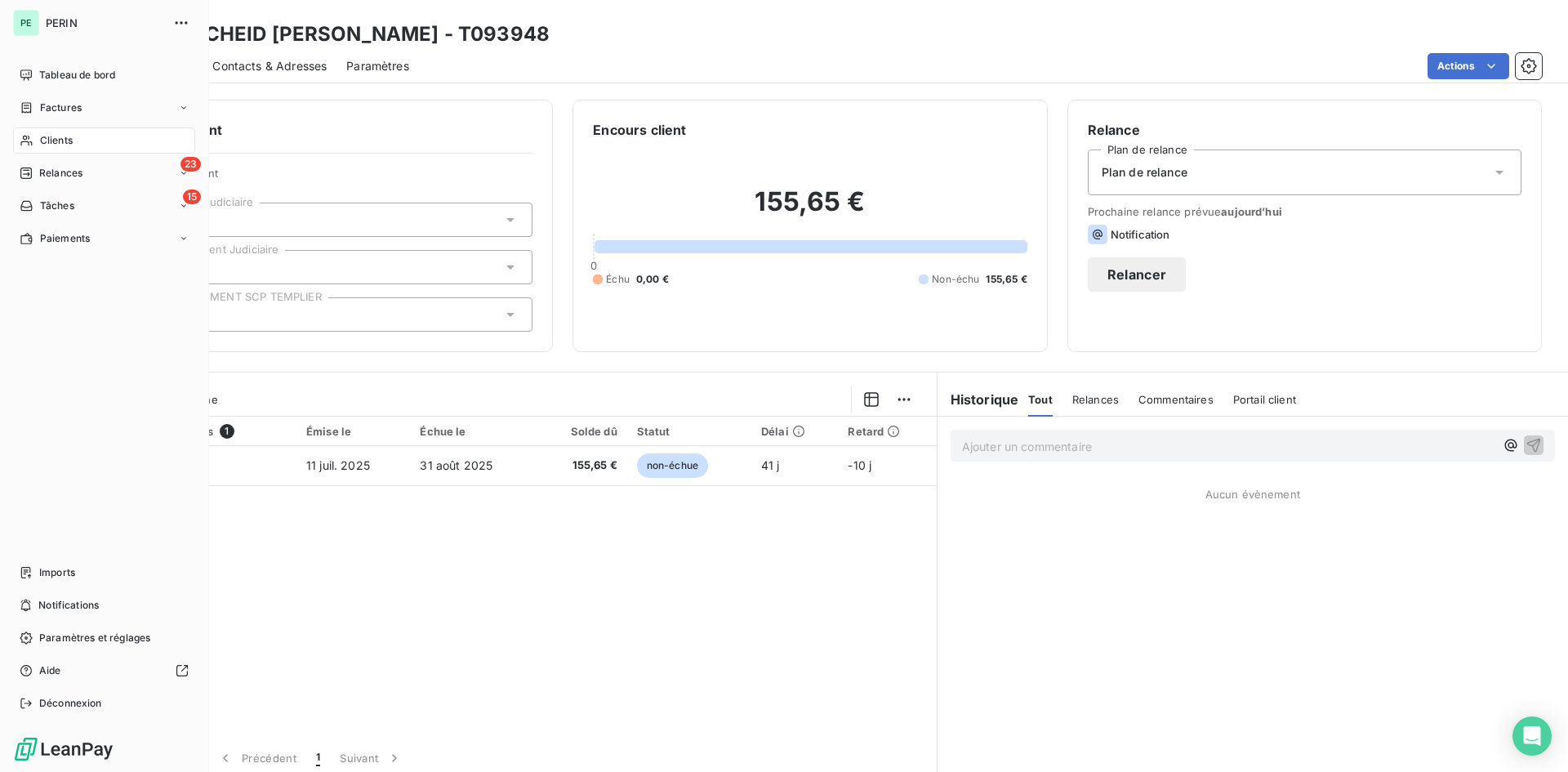
click at [59, 138] on span "Clients" at bounding box center [56, 140] width 33 height 15
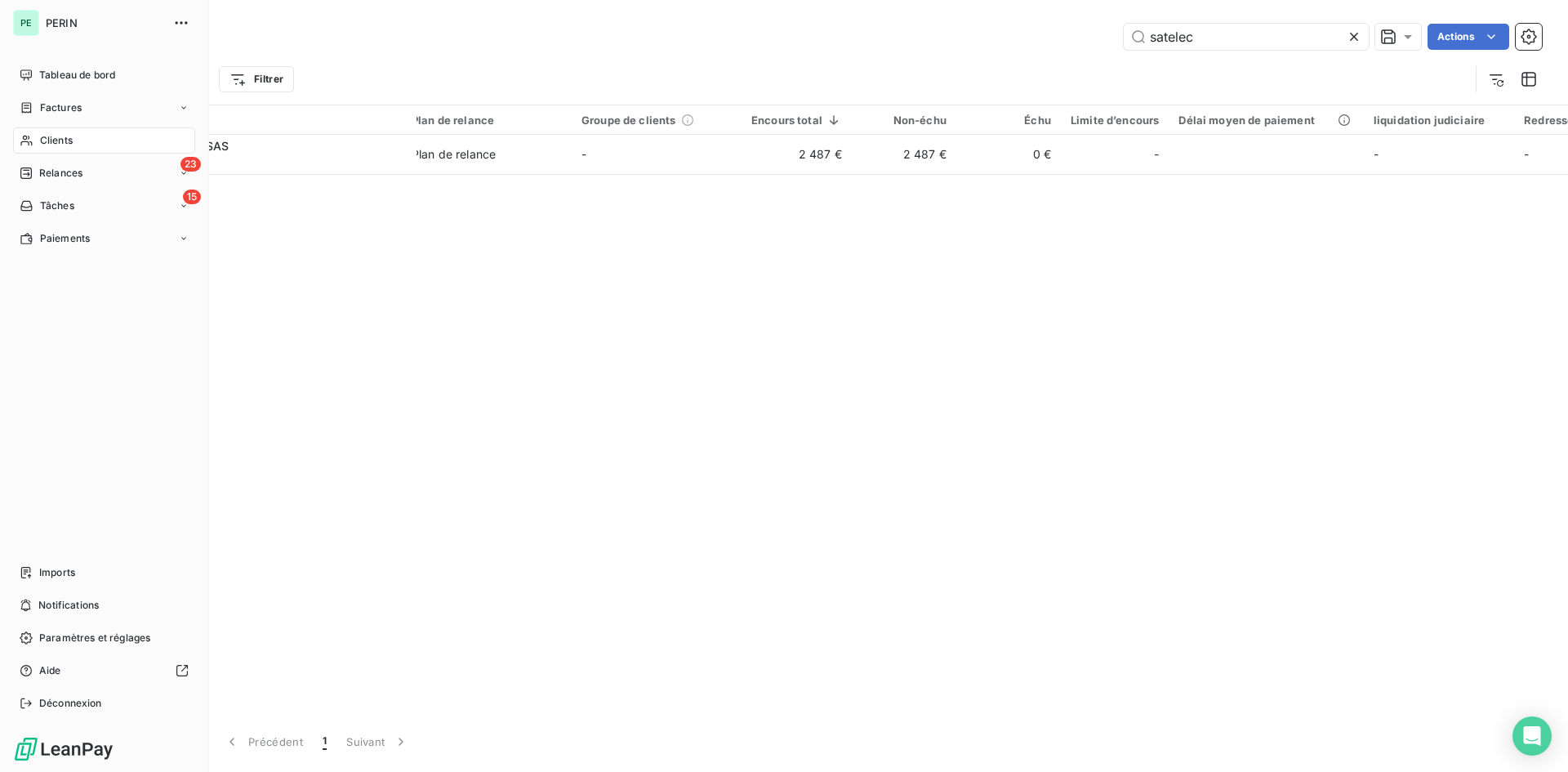
click at [45, 110] on span "Factures" at bounding box center [61, 108] width 42 height 15
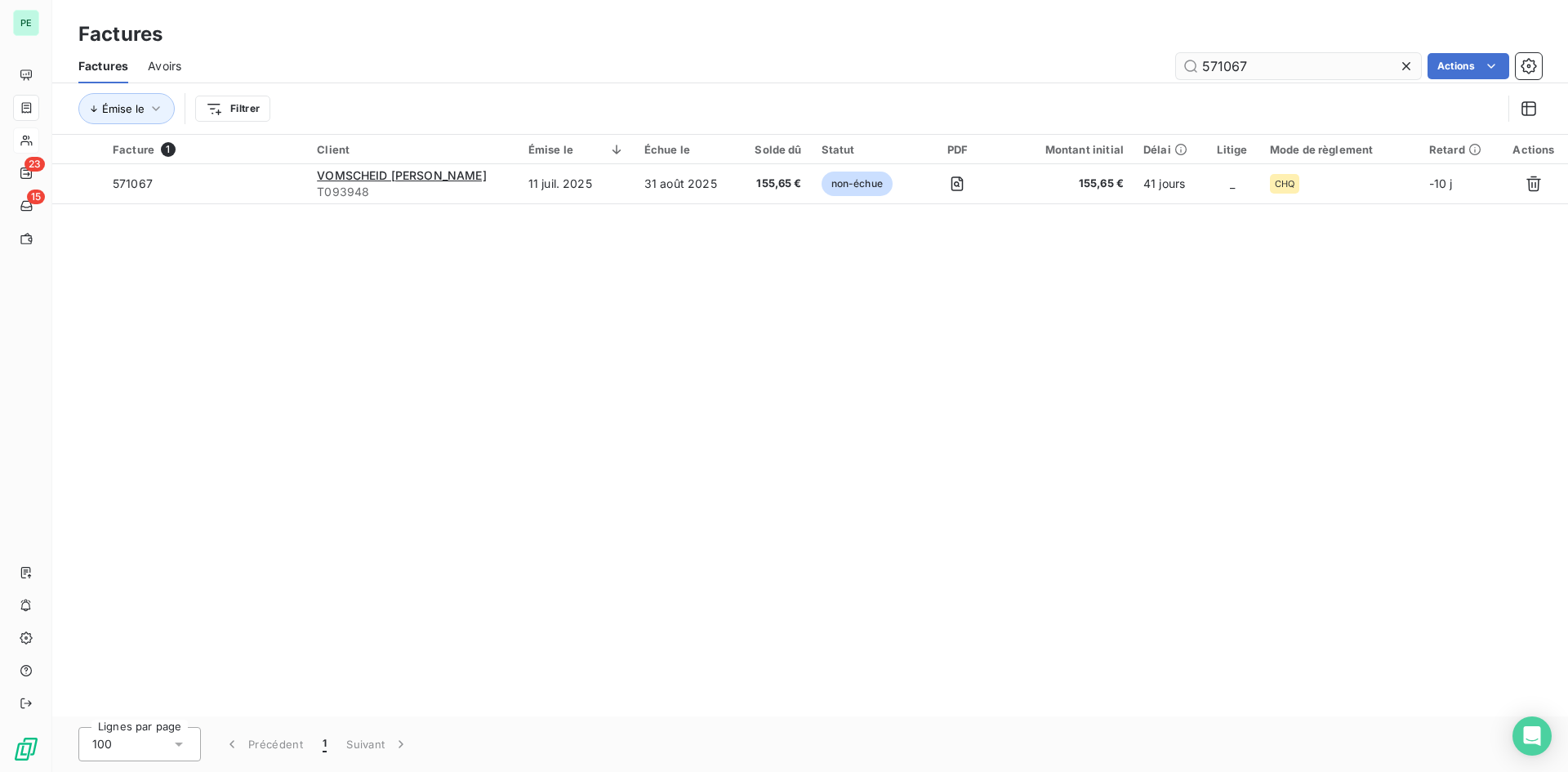
drag, startPoint x: 1211, startPoint y: 66, endPoint x: 1326, endPoint y: 66, distance: 115.0
click at [1254, 66] on input "571067" at bounding box center [1298, 66] width 245 height 26
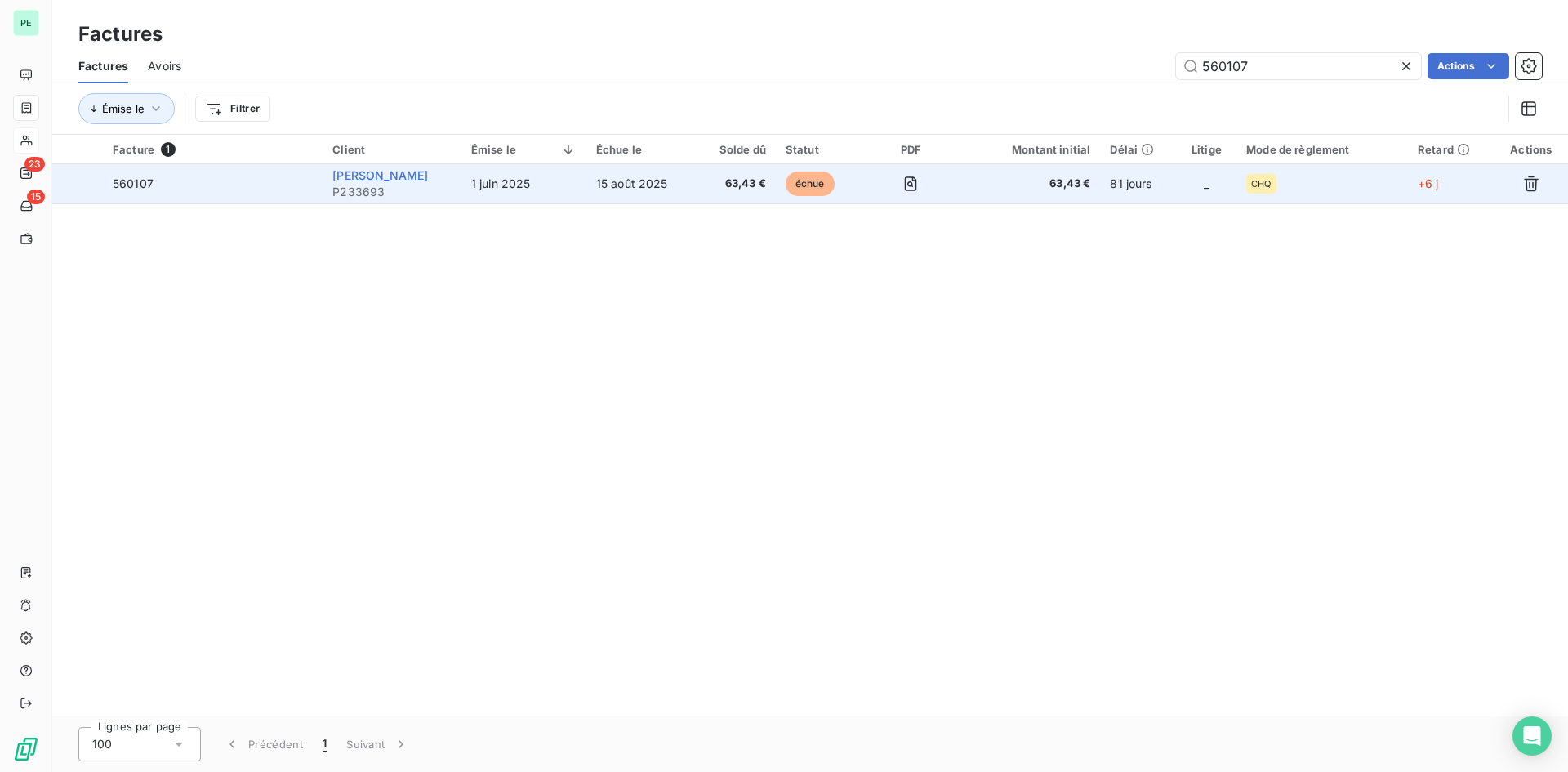
type input "560107"
click at [386, 175] on span "[PERSON_NAME]" at bounding box center [381, 175] width 96 height 14
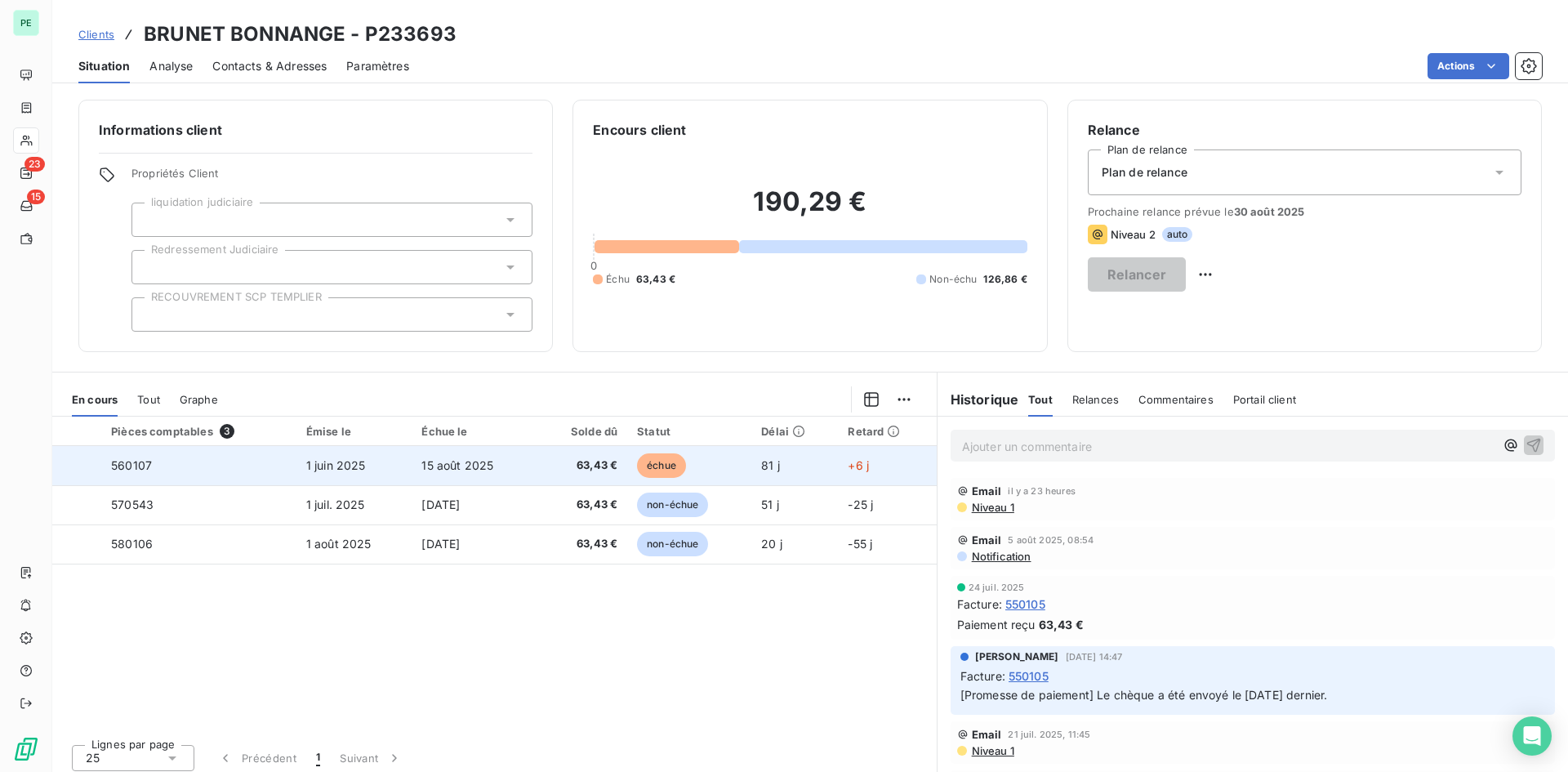
click at [78, 466] on div at bounding box center [78, 466] width 0 height 0
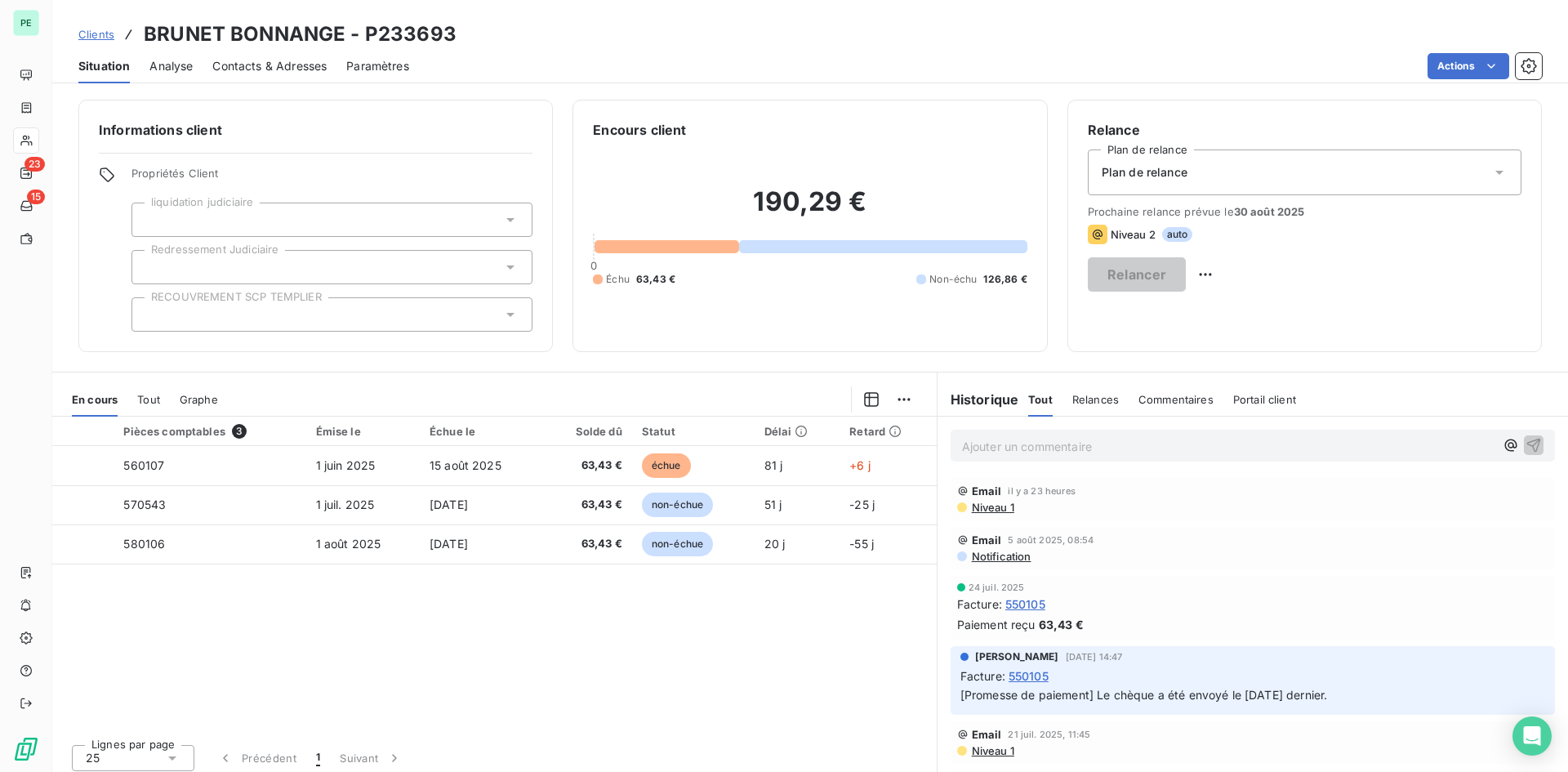
click at [896, 396] on html "PE 23 15 Clients BRUNET BONNANGE - P233693 Situation Analyse Contacts & Adresse…" at bounding box center [784, 386] width 1568 height 772
click at [800, 466] on div "Ajouter une promesse de paiement (1 facture)" at bounding box center [758, 465] width 289 height 26
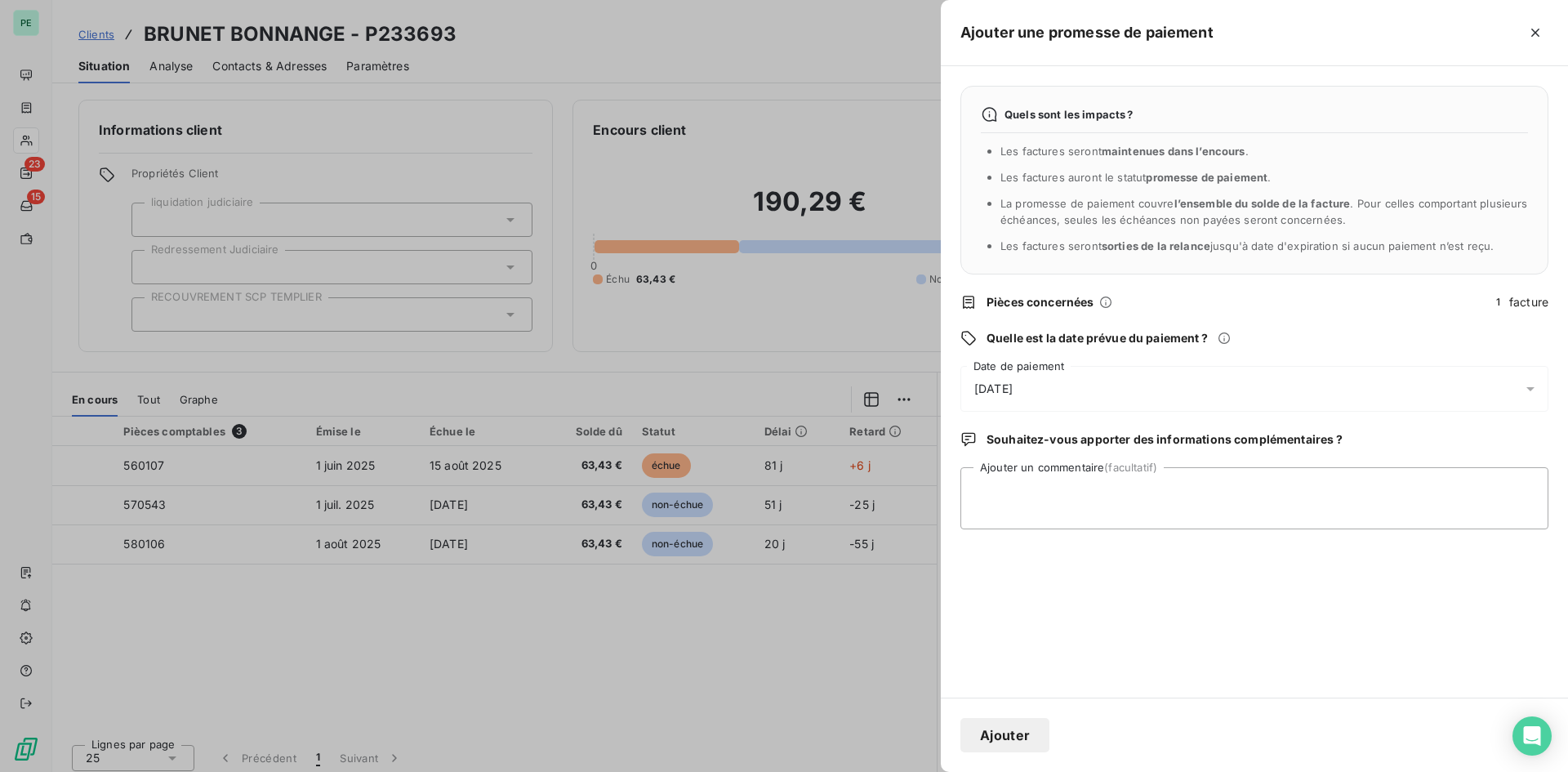
click at [1062, 399] on div "[DATE]" at bounding box center [1254, 389] width 589 height 46
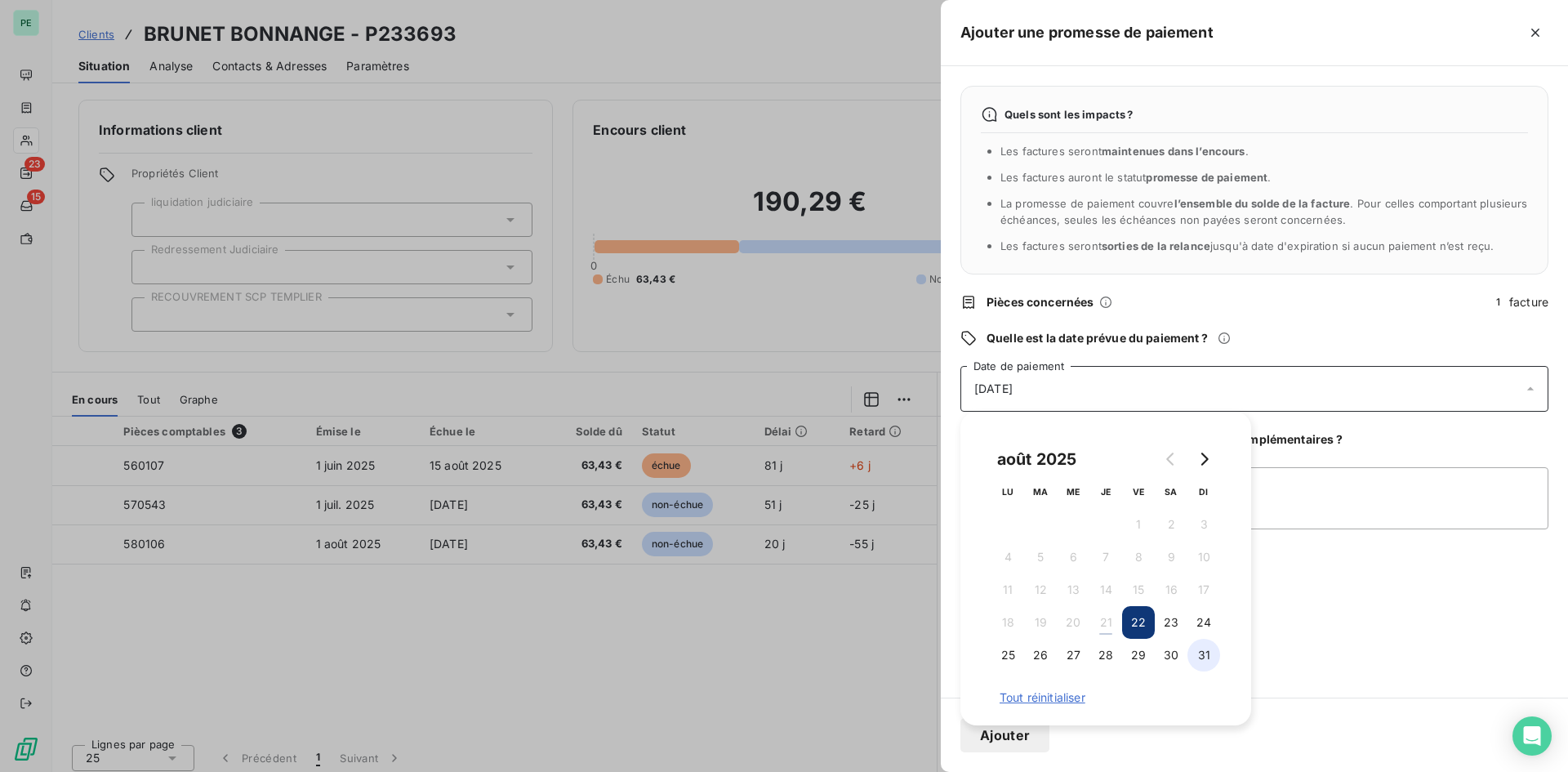
click at [1210, 596] on button "31" at bounding box center [1203, 655] width 33 height 33
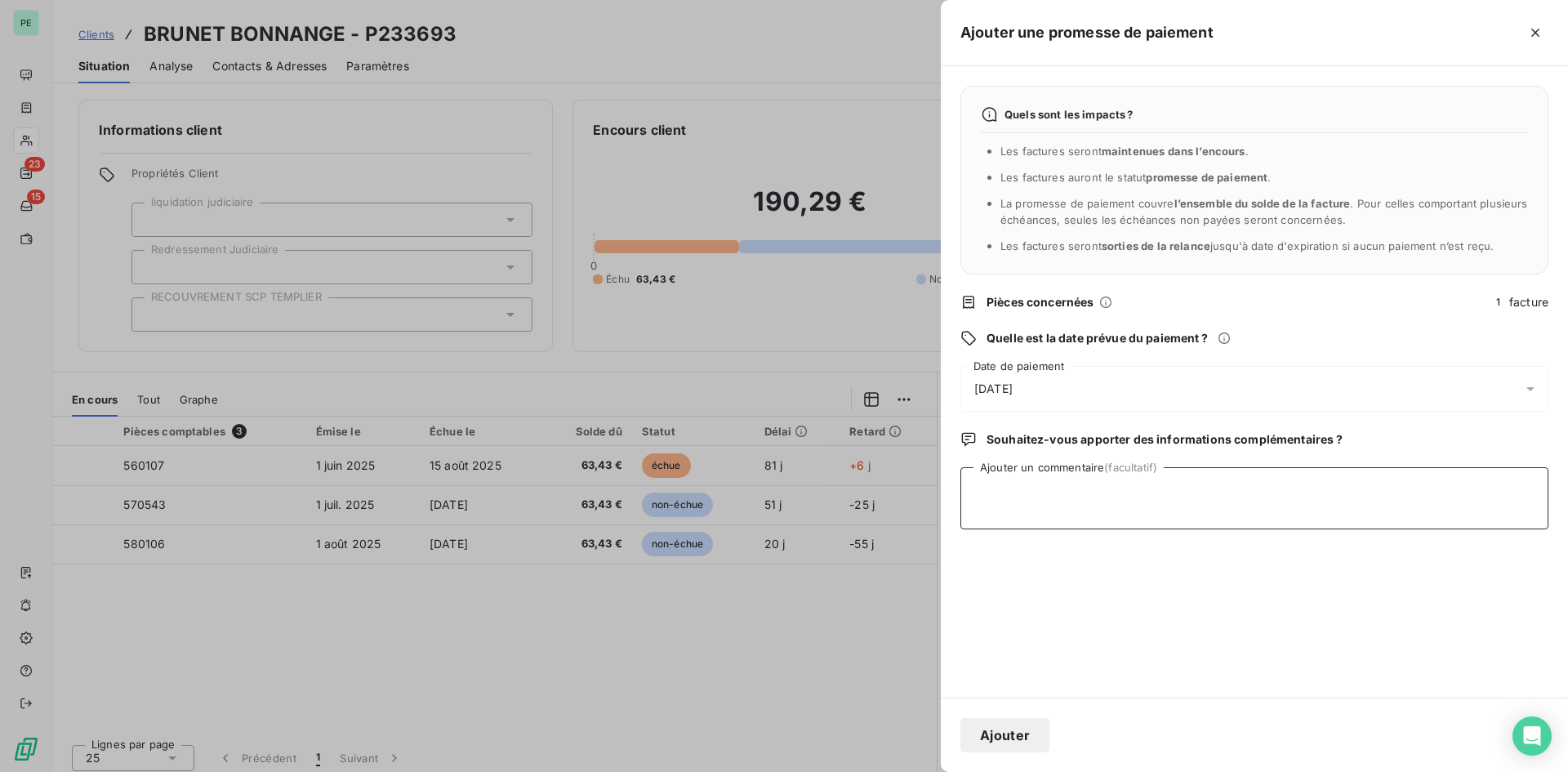
click at [1254, 515] on textarea "Ajouter un commentaire (facultatif)" at bounding box center [1254, 499] width 589 height 62
click at [1004, 491] on textarea "Chq achm" at bounding box center [1254, 499] width 589 height 62
type textarea "Chq a chm"
click at [1026, 596] on button "Ajouter" at bounding box center [1004, 735] width 89 height 34
